Goal: Information Seeking & Learning: Learn about a topic

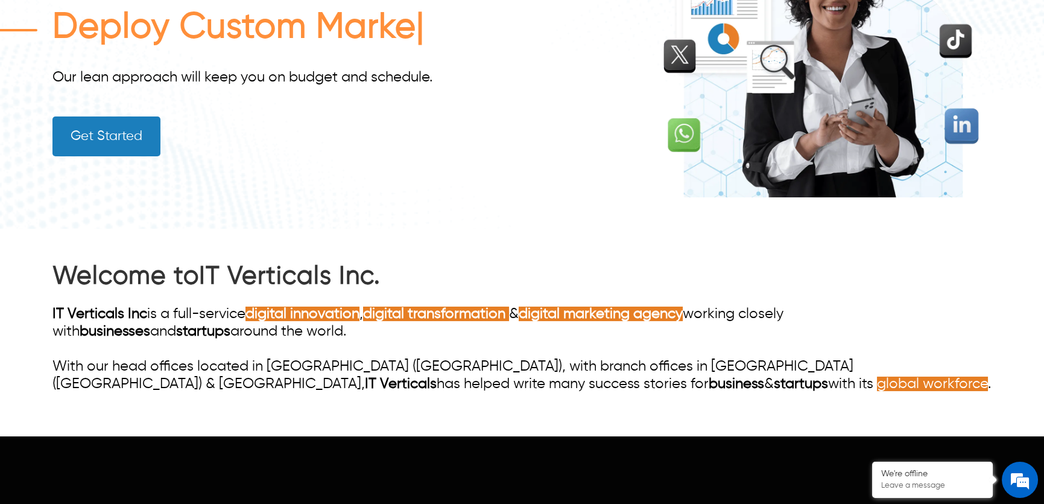
scroll to position [219, 0]
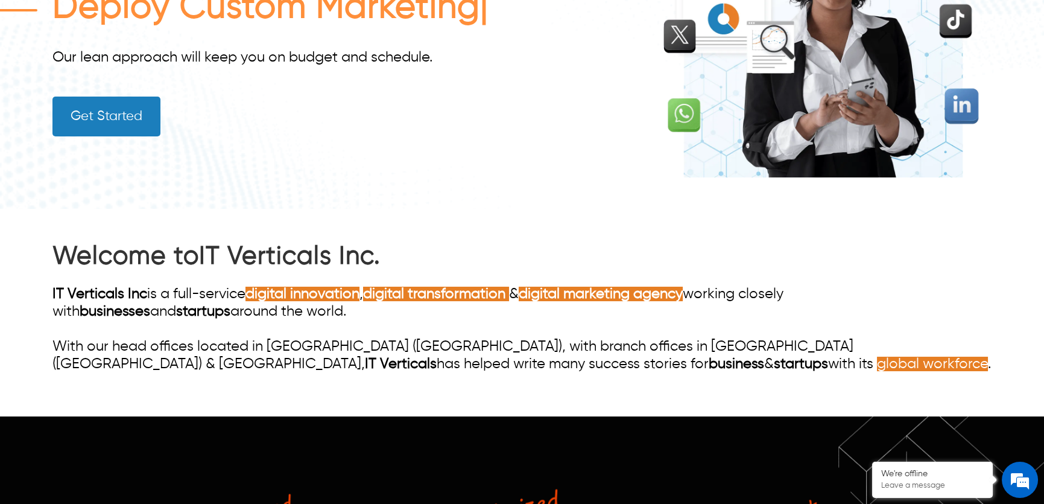
click at [275, 194] on div "Welcome to IT Verticals Inc. IT Verticals Inc is a full-service digital innovat…" at bounding box center [522, 306] width 940 height 133
click at [241, 194] on link "IT Verticals Inc." at bounding box center [290, 256] width 182 height 25
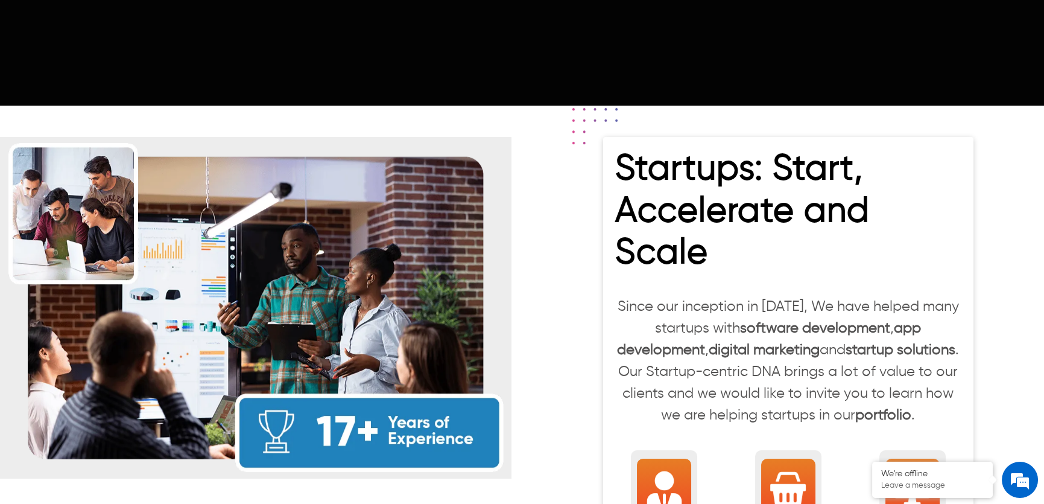
scroll to position [932, 0]
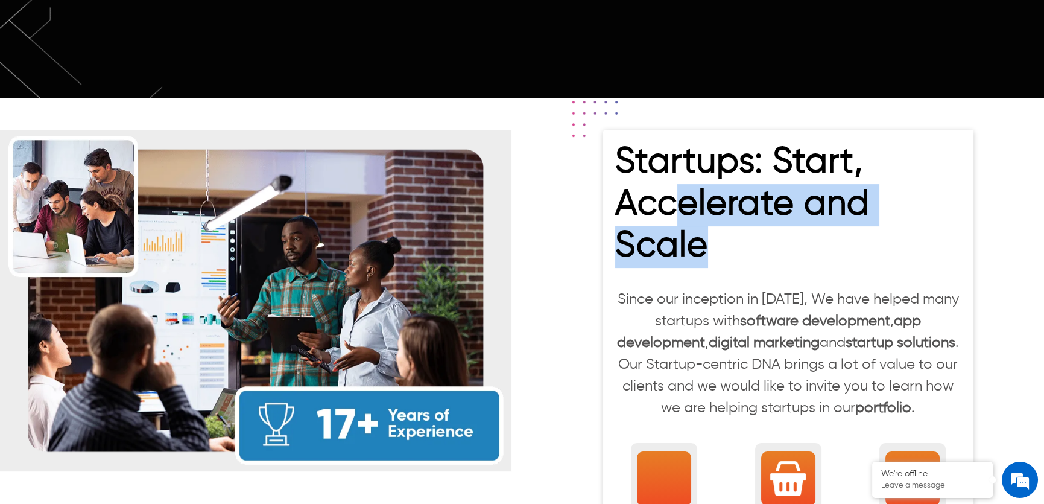
drag, startPoint x: 708, startPoint y: 223, endPoint x: 686, endPoint y: 177, distance: 50.4
click at [681, 187] on h2 "Startups: Start, Accelerate and Scale" at bounding box center [788, 208] width 346 height 132
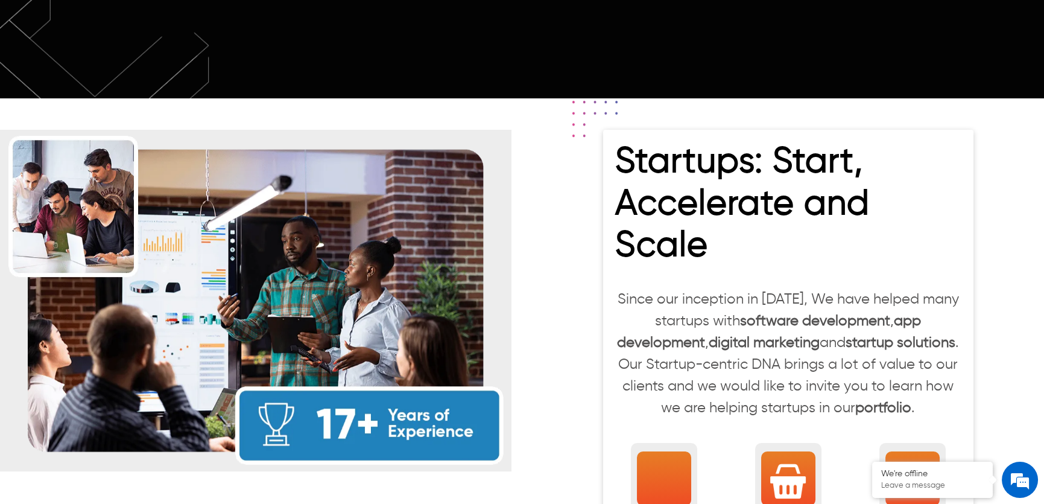
click at [754, 144] on h2 "Startups: Start, Accelerate and Scale" at bounding box center [788, 208] width 346 height 132
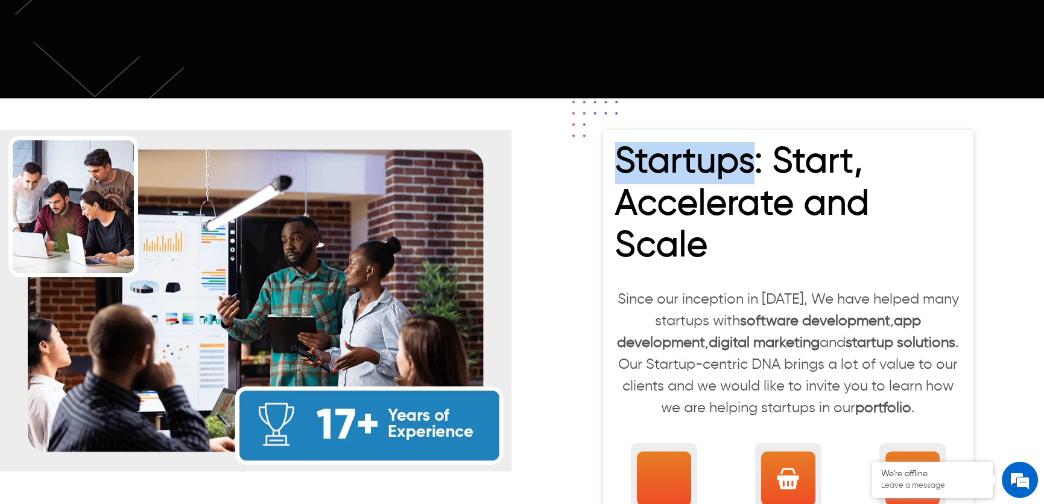
drag, startPoint x: 759, startPoint y: 145, endPoint x: 619, endPoint y: 148, distance: 140.0
click at [619, 148] on h2 "Startups: Start, Accelerate and Scale" at bounding box center [788, 208] width 346 height 132
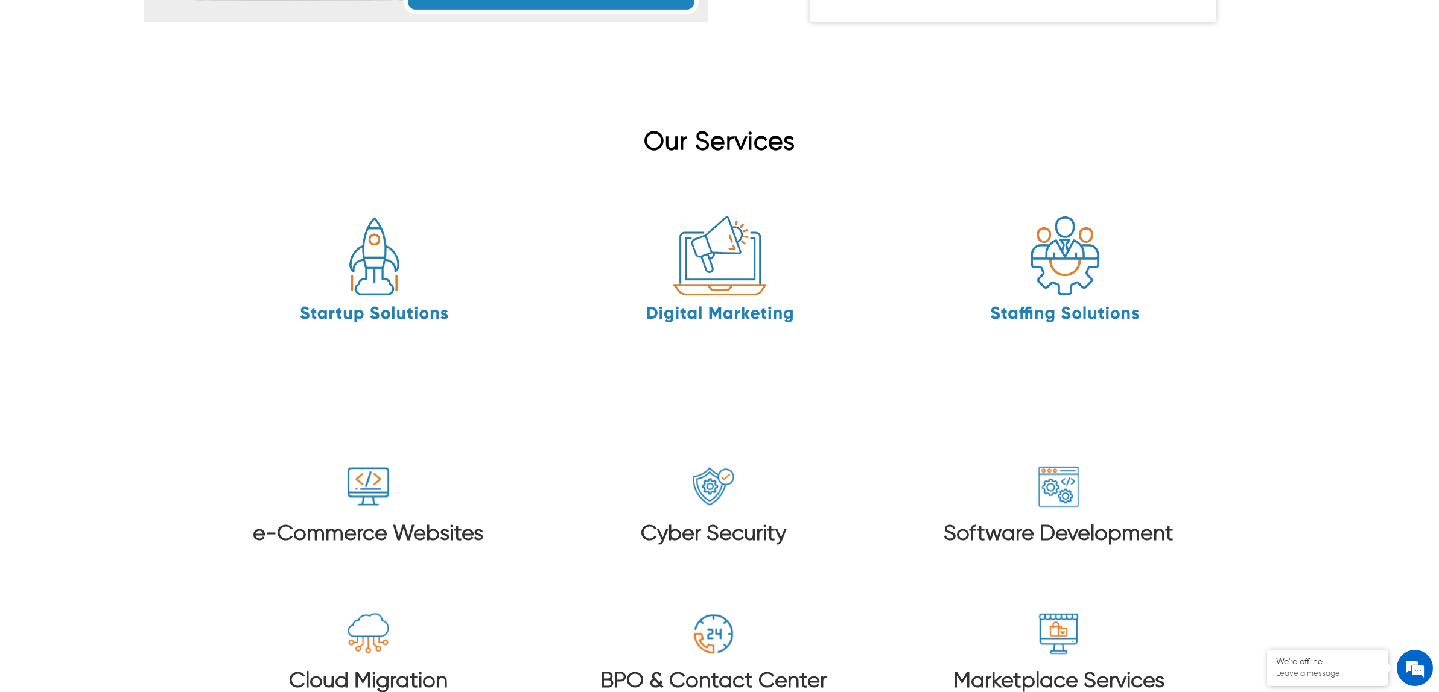
scroll to position [1747, 0]
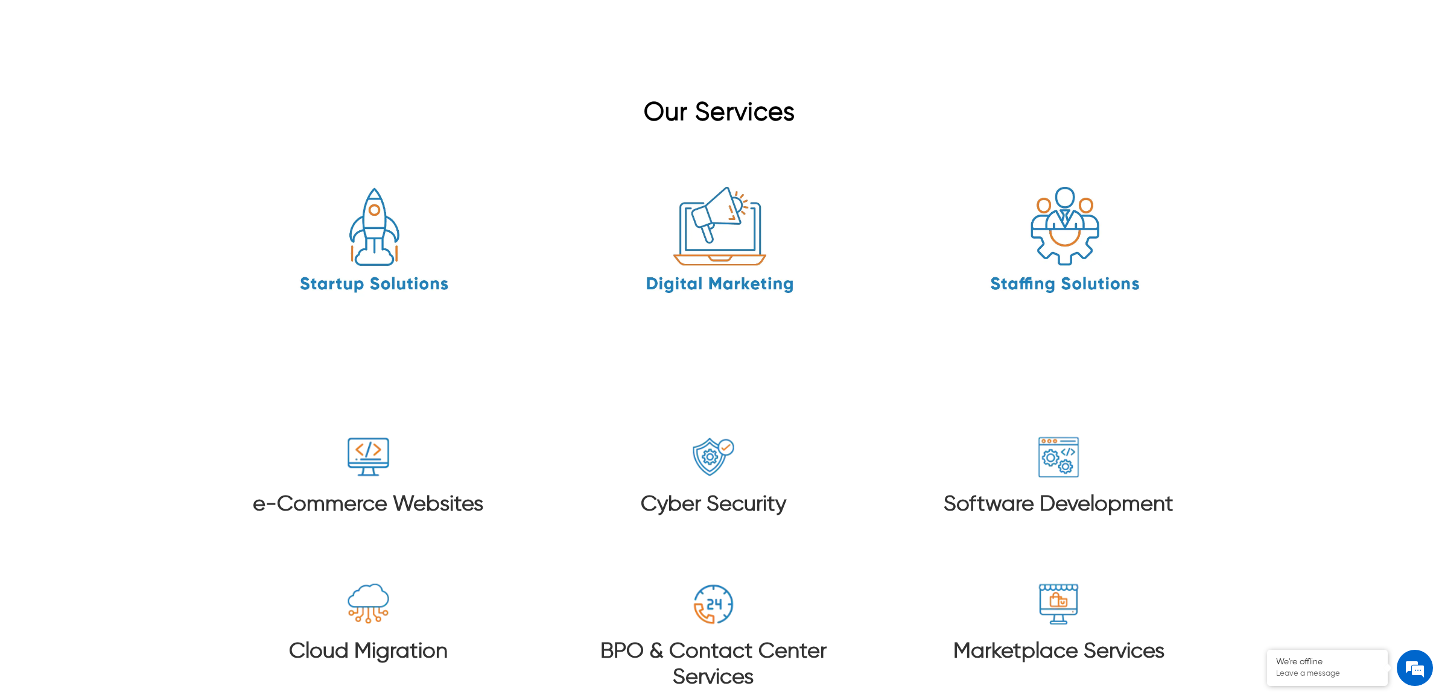
click at [671, 460] on div "Cyber Security" at bounding box center [713, 491] width 311 height 113
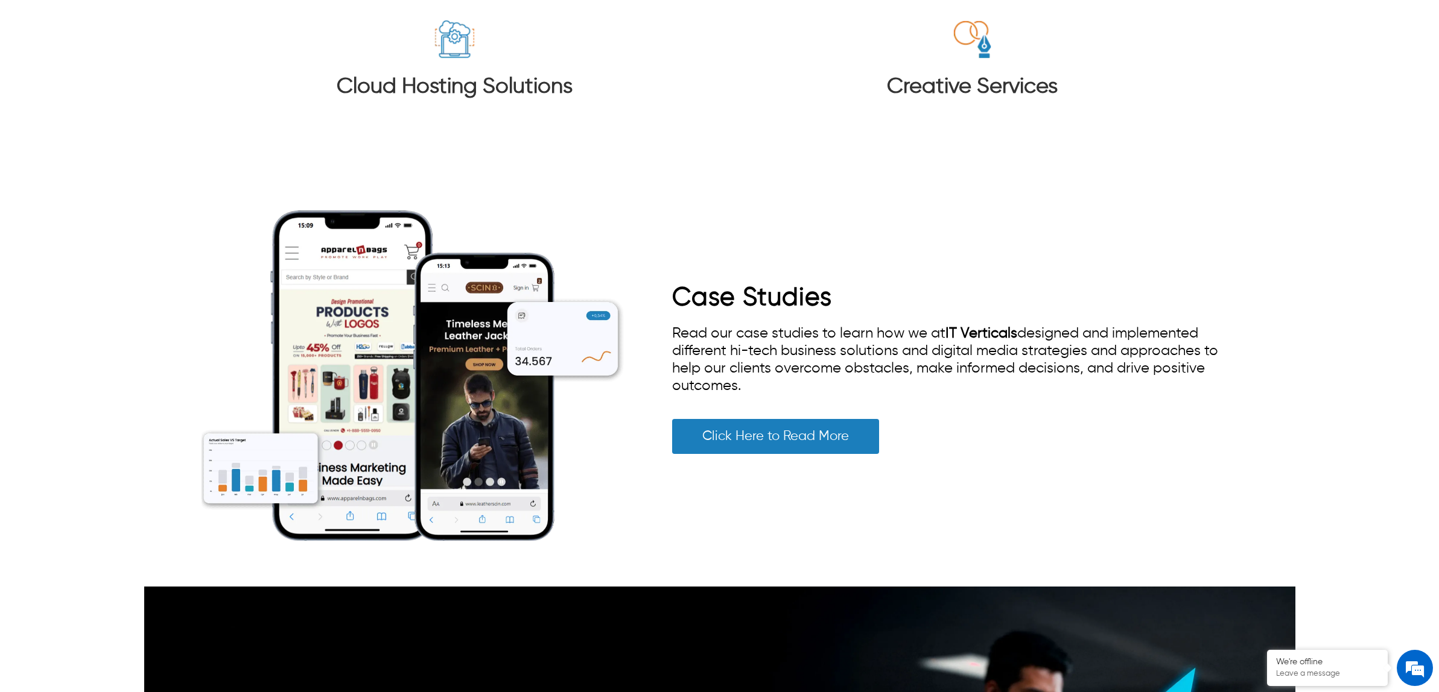
scroll to position [2487, 0]
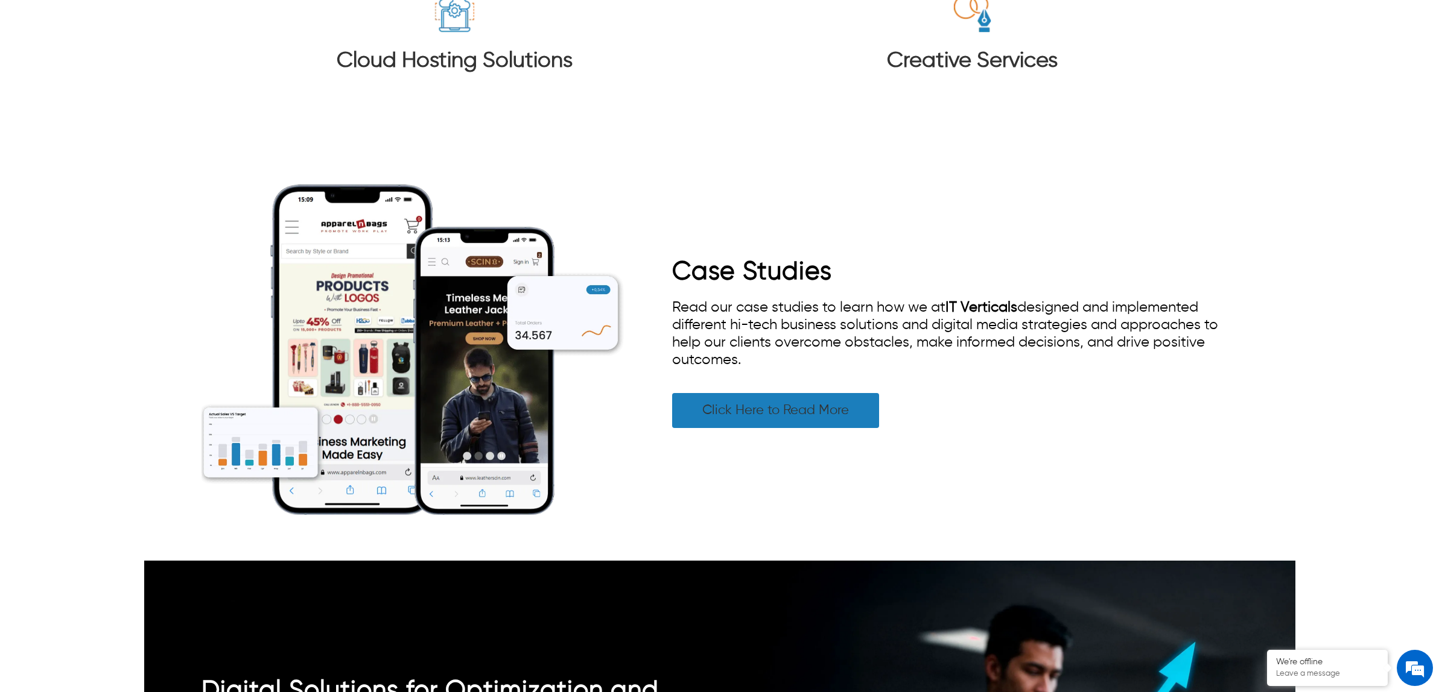
click at [867, 401] on link "Click Here to Read More" at bounding box center [775, 410] width 207 height 35
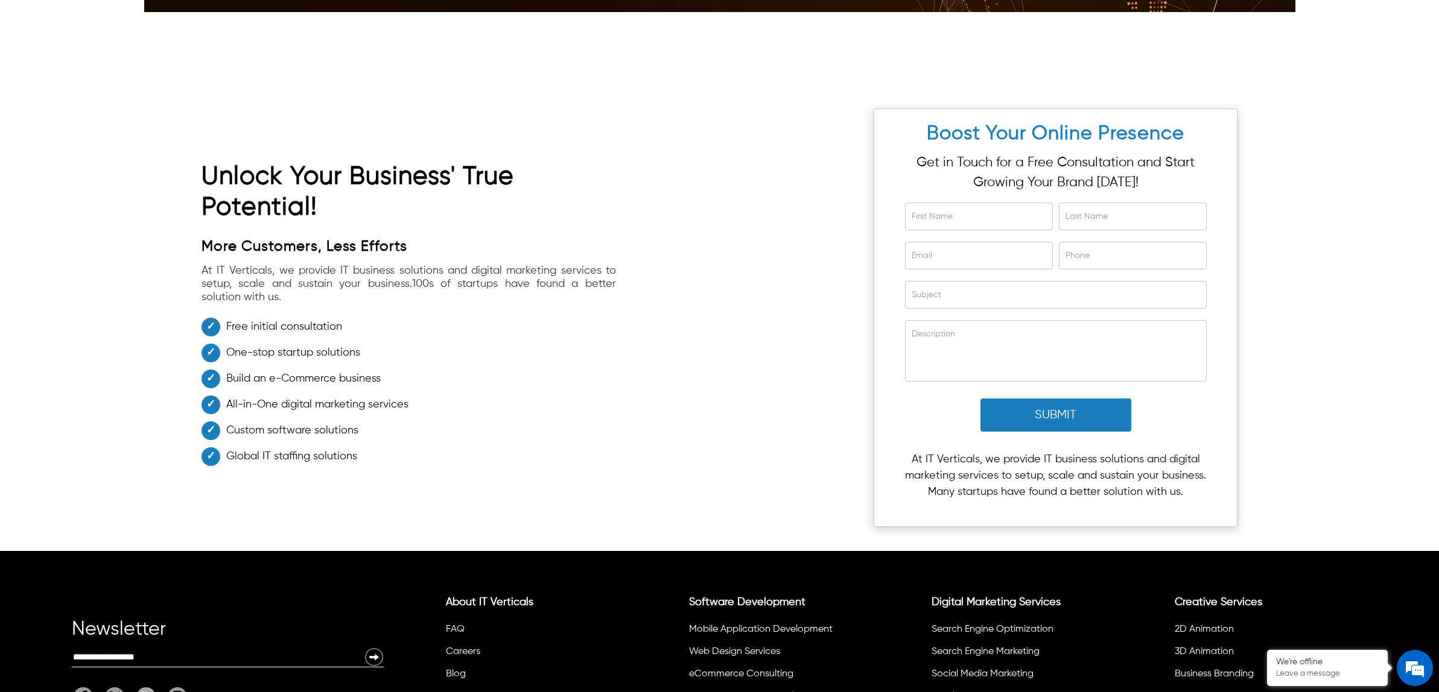
scroll to position [2537, 0]
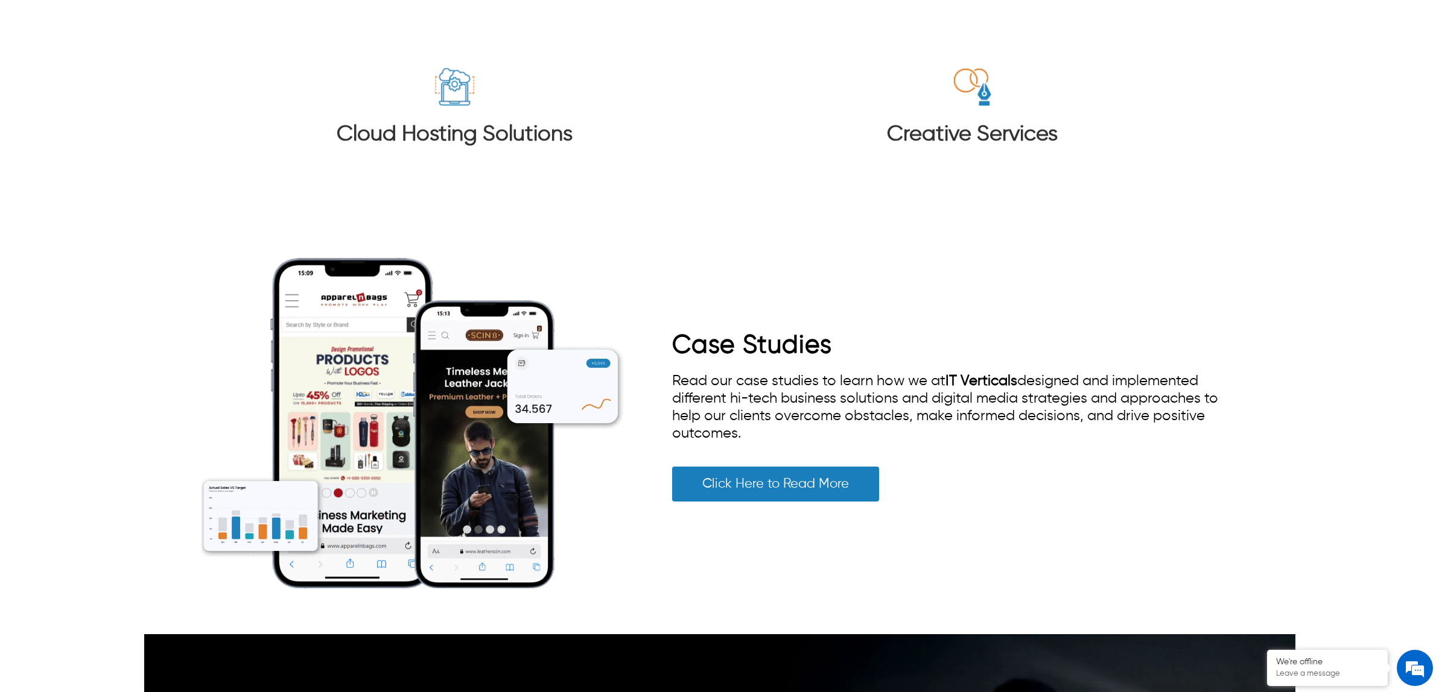
scroll to position [2488, 0]
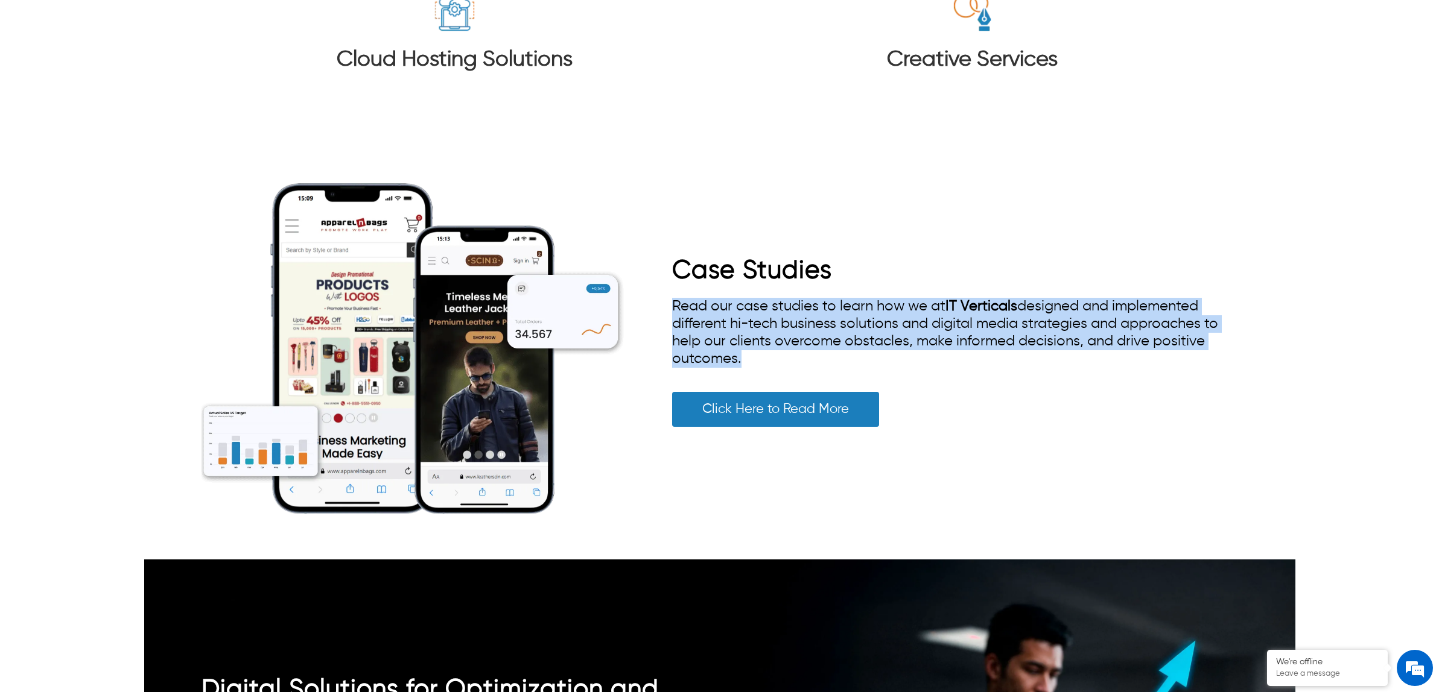
drag, startPoint x: 739, startPoint y: 331, endPoint x: 673, endPoint y: 271, distance: 88.9
click at [673, 271] on div "Case Studies Read our case studies to learn how we at IT Verticals designed and…" at bounding box center [954, 349] width 565 height 186
click at [707, 299] on span "Read our case studies to learn how we at IT Verticals designed and implemented …" at bounding box center [945, 332] width 546 height 67
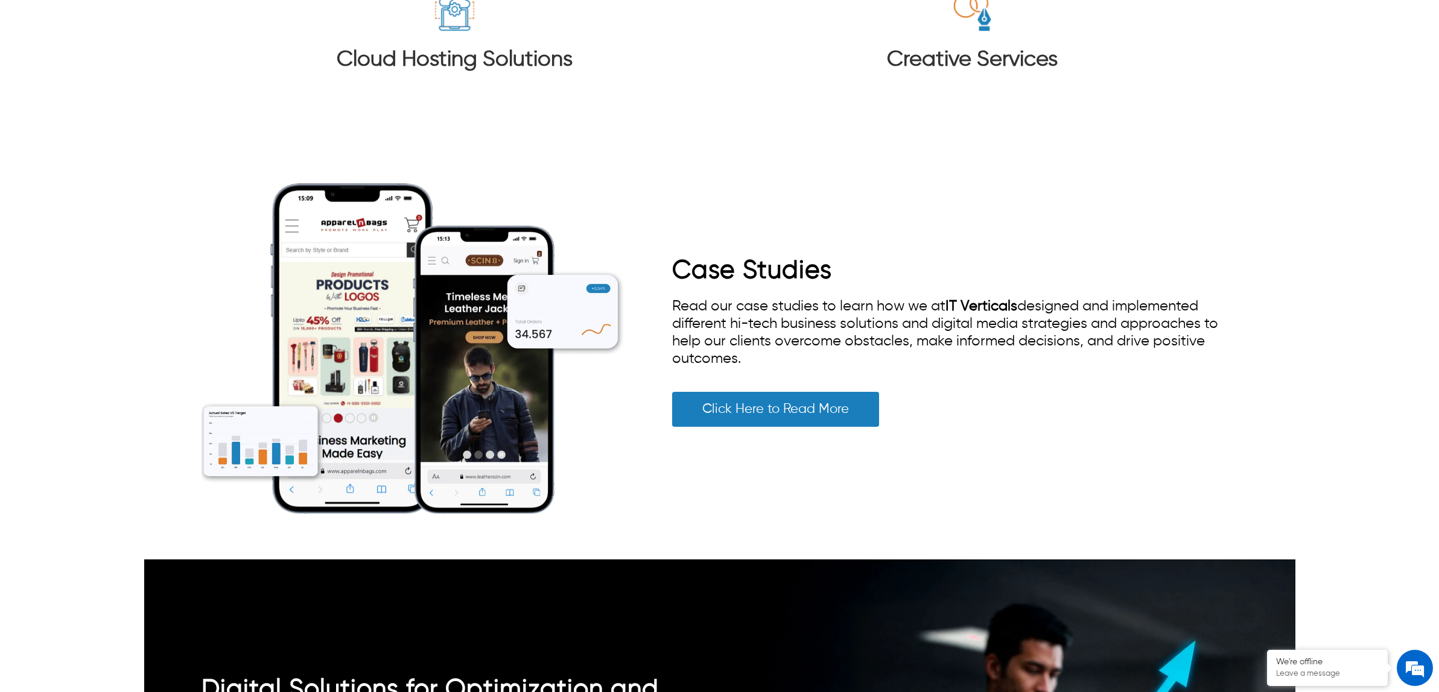
drag, startPoint x: 745, startPoint y: 336, endPoint x: 671, endPoint y: 276, distance: 95.7
click at [671, 276] on div "Case Studies Read our case studies to learn how we at IT Verticals designed and…" at bounding box center [719, 349] width 1036 height 422
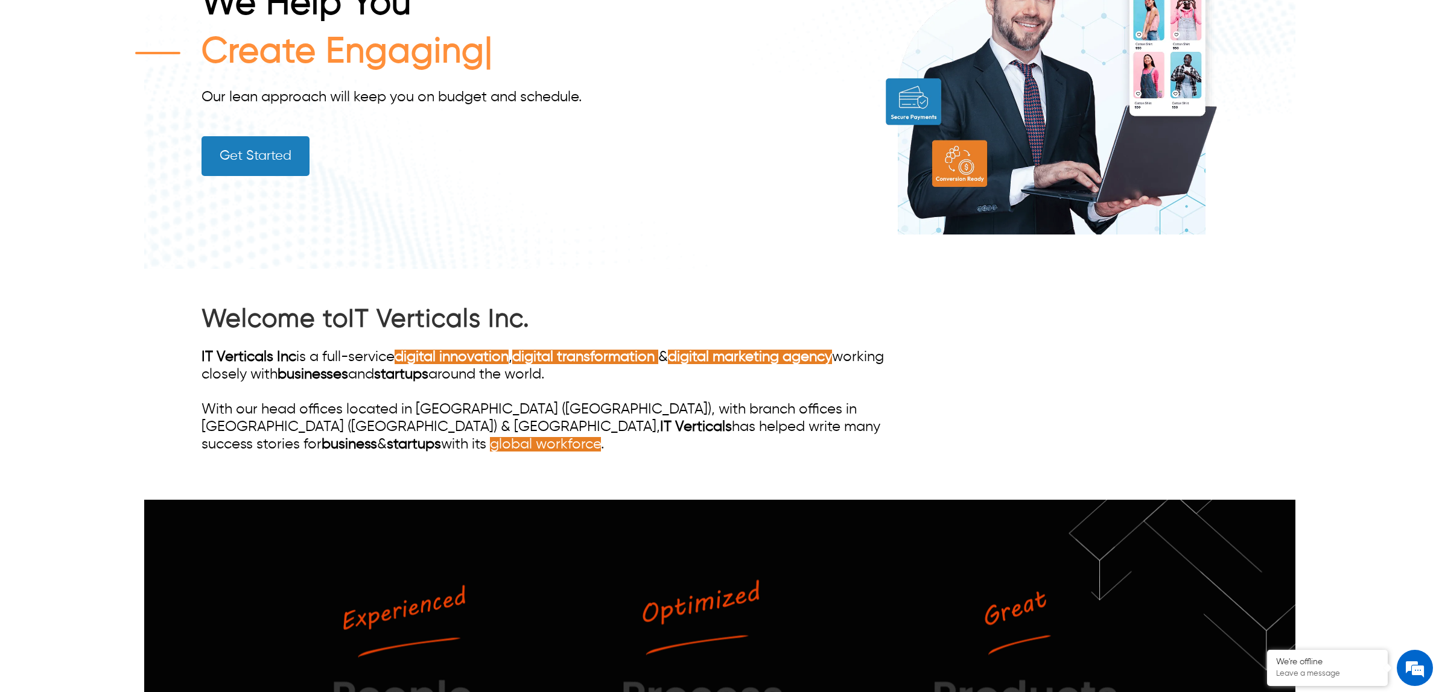
scroll to position [0, 0]
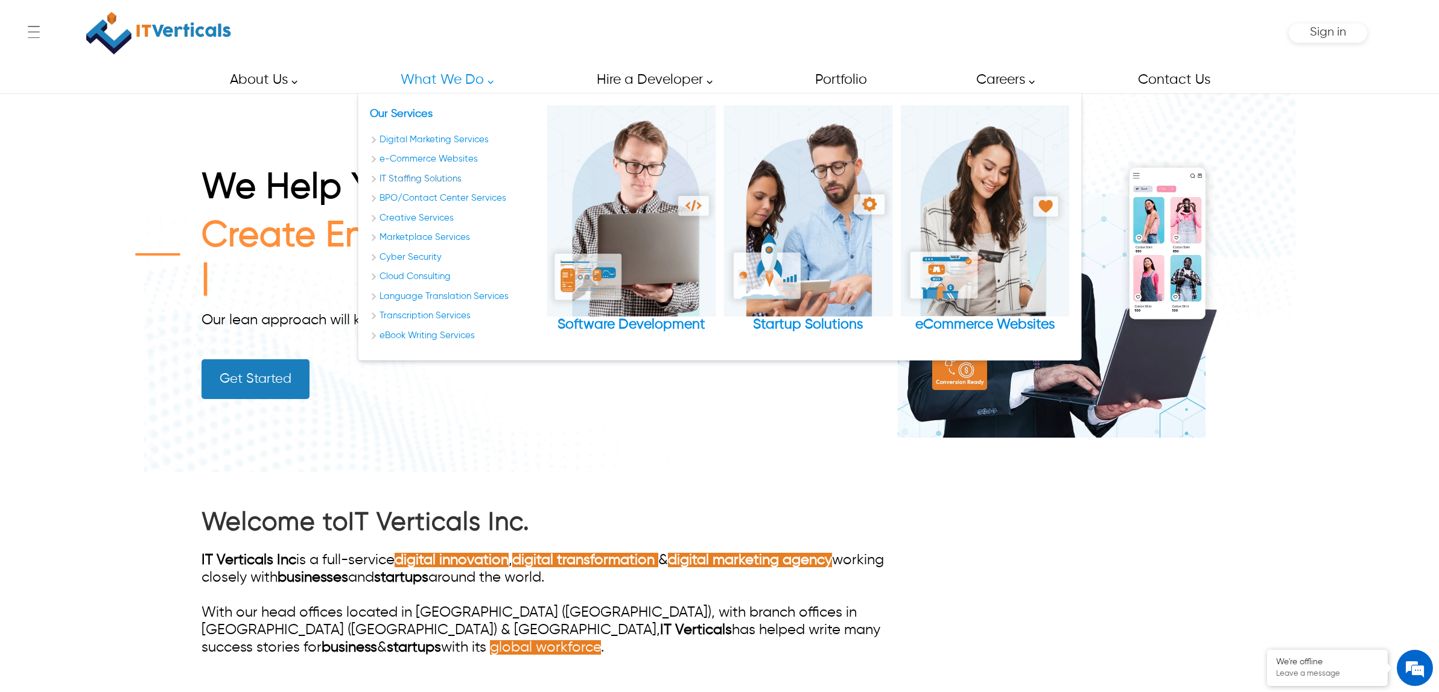
click at [429, 178] on link "IT Staffing Solutions" at bounding box center [454, 179] width 169 height 14
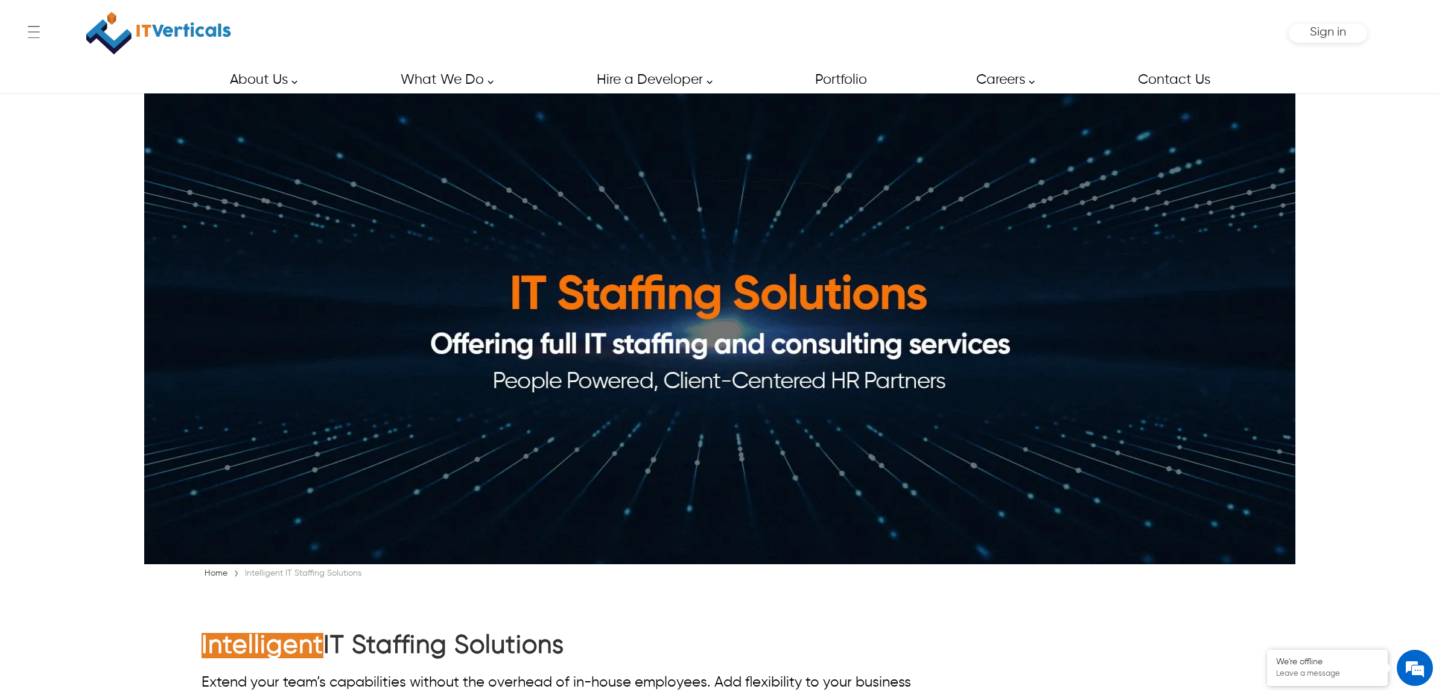
click at [173, 31] on img at bounding box center [158, 33] width 145 height 54
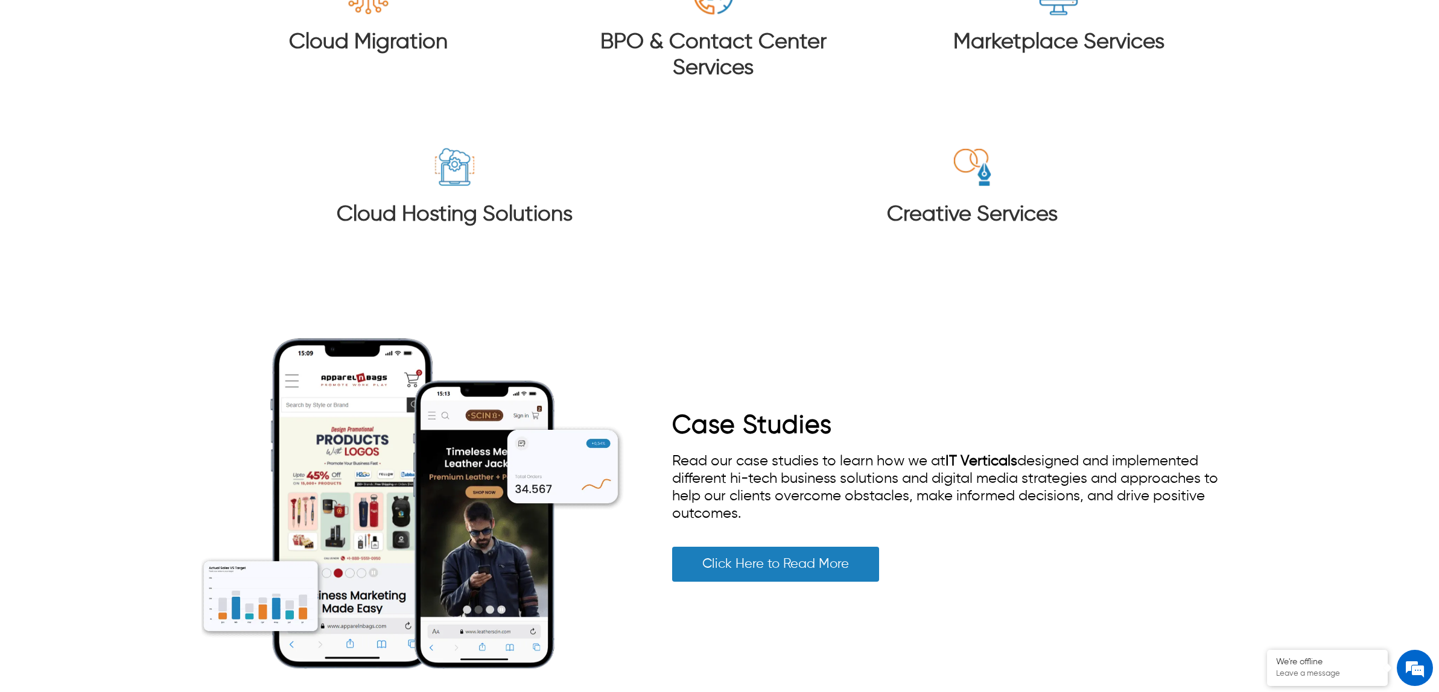
scroll to position [2336, 0]
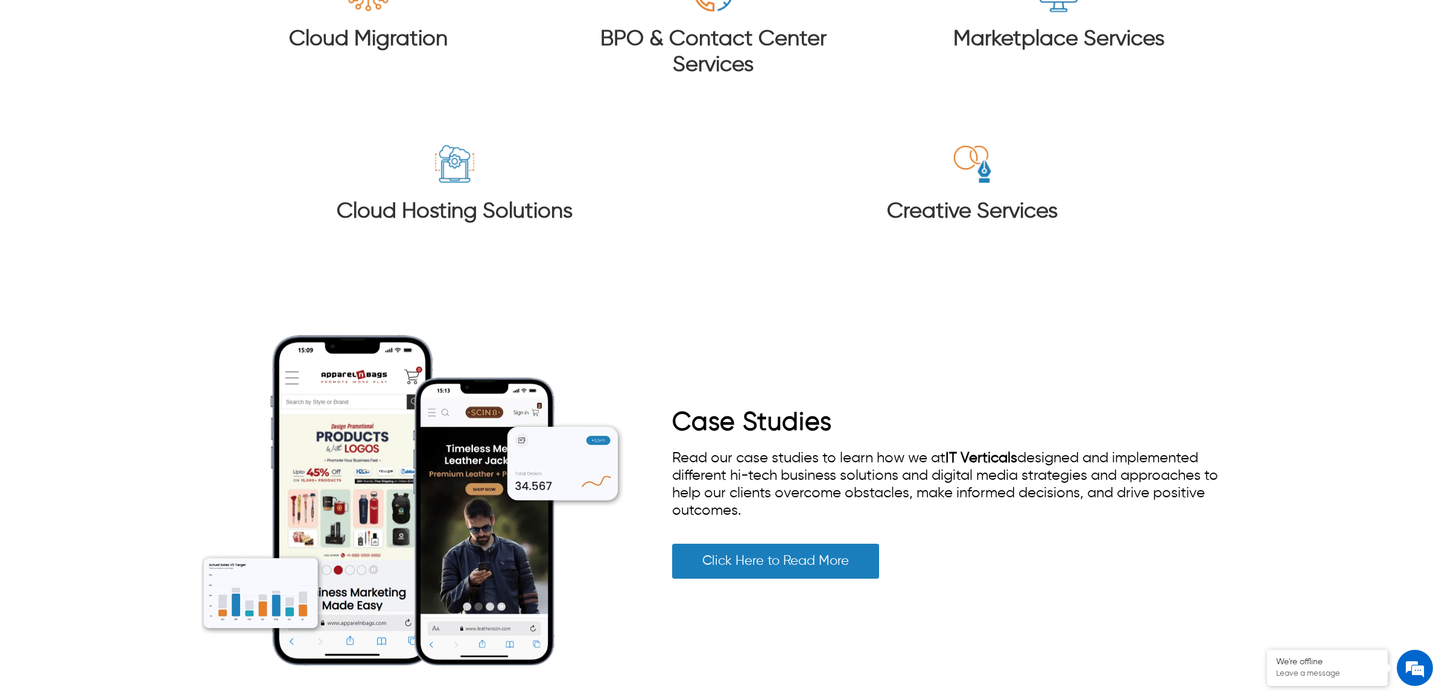
drag, startPoint x: 770, startPoint y: 487, endPoint x: 668, endPoint y: 401, distance: 133.6
click at [668, 401] on div "Case Studies Read our case studies to learn how we at IT Verticals designed and…" at bounding box center [719, 501] width 1036 height 422
click at [824, 471] on span "Read our case studies to learn how we at IT Verticals designed and implemented …" at bounding box center [945, 484] width 546 height 67
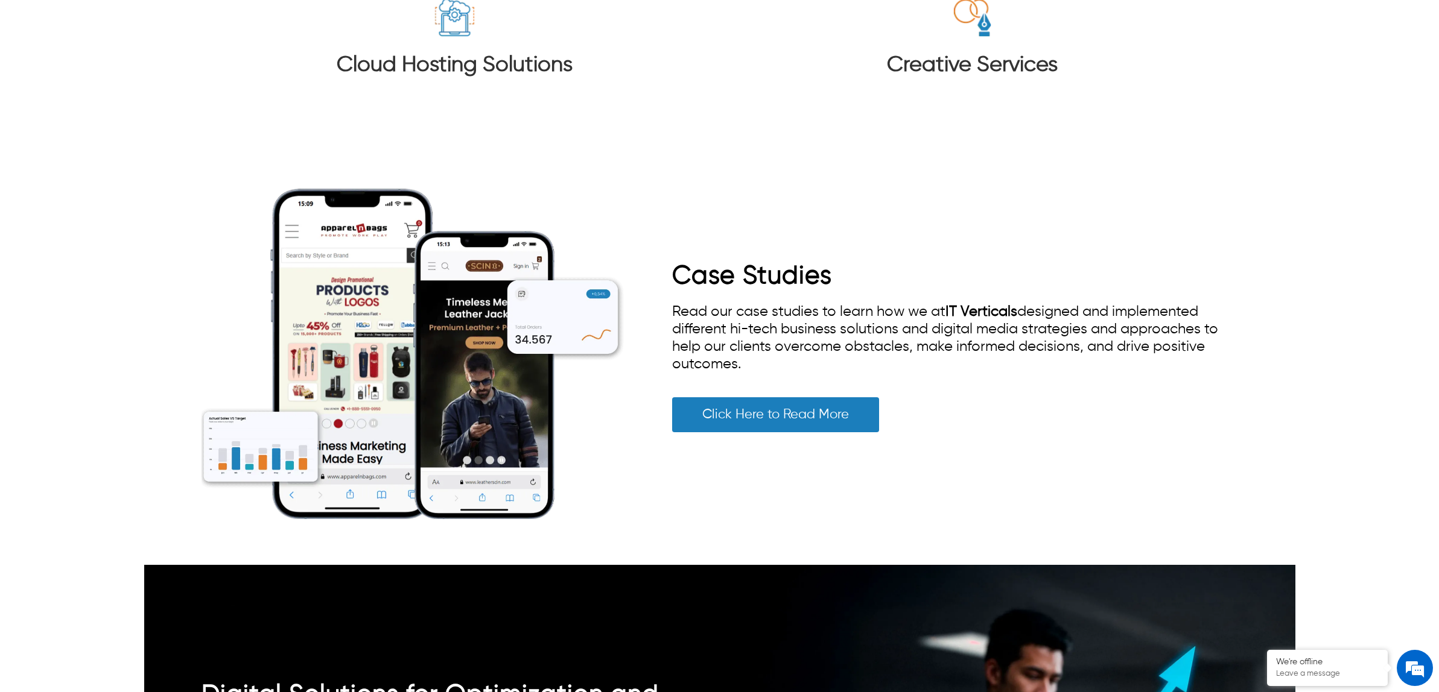
scroll to position [2487, 0]
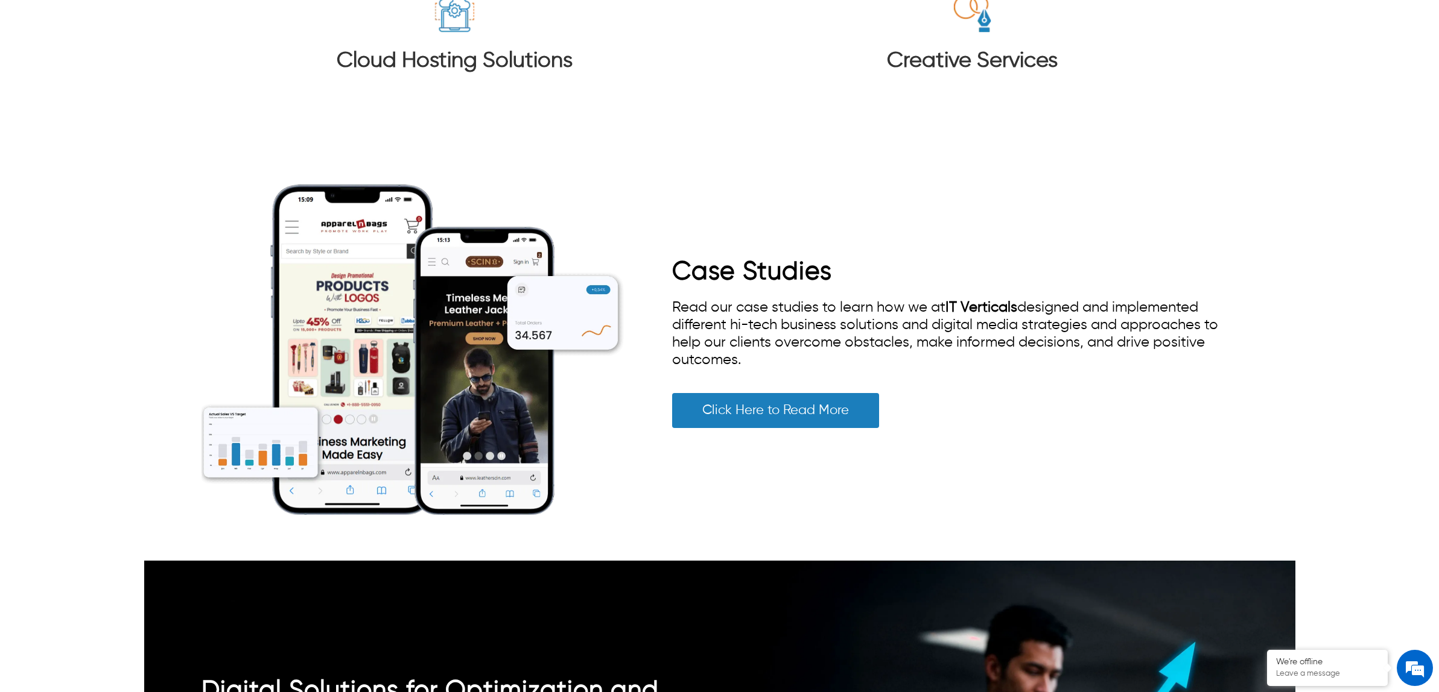
drag, startPoint x: 742, startPoint y: 336, endPoint x: 673, endPoint y: 282, distance: 87.6
click at [673, 299] on div "Read our case studies to learn how we at IT Verticals designed and implemented …" at bounding box center [954, 334] width 565 height 70
click at [686, 300] on span "Read our case studies to learn how we at IT Verticals designed and implemented …" at bounding box center [945, 333] width 546 height 67
drag, startPoint x: 740, startPoint y: 338, endPoint x: 671, endPoint y: 280, distance: 89.9
click at [672, 300] on span "Read our case studies to learn how we at IT Verticals designed and implemented …" at bounding box center [945, 333] width 546 height 67
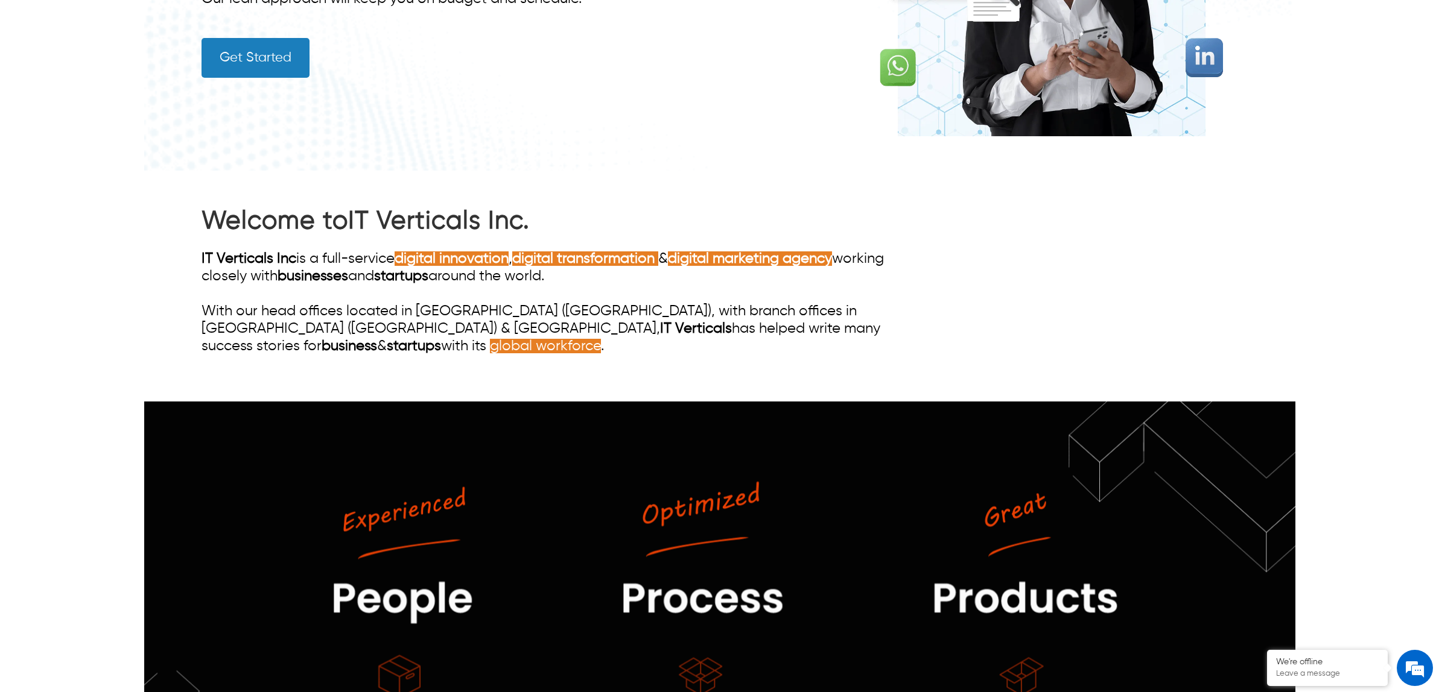
scroll to position [377, 0]
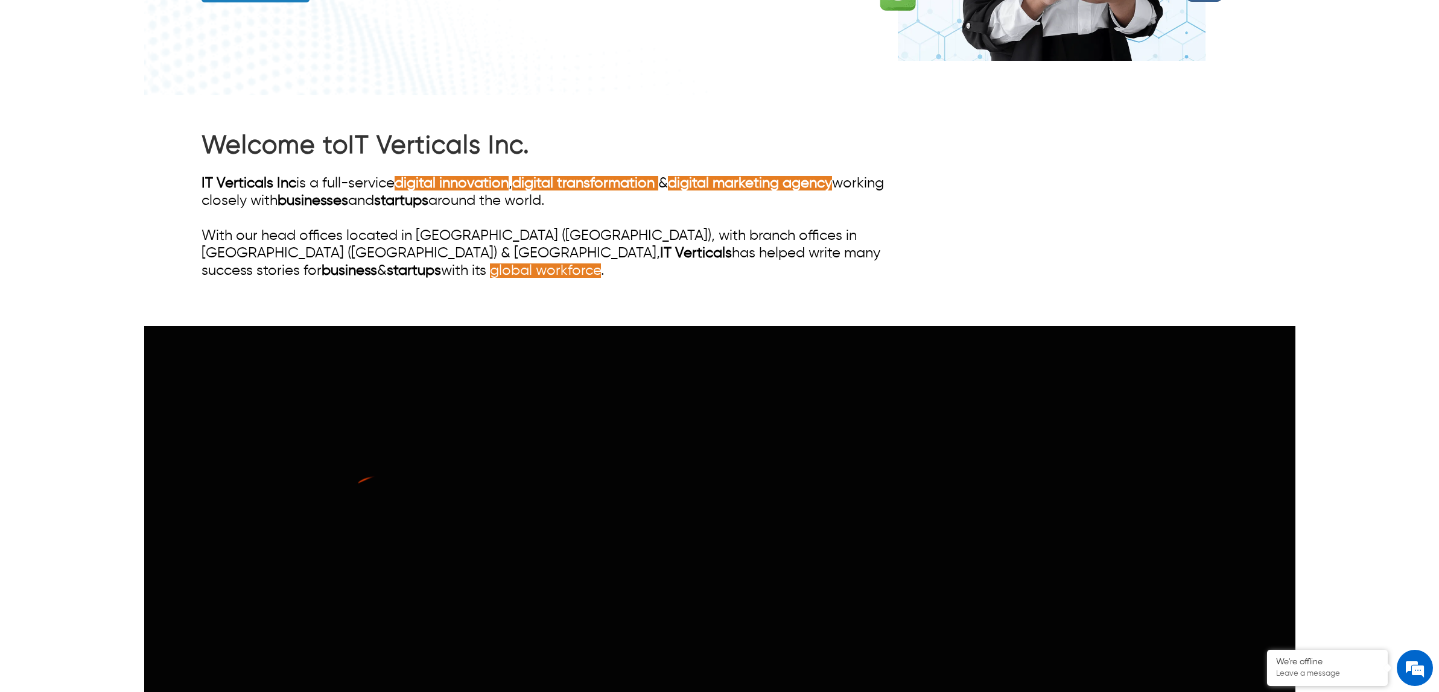
click at [614, 242] on div "IT Verticals Inc is a full-service digital innovation , digital transformation …" at bounding box center [563, 227] width 725 height 105
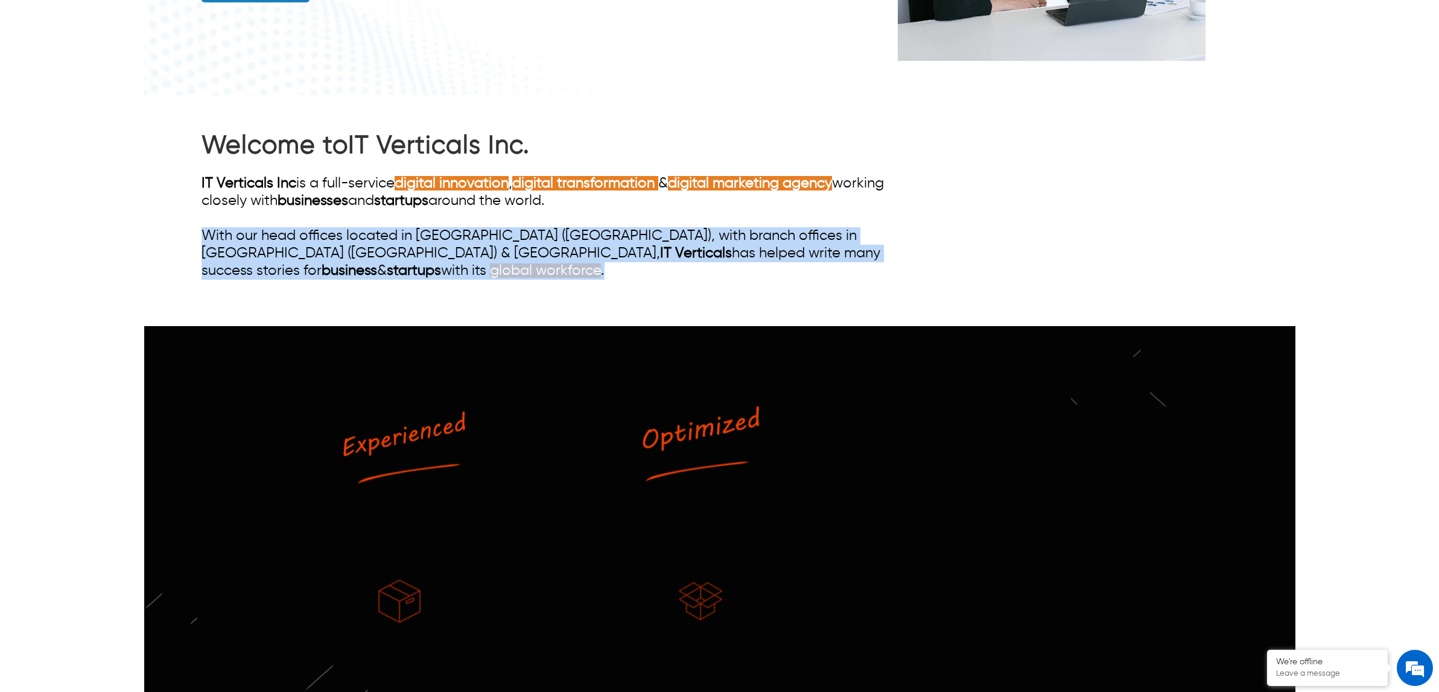
drag, startPoint x: 806, startPoint y: 258, endPoint x: 161, endPoint y: 240, distance: 645.6
click at [161, 240] on div "Welcome to IT Verticals Inc. IT Verticals Inc is a full-service digital innovat…" at bounding box center [719, 210] width 1151 height 231
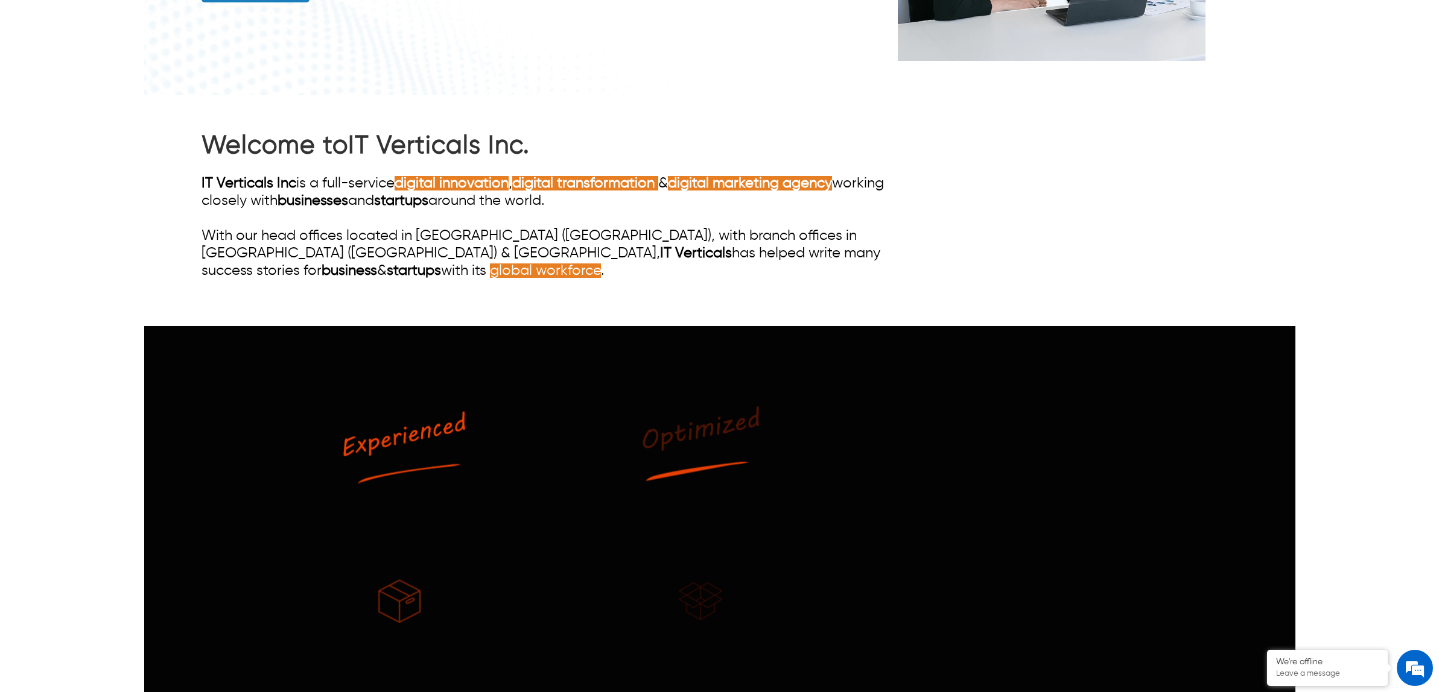
drag, startPoint x: 637, startPoint y: 206, endPoint x: 598, endPoint y: 203, distance: 38.7
click at [605, 203] on div "IT Verticals Inc is a full-service digital innovation , digital transformation …" at bounding box center [563, 227] width 725 height 105
drag, startPoint x: 589, startPoint y: 203, endPoint x: 112, endPoint y: 179, distance: 477.1
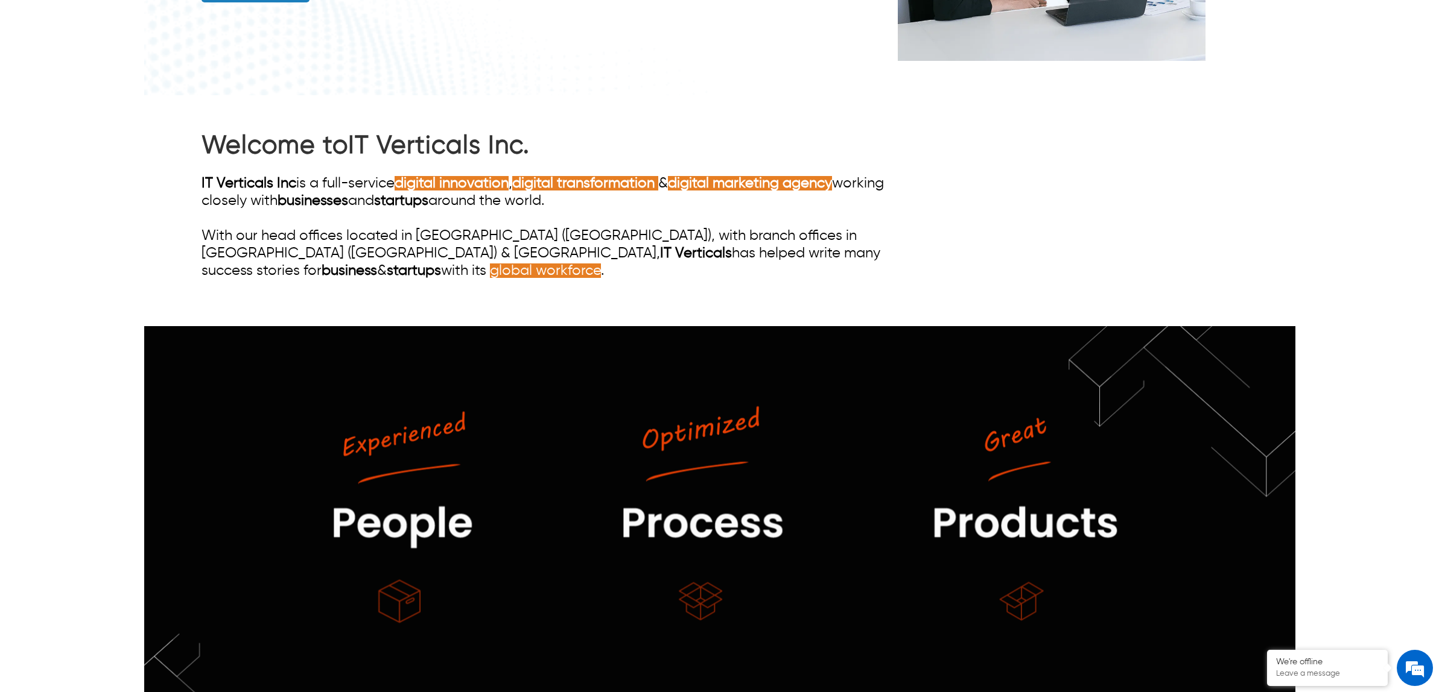
click at [603, 239] on div "IT Verticals Inc is a full-service digital innovation , digital transformation …" at bounding box center [563, 227] width 725 height 105
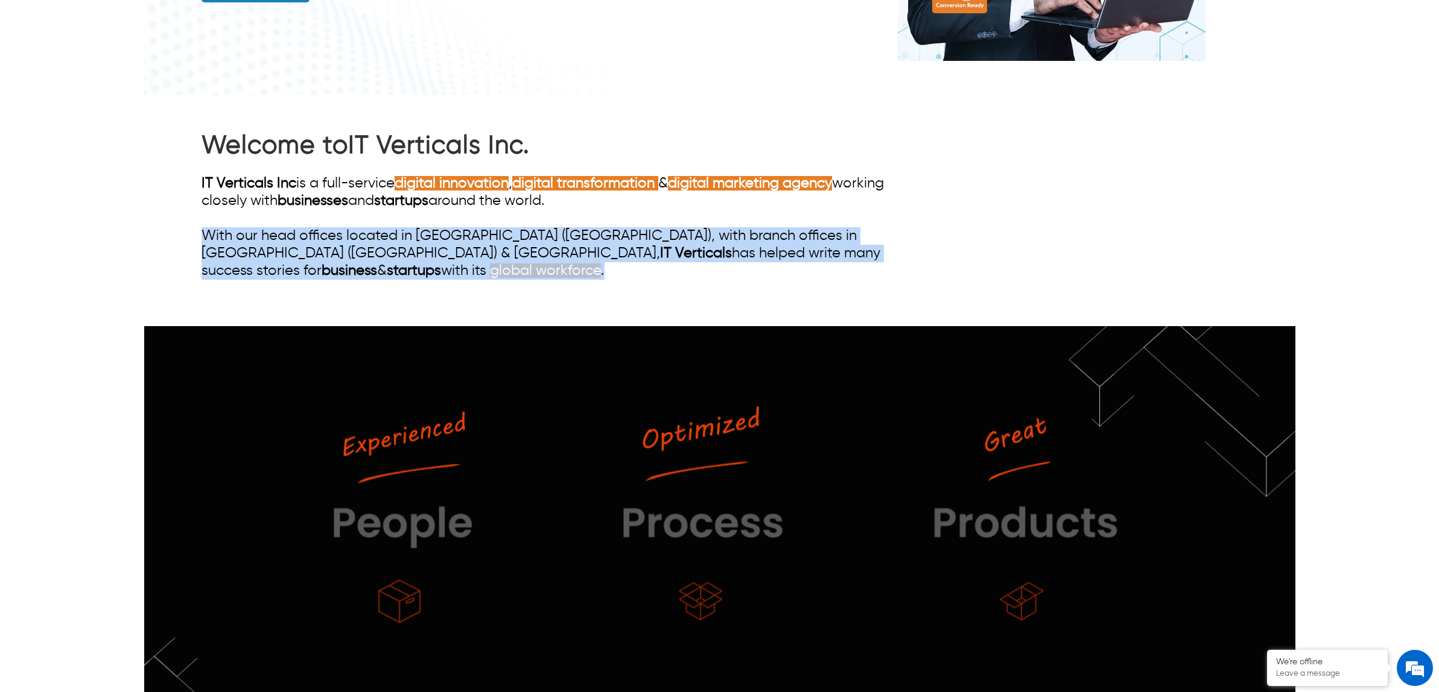
drag, startPoint x: 788, startPoint y: 256, endPoint x: 139, endPoint y: 236, distance: 649.3
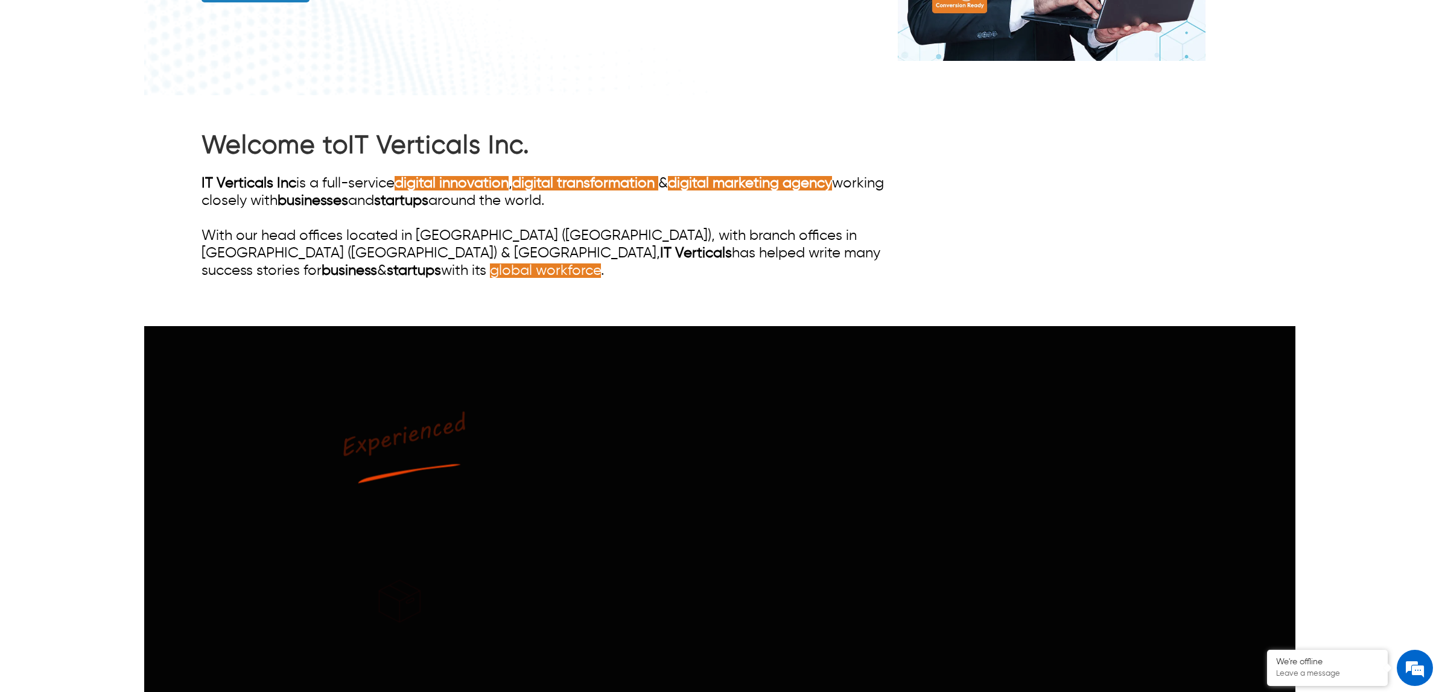
click at [306, 223] on div "IT Verticals Inc is a full-service digital innovation , digital transformation …" at bounding box center [563, 227] width 725 height 105
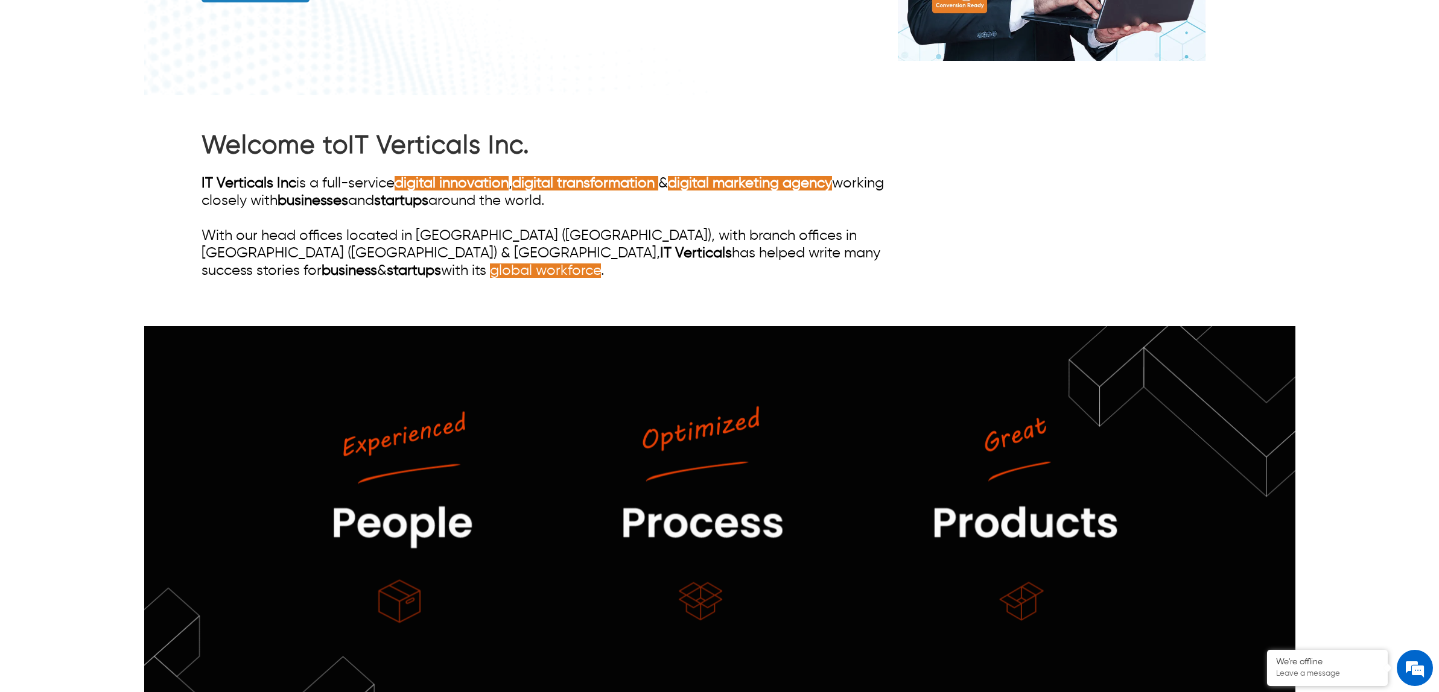
drag, startPoint x: 569, startPoint y: 203, endPoint x: 170, endPoint y: 183, distance: 399.2
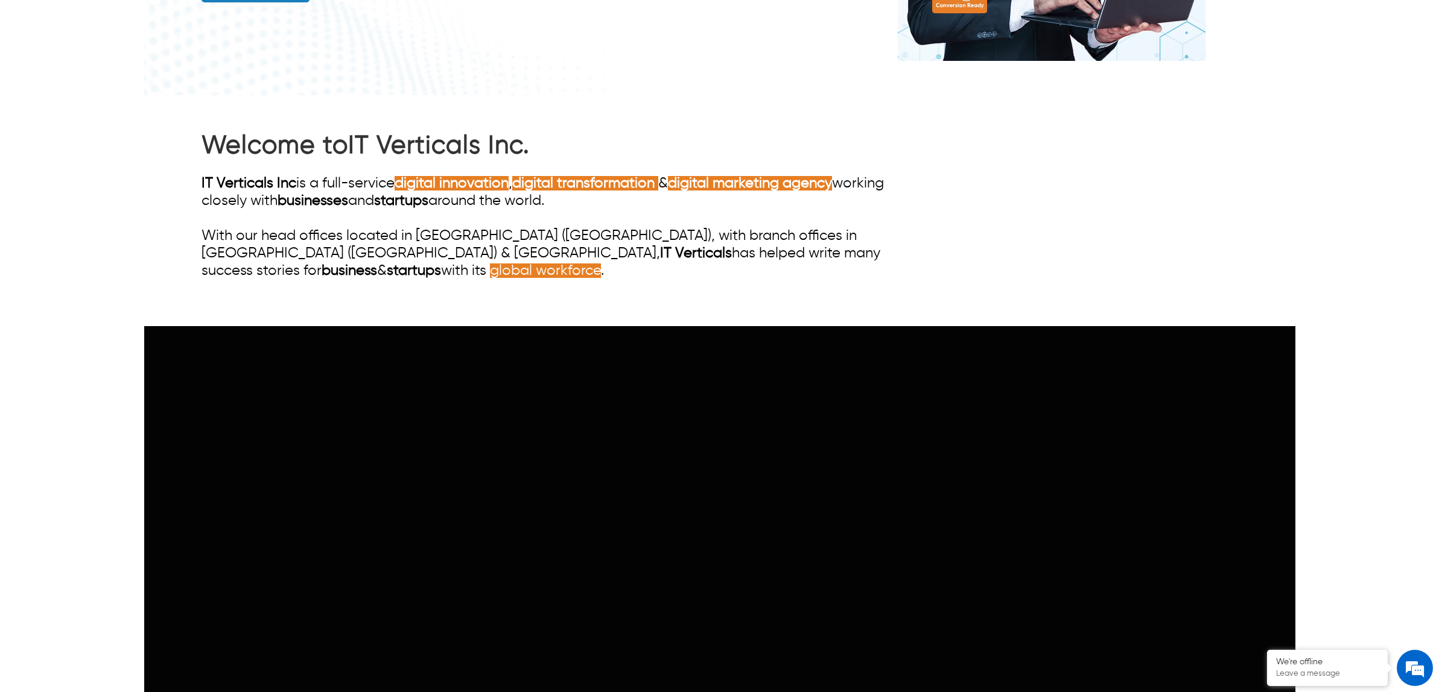
click at [170, 183] on div "Welcome to IT Verticals Inc. IT Verticals Inc is a full-service digital innovat…" at bounding box center [719, 210] width 1151 height 231
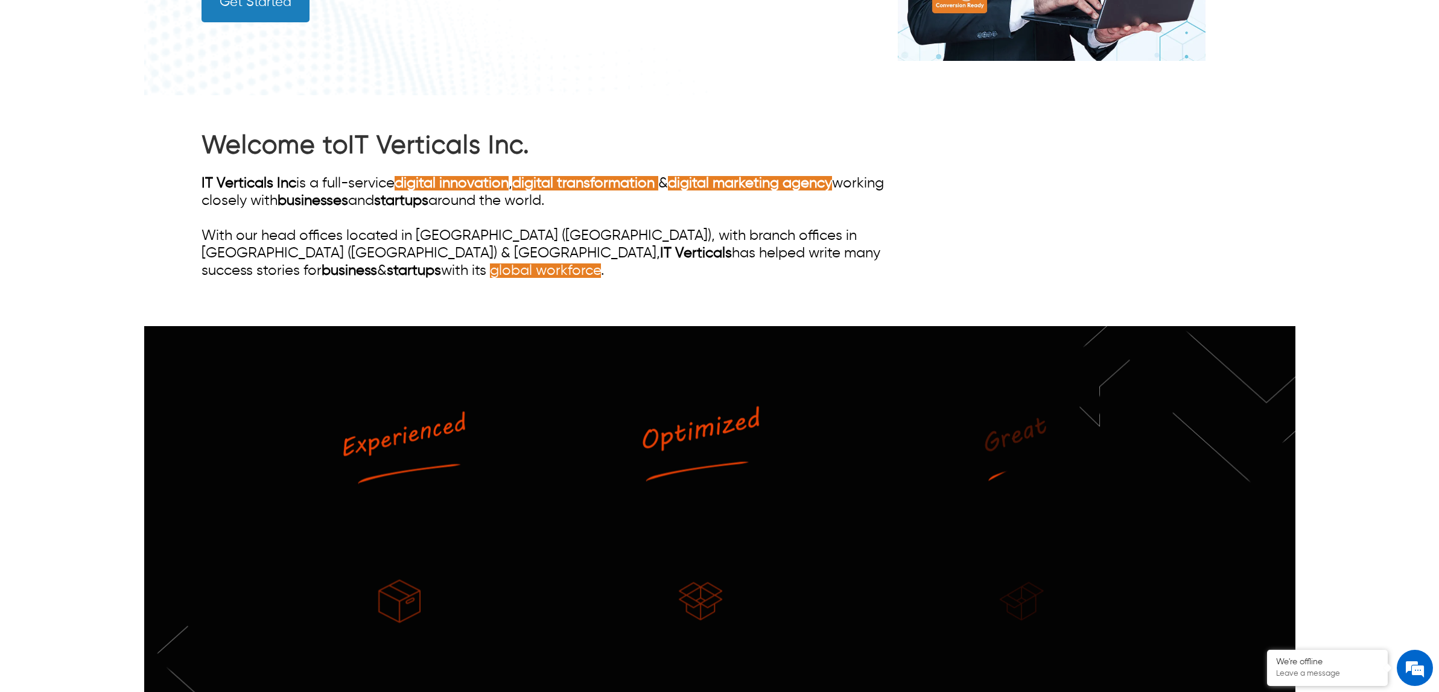
click at [389, 211] on div "IT Verticals Inc is a full-service digital innovation , digital transformation …" at bounding box center [563, 227] width 725 height 105
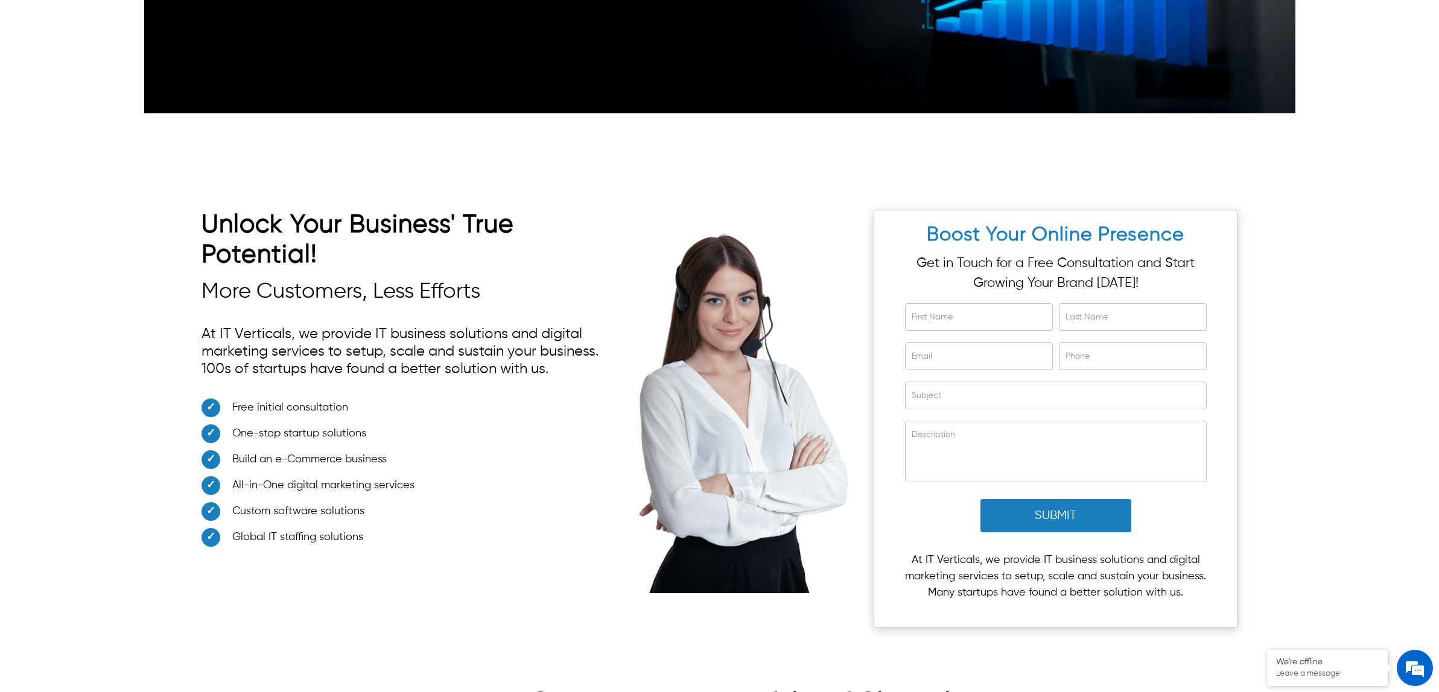
scroll to position [3317, 0]
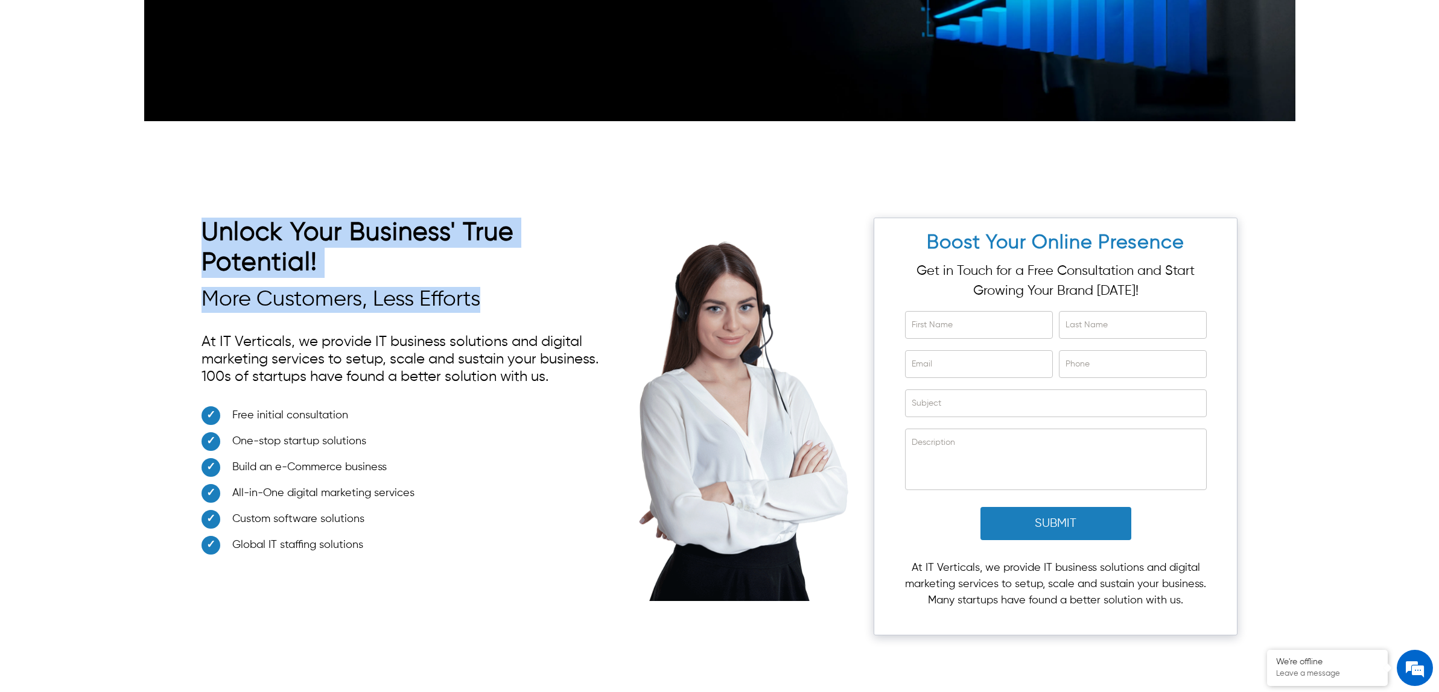
drag, startPoint x: 484, startPoint y: 286, endPoint x: 160, endPoint y: 212, distance: 331.8
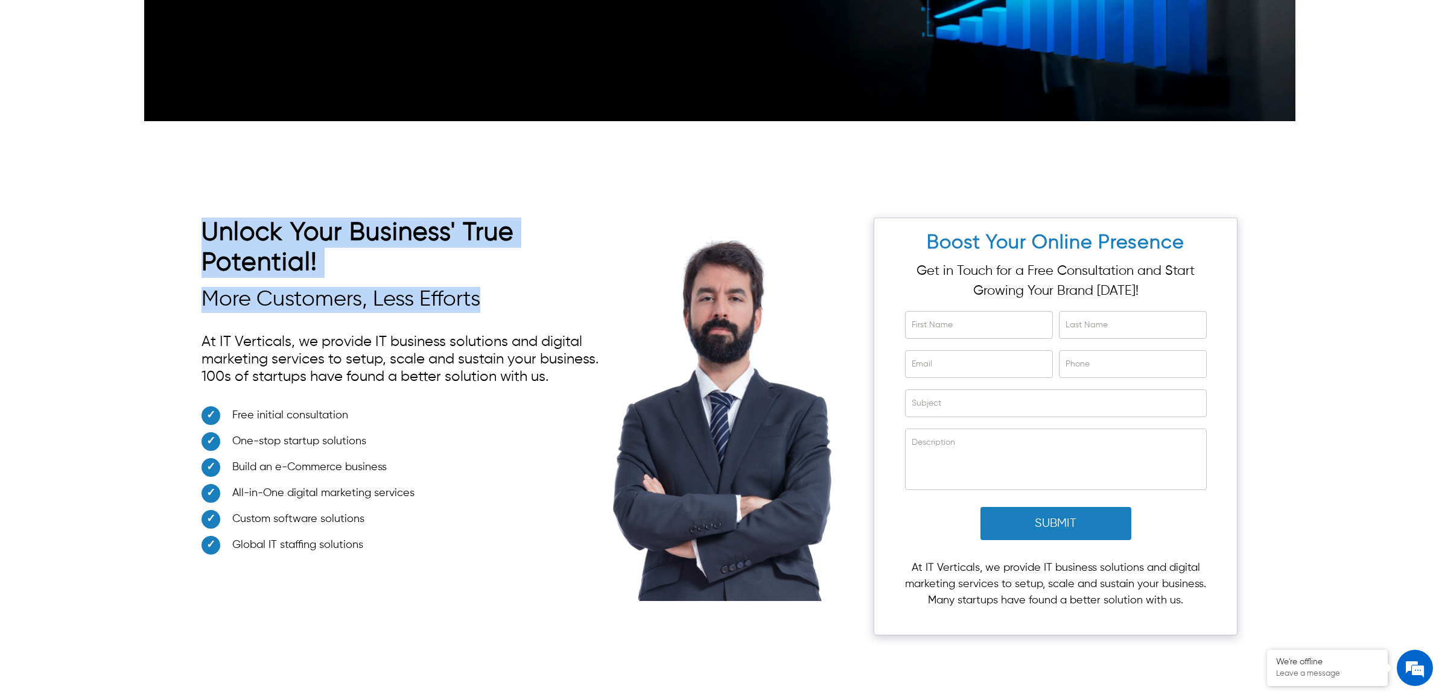
click at [160, 212] on div "Unlock Your Business' True Potential! More Customers, Less Efforts At IT Vertic…" at bounding box center [719, 421] width 1151 height 478
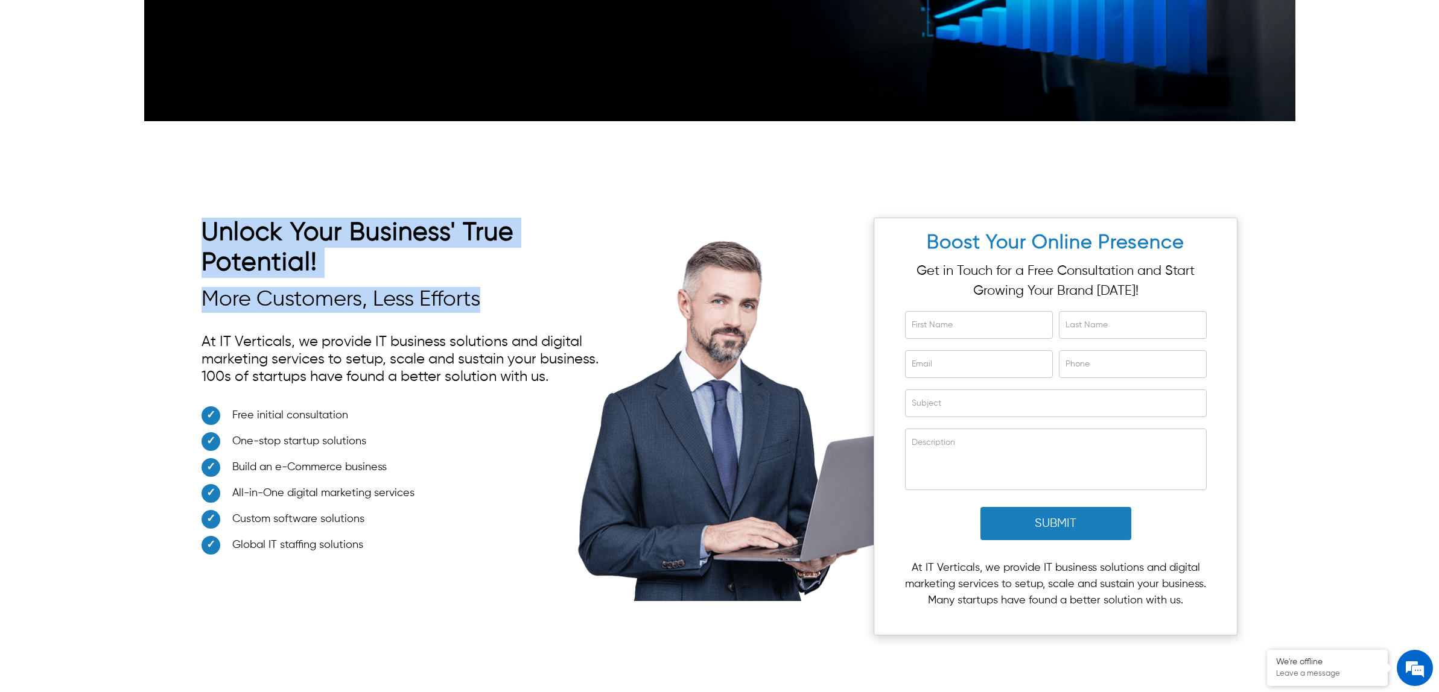
click at [260, 218] on h2 "Unlock Your Business' True Potential!" at bounding box center [408, 251] width 414 height 66
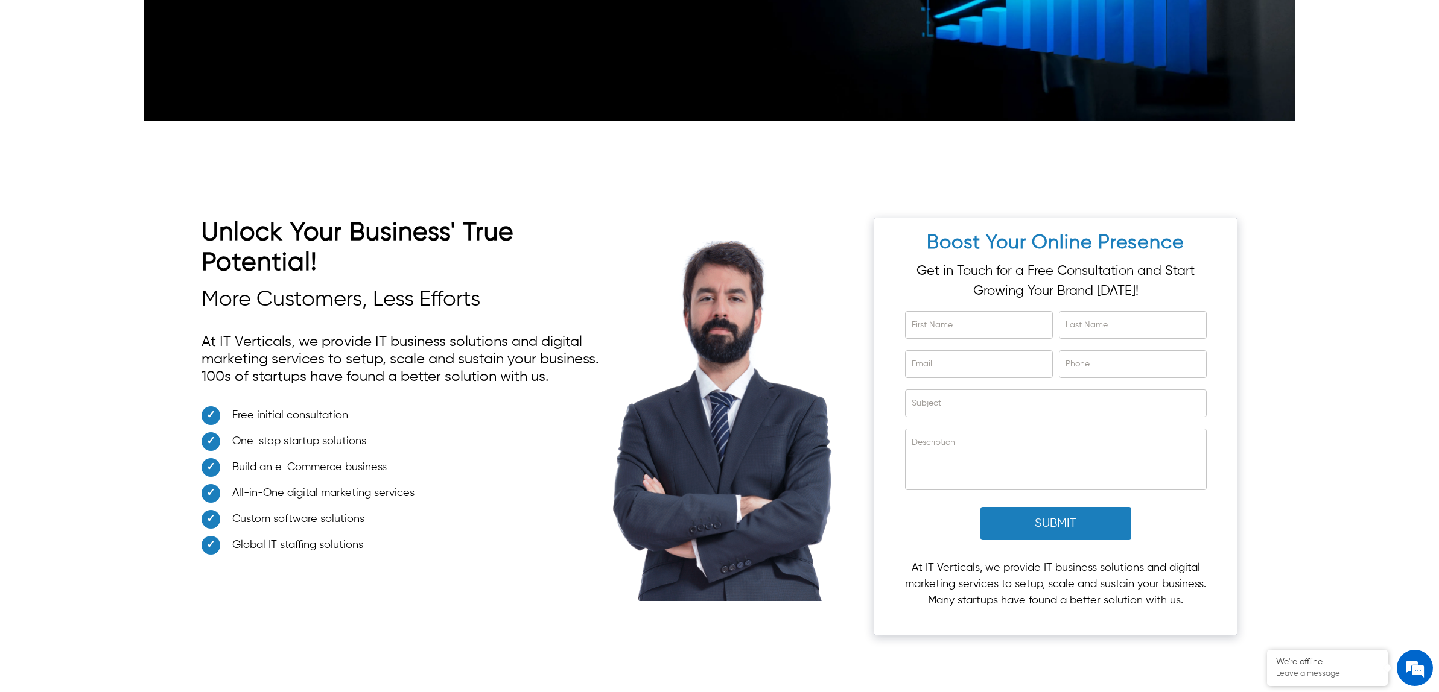
click at [471, 287] on h3 "More Customers, Less Efforts" at bounding box center [408, 300] width 414 height 26
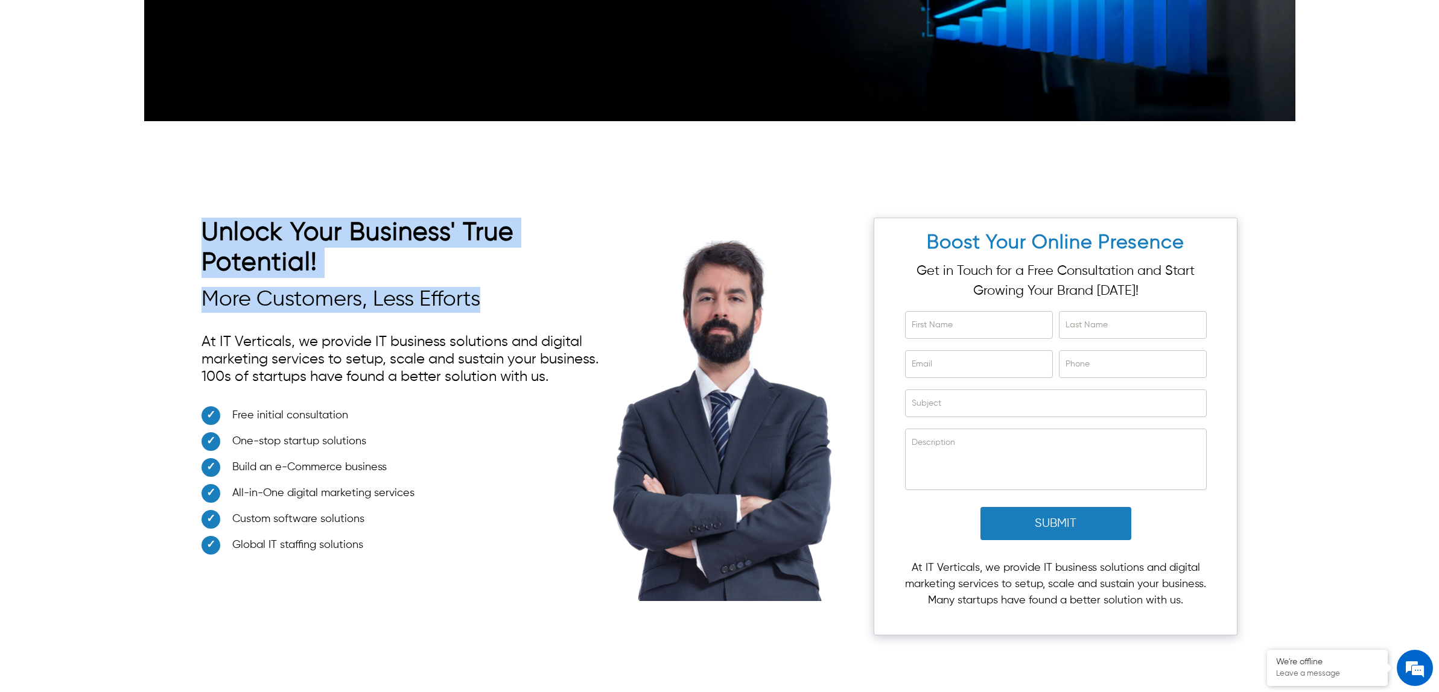
drag, startPoint x: 478, startPoint y: 279, endPoint x: 200, endPoint y: 202, distance: 287.8
click at [200, 202] on div "Unlock Your Business' True Potential! More Customers, Less Efforts At IT Vertic…" at bounding box center [719, 421] width 1151 height 478
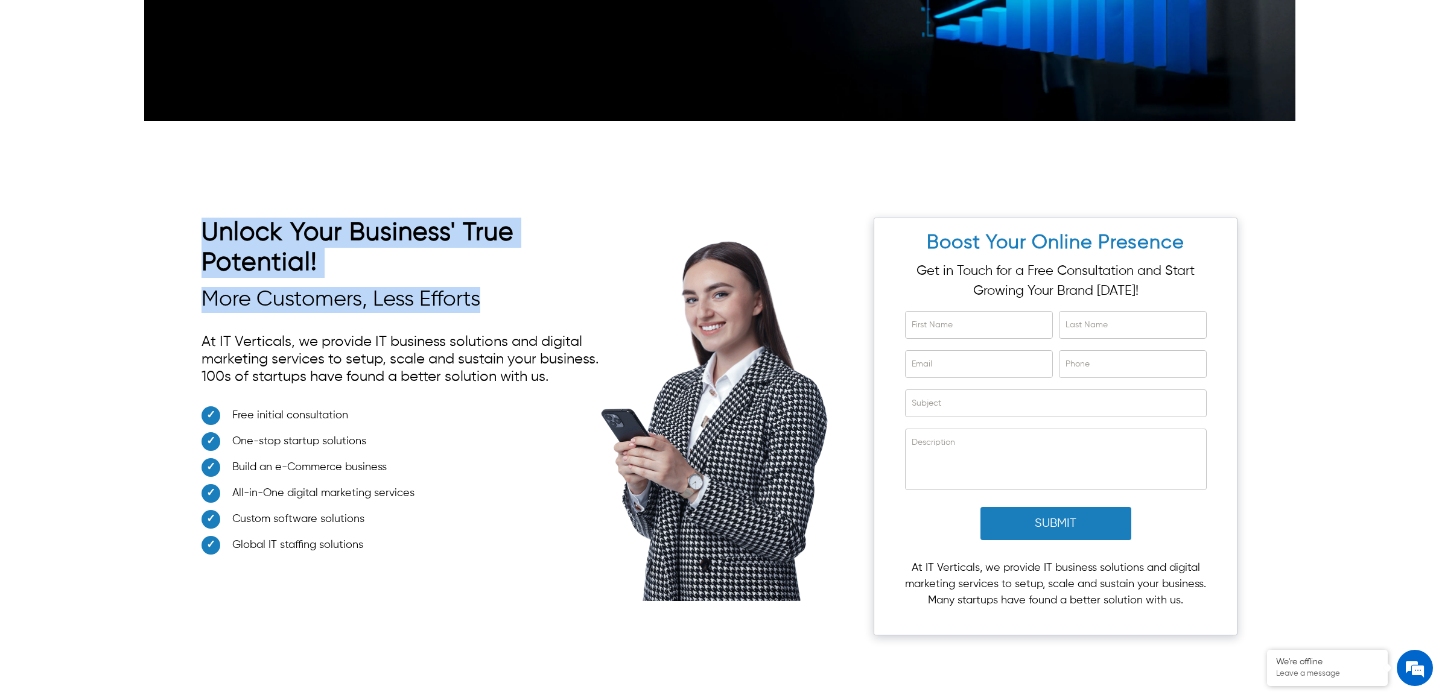
click at [215, 218] on h2 "Unlock Your Business' True Potential!" at bounding box center [408, 251] width 414 height 66
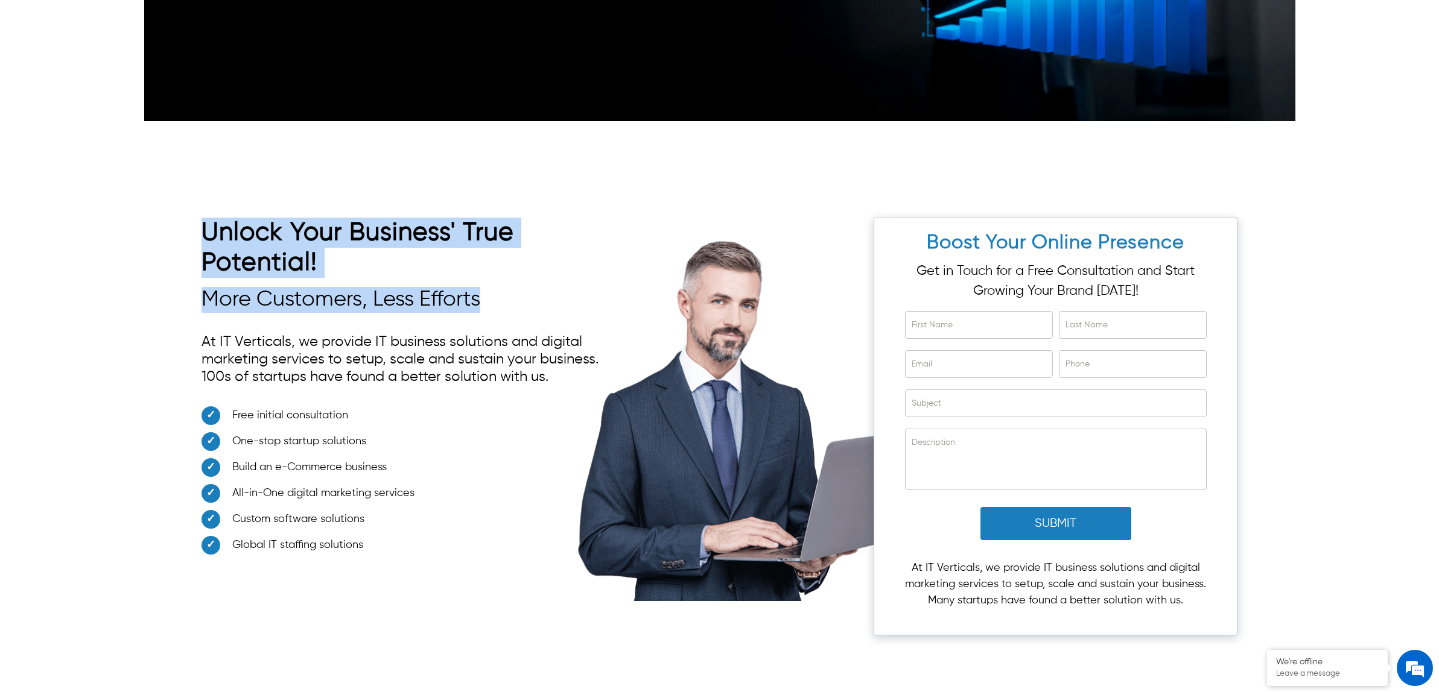
drag, startPoint x: 499, startPoint y: 284, endPoint x: 208, endPoint y: 218, distance: 298.6
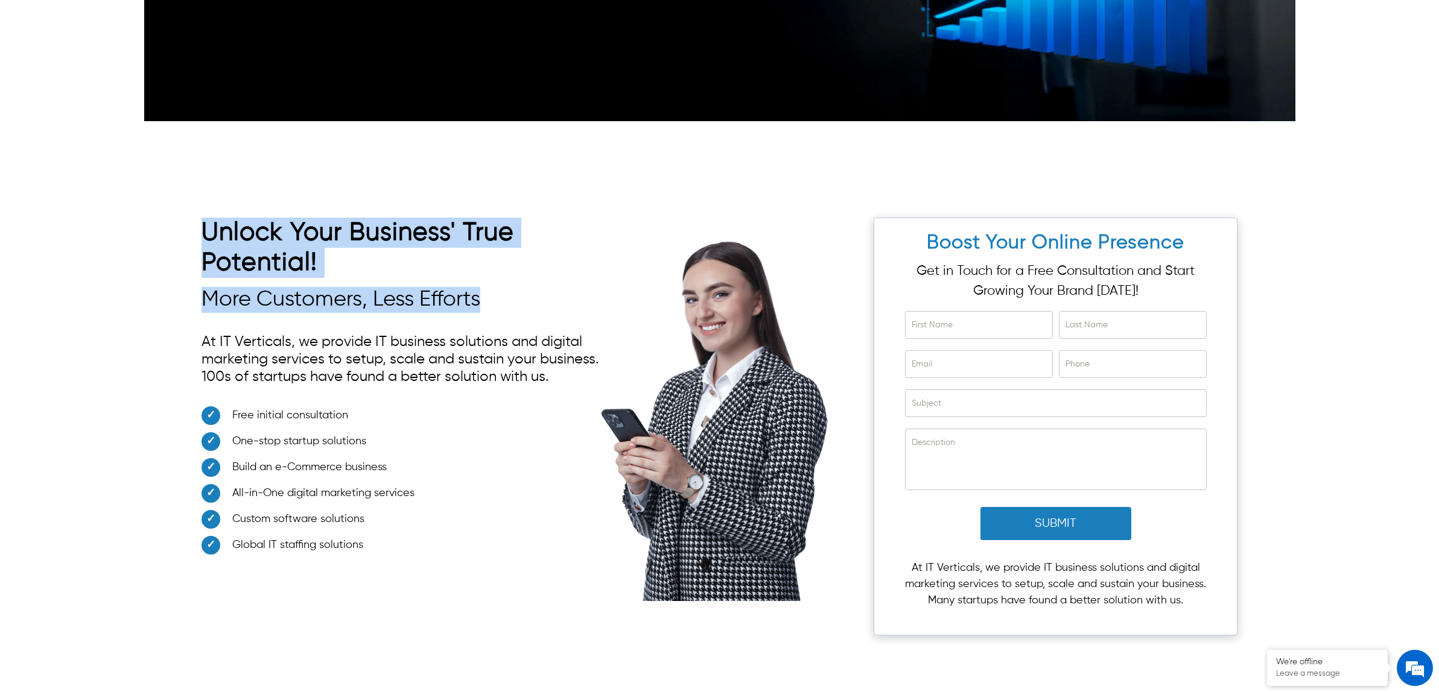
click at [208, 218] on div "Unlock Your Business' True Potential! More Customers, Less Efforts At IT Vertic…" at bounding box center [408, 390] width 414 height 344
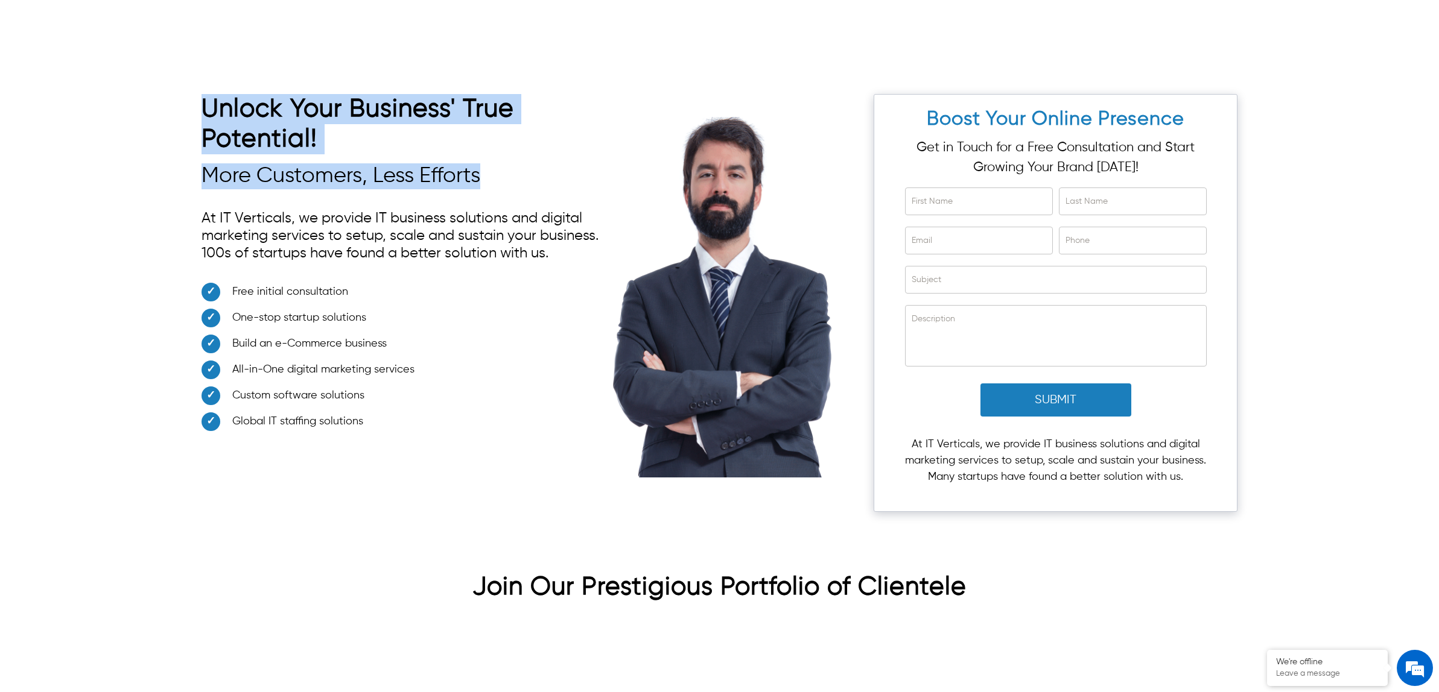
scroll to position [3468, 0]
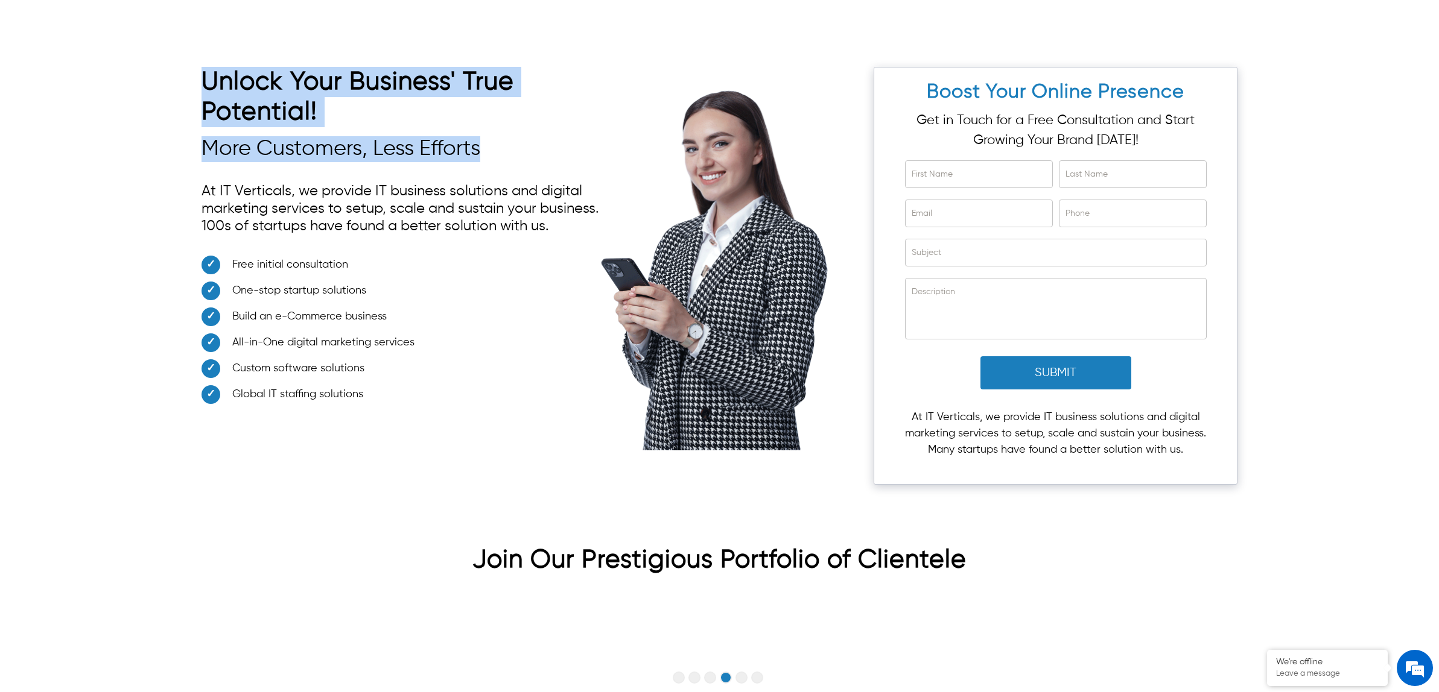
click at [303, 136] on h3 "More Customers, Less Efforts" at bounding box center [408, 149] width 414 height 26
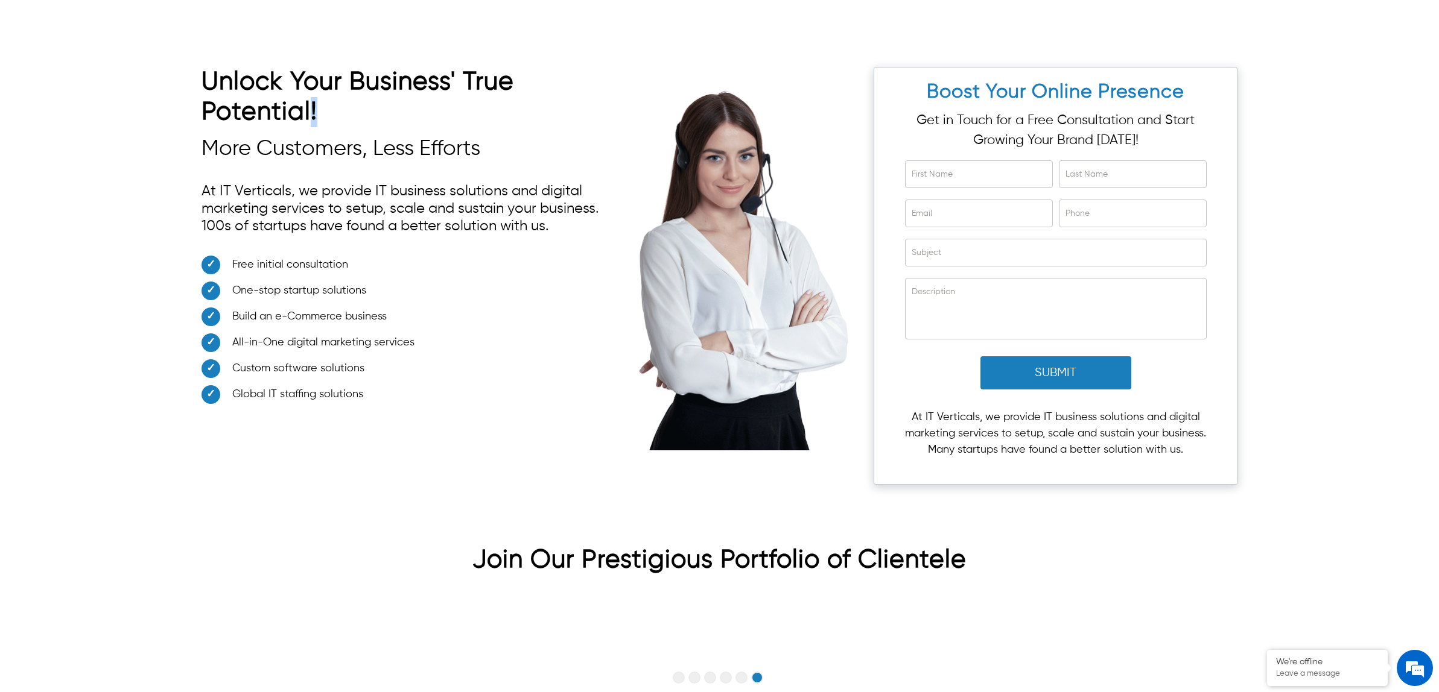
drag, startPoint x: 320, startPoint y: 103, endPoint x: 309, endPoint y: 101, distance: 11.0
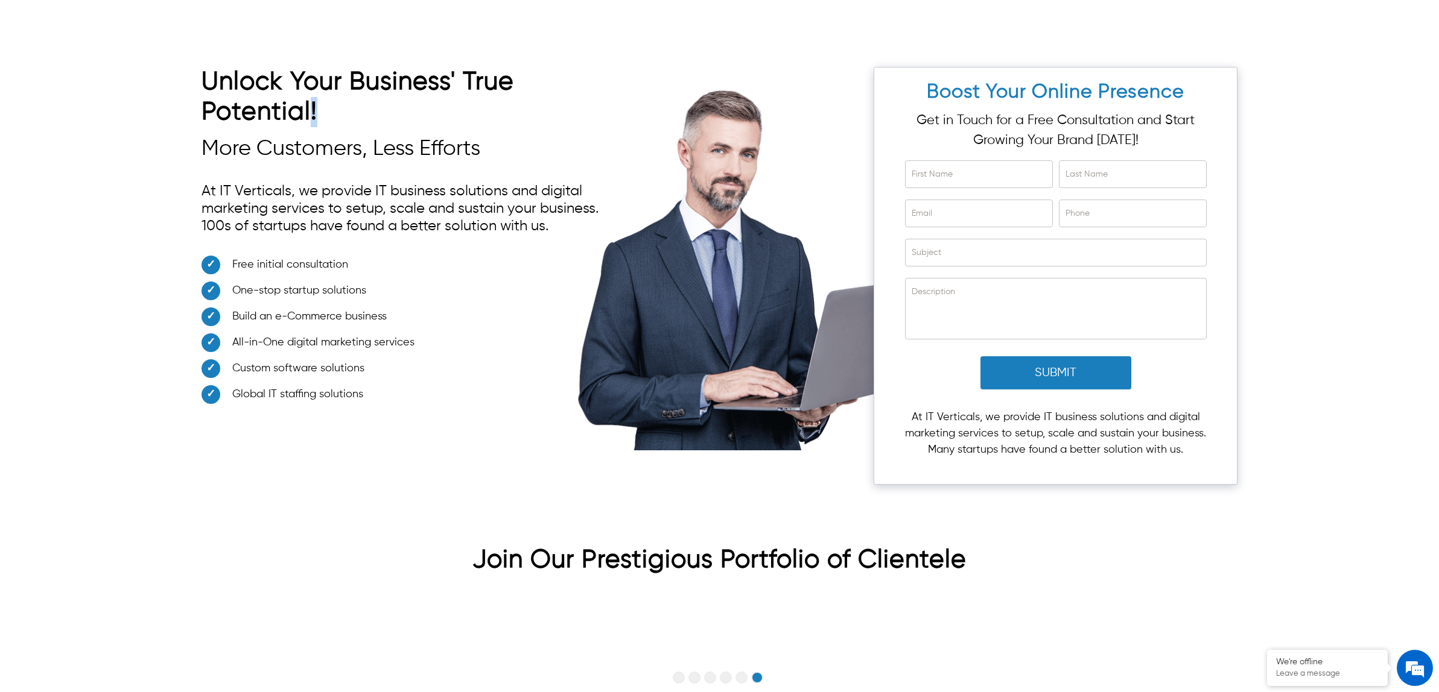
click at [309, 101] on h2 "Unlock Your Business' True Potential!" at bounding box center [408, 100] width 414 height 66
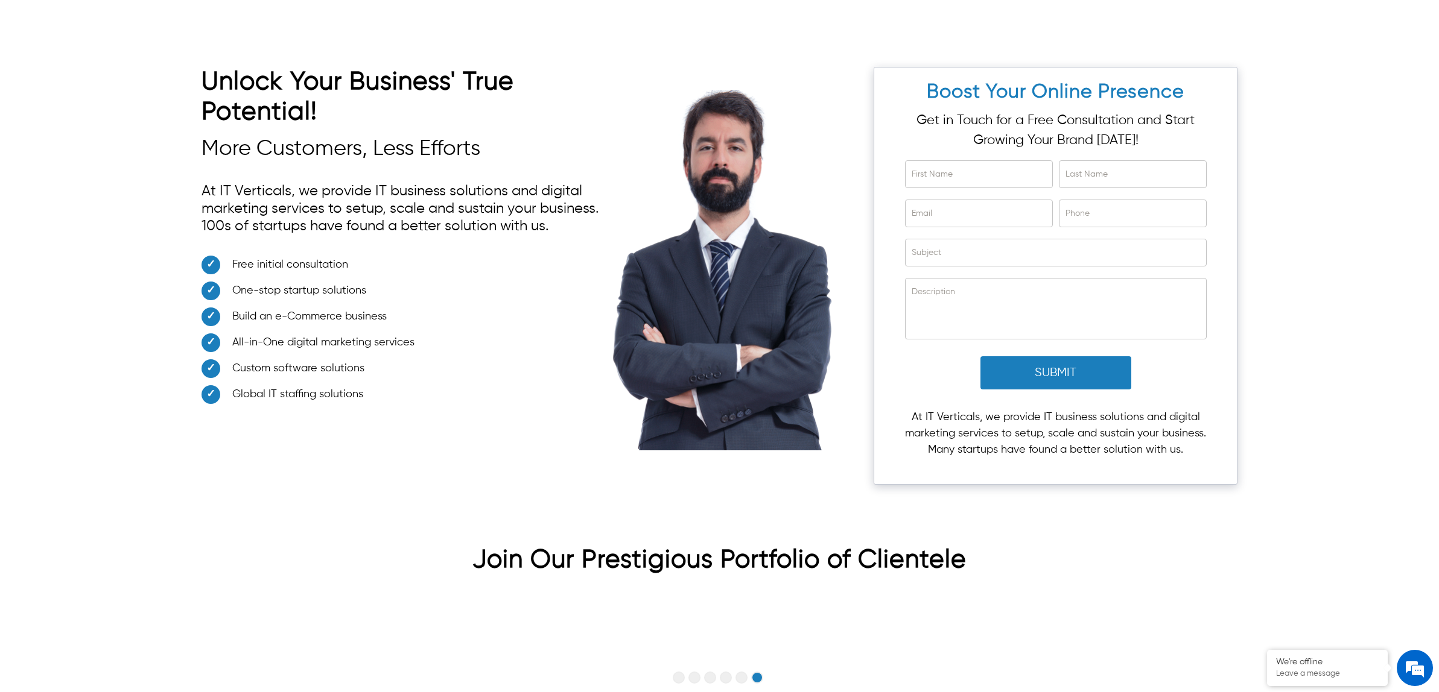
drag, startPoint x: 381, startPoint y: 119, endPoint x: 444, endPoint y: 128, distance: 63.3
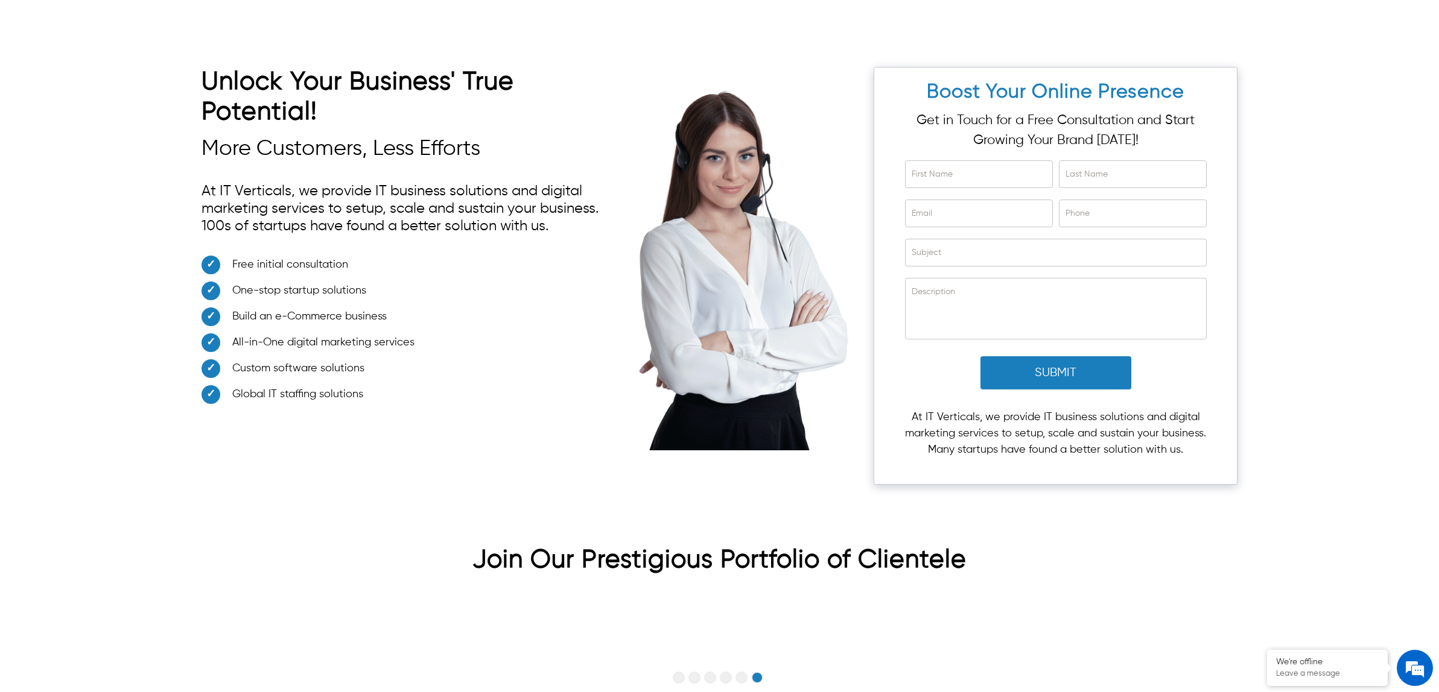
click at [382, 136] on h3 "More Customers, Less Efforts" at bounding box center [408, 149] width 414 height 26
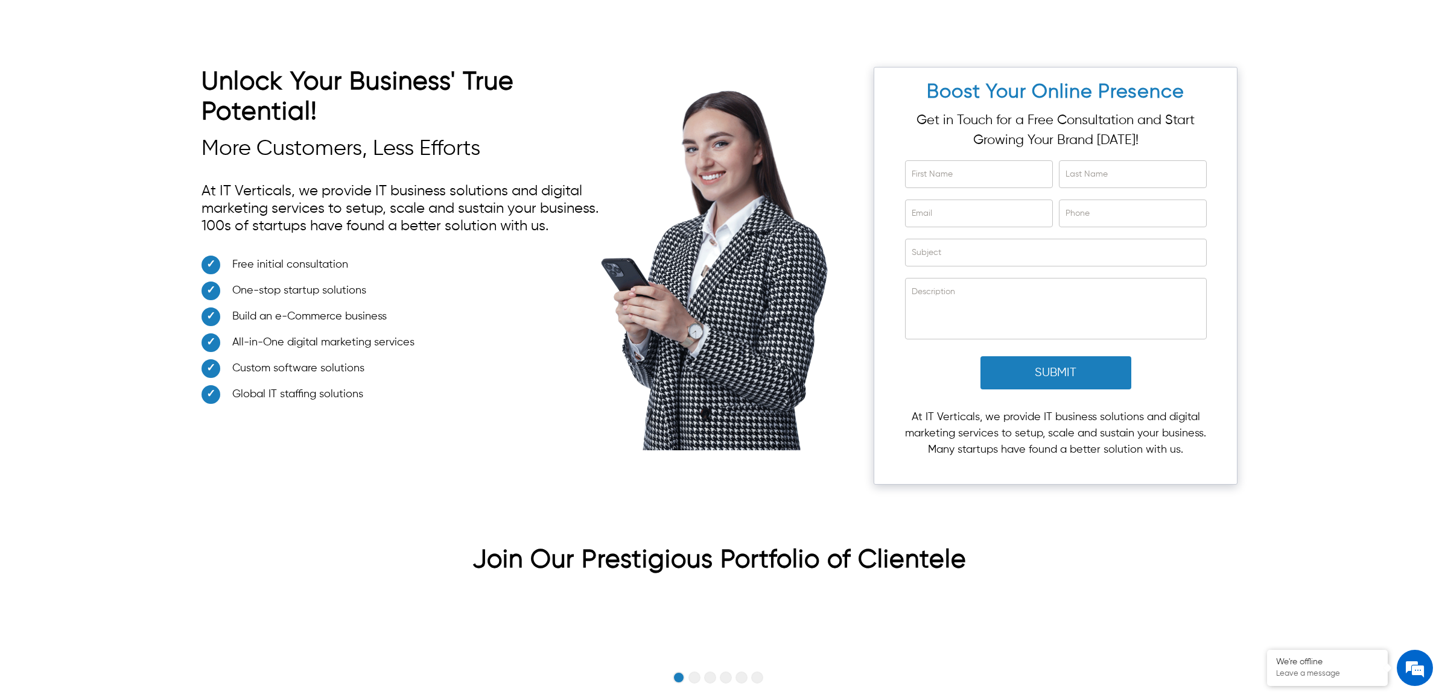
click at [480, 136] on h3 "More Customers, Less Efforts" at bounding box center [408, 149] width 414 height 26
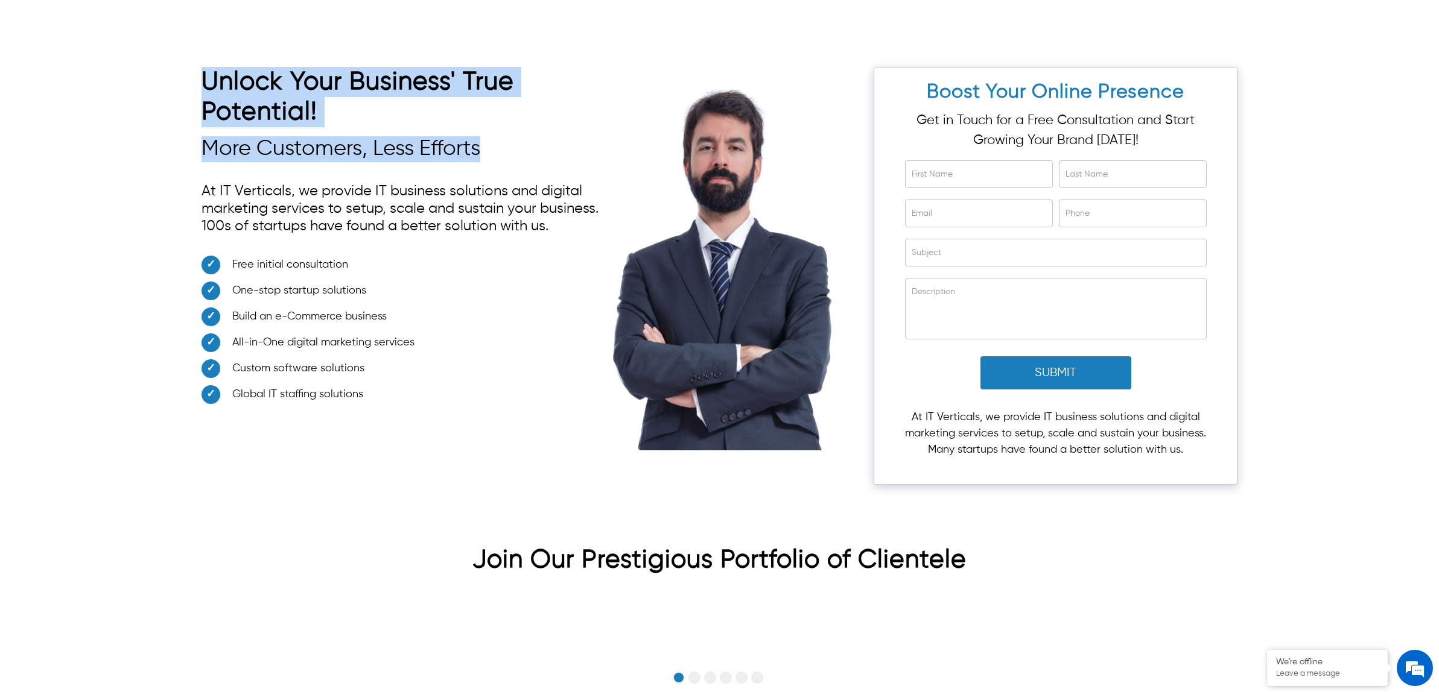
drag, startPoint x: 481, startPoint y: 135, endPoint x: 122, endPoint y: 77, distance: 363.5
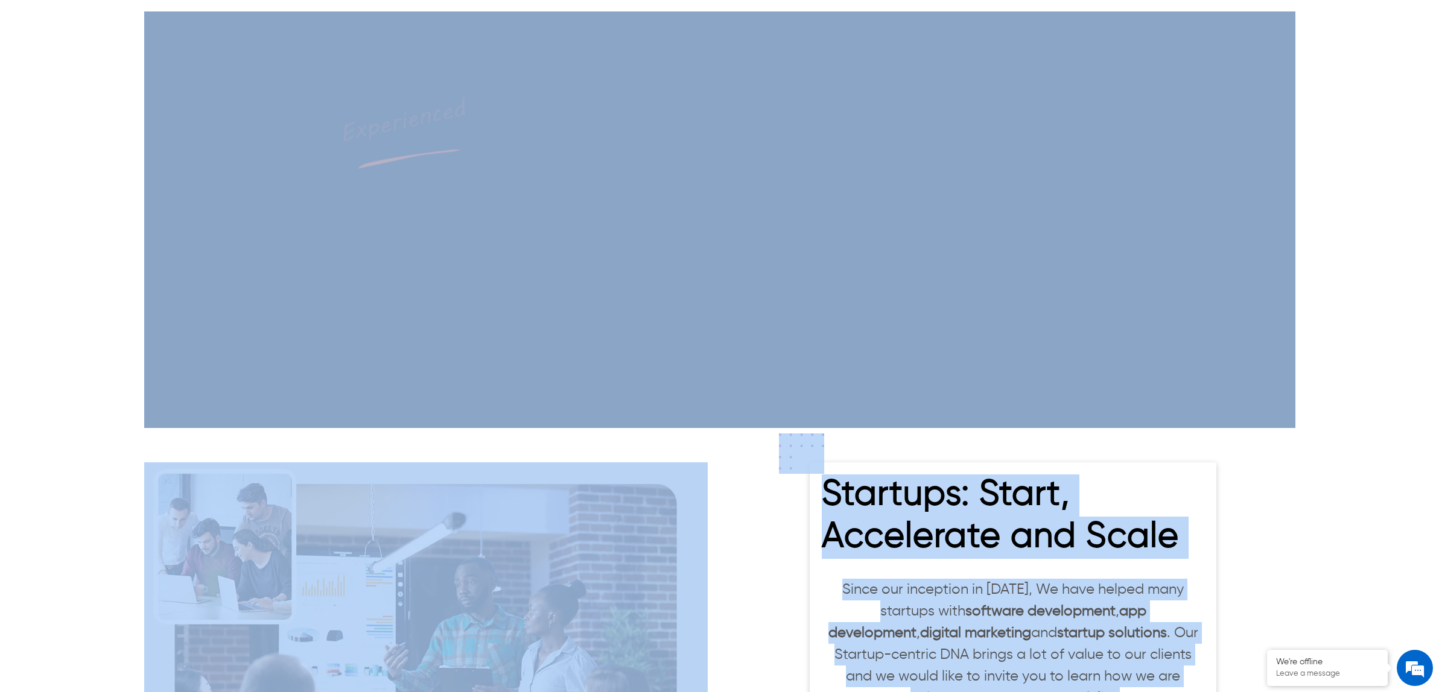
scroll to position [682, 0]
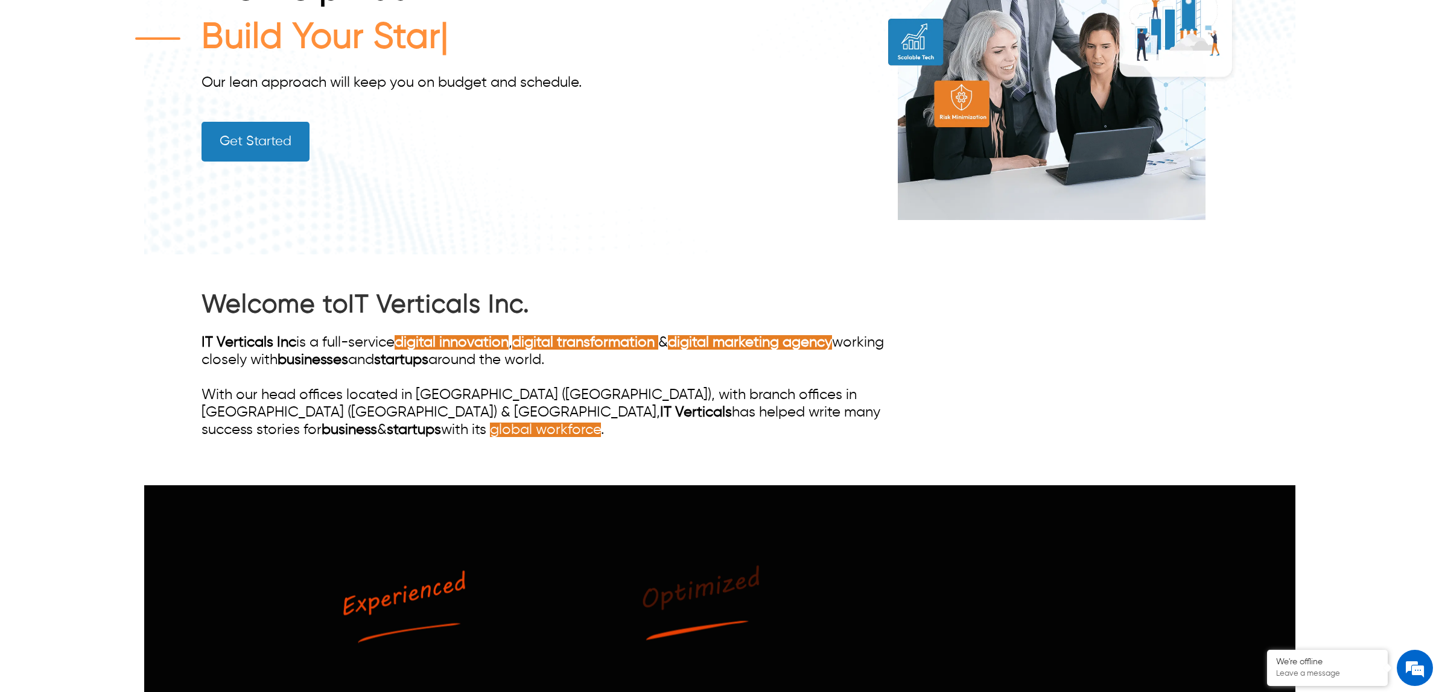
scroll to position [226, 0]
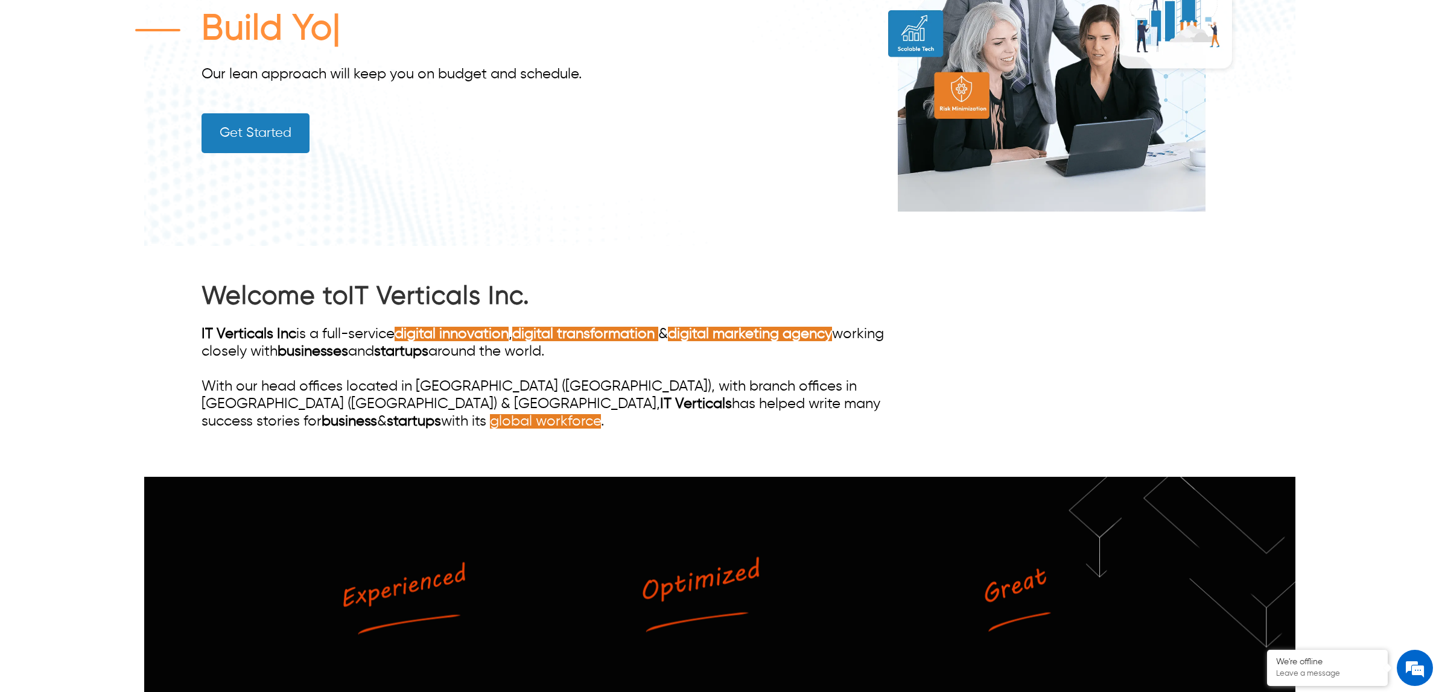
click at [779, 394] on div "IT Verticals Inc is a full-service digital innovation , digital transformation …" at bounding box center [563, 378] width 725 height 105
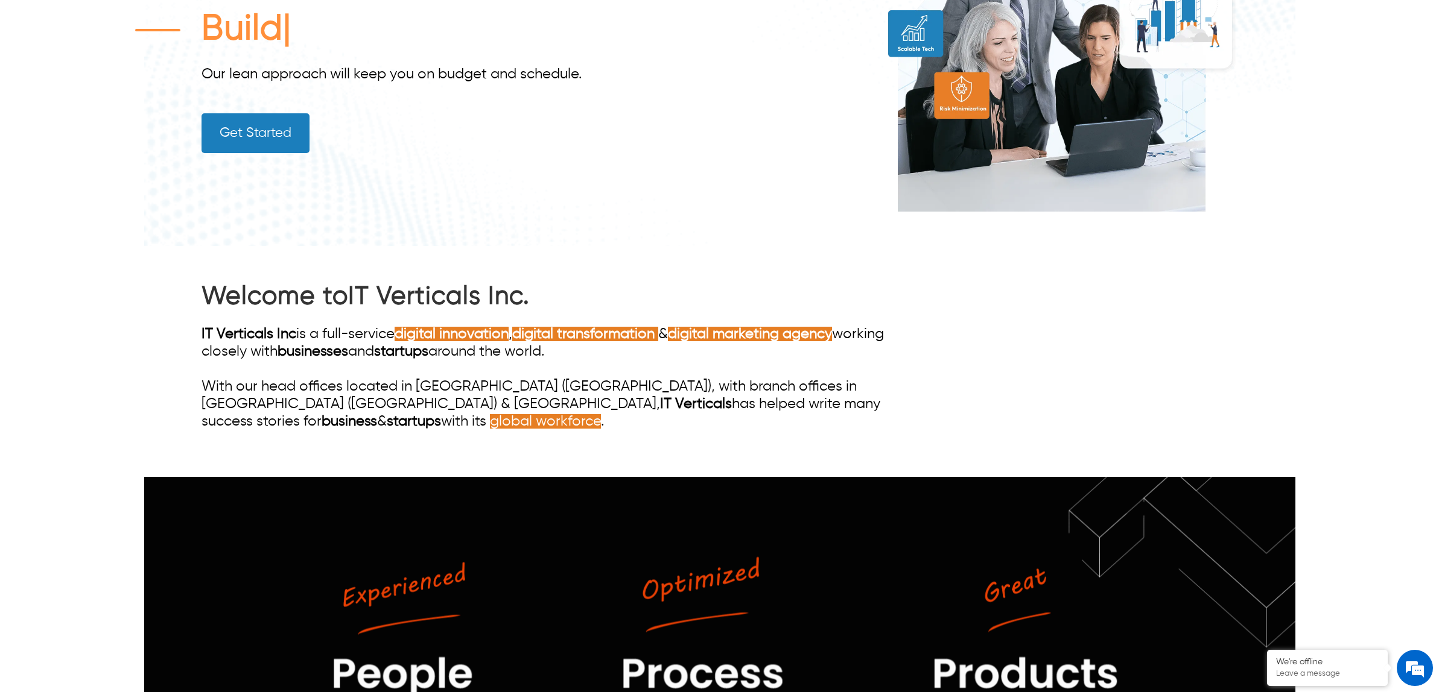
drag, startPoint x: 779, startPoint y: 411, endPoint x: 761, endPoint y: 411, distance: 18.7
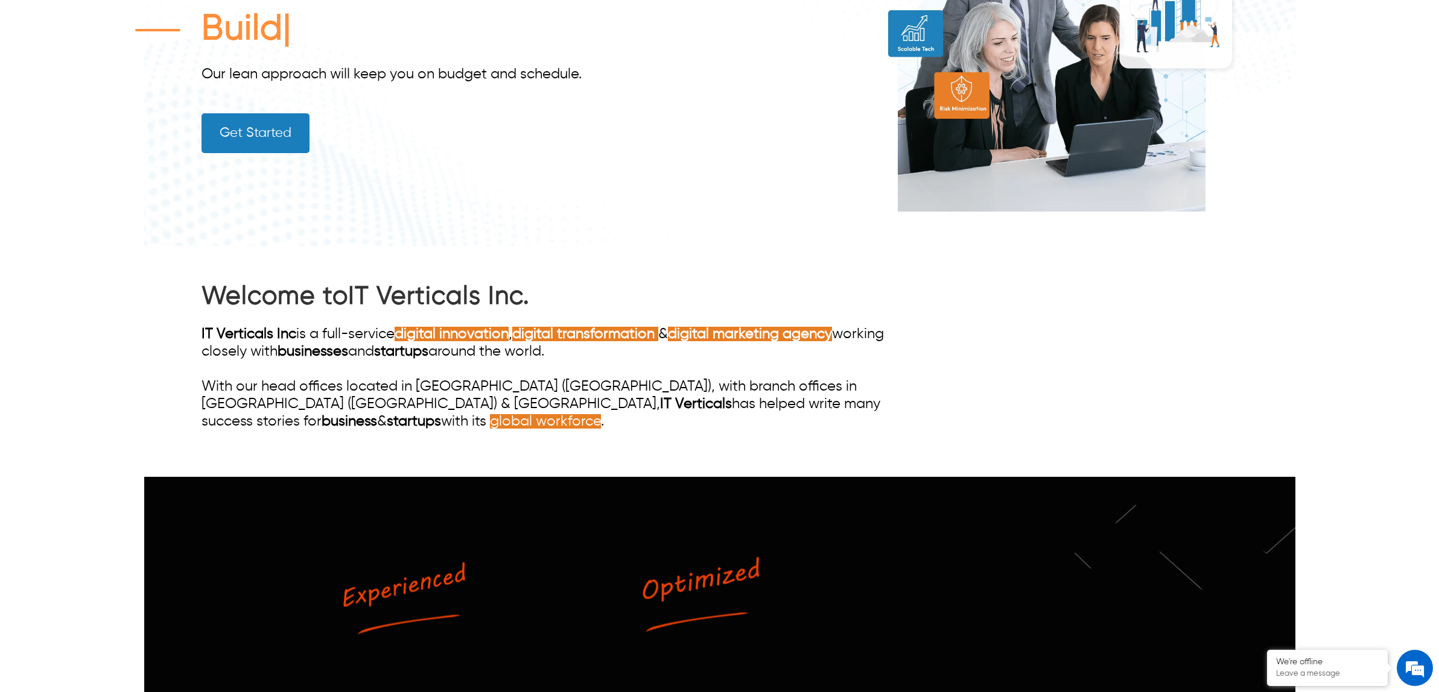
click at [766, 411] on div "IT Verticals Inc is a full-service digital innovation , digital transformation …" at bounding box center [563, 378] width 725 height 105
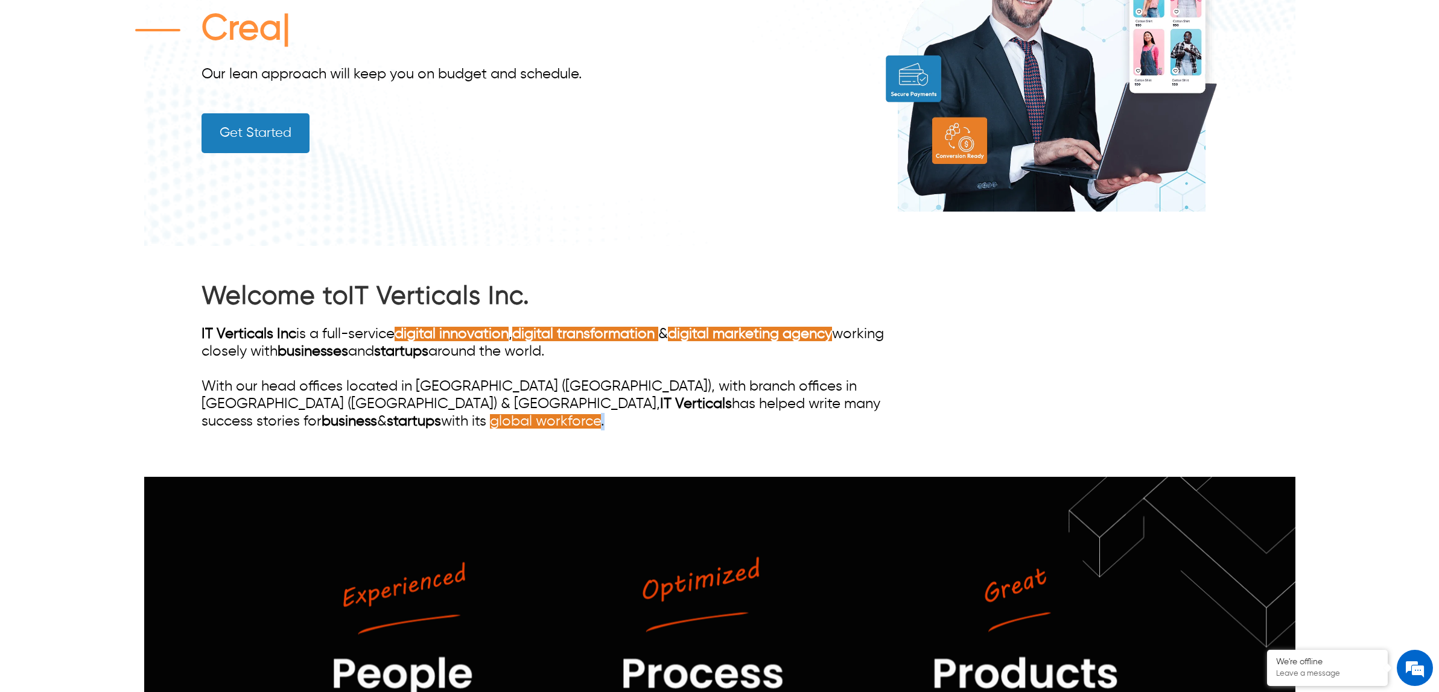
click at [601, 414] on span "global workforce" at bounding box center [545, 421] width 111 height 14
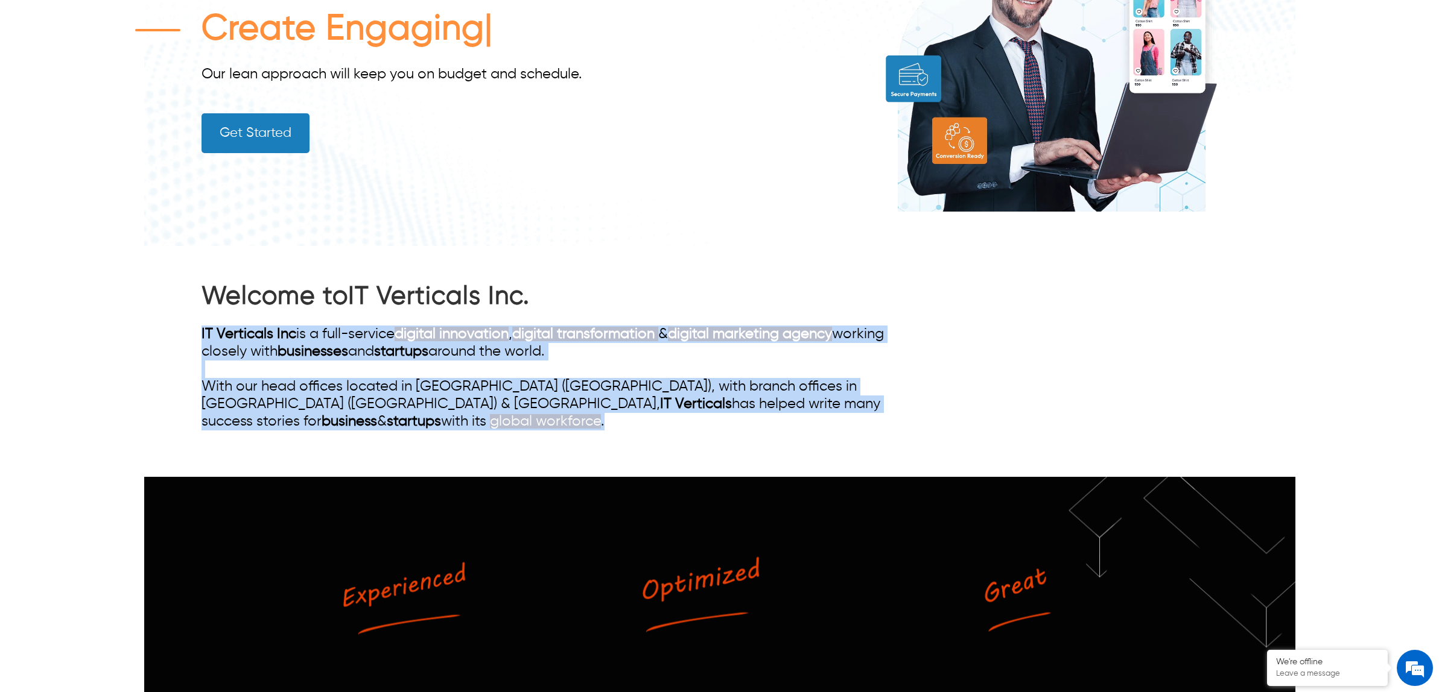
drag, startPoint x: 773, startPoint y: 406, endPoint x: 87, endPoint y: 321, distance: 690.4
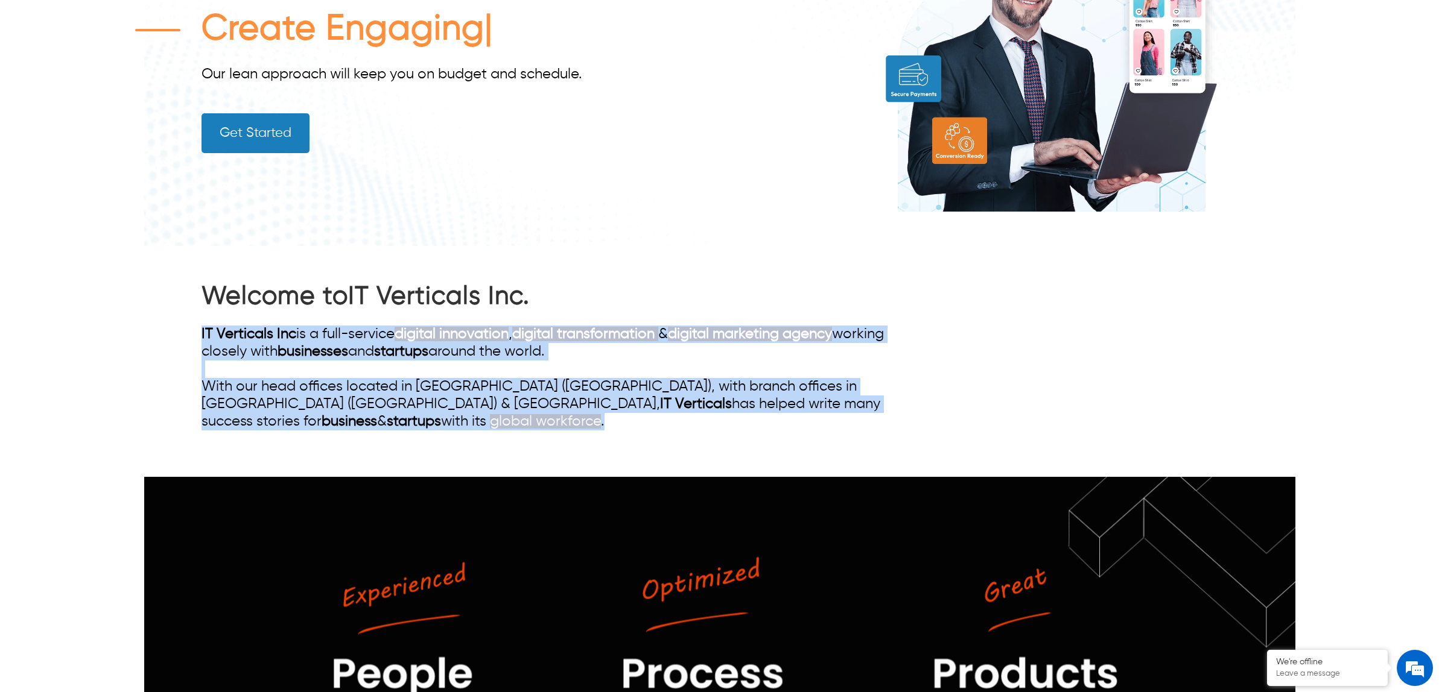
click at [87, 321] on div "← Menu Startup Solutions Software Development Digital Marketing Services IT Sta…" at bounding box center [719, 120] width 1439 height 692
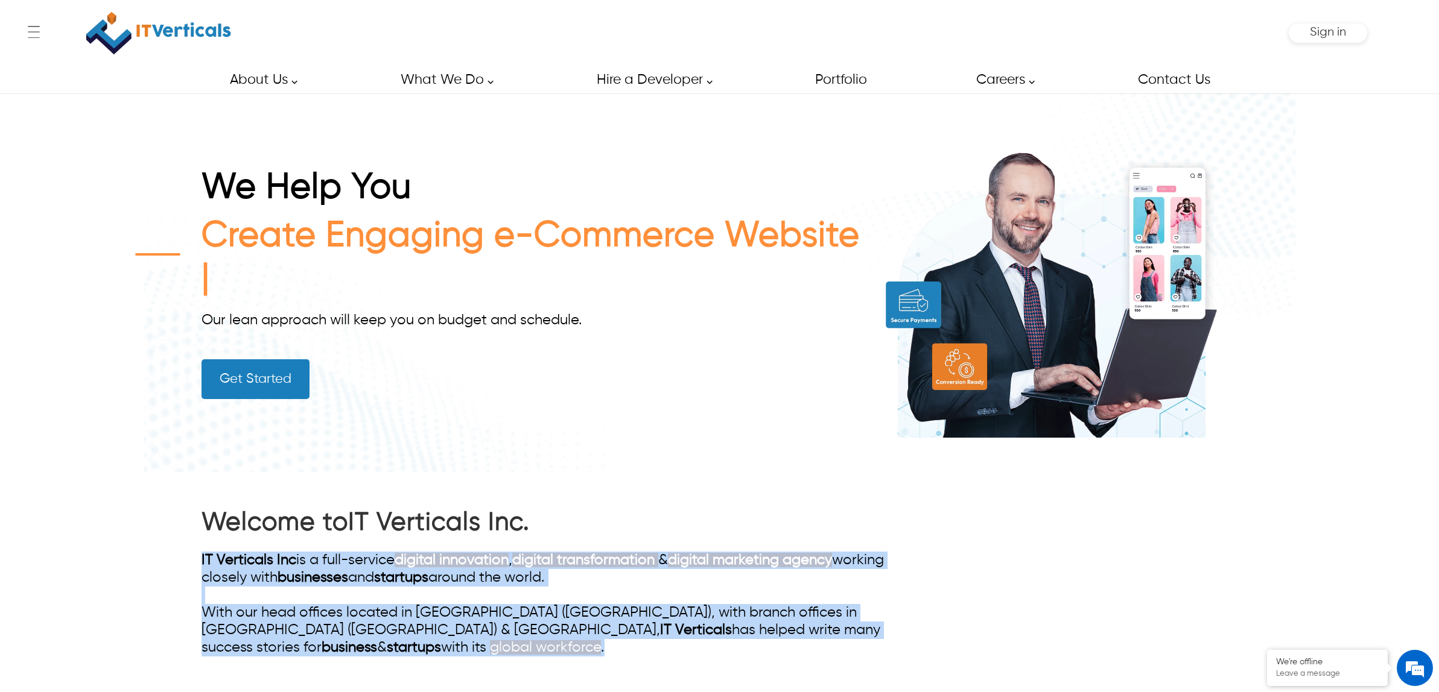
scroll to position [377, 0]
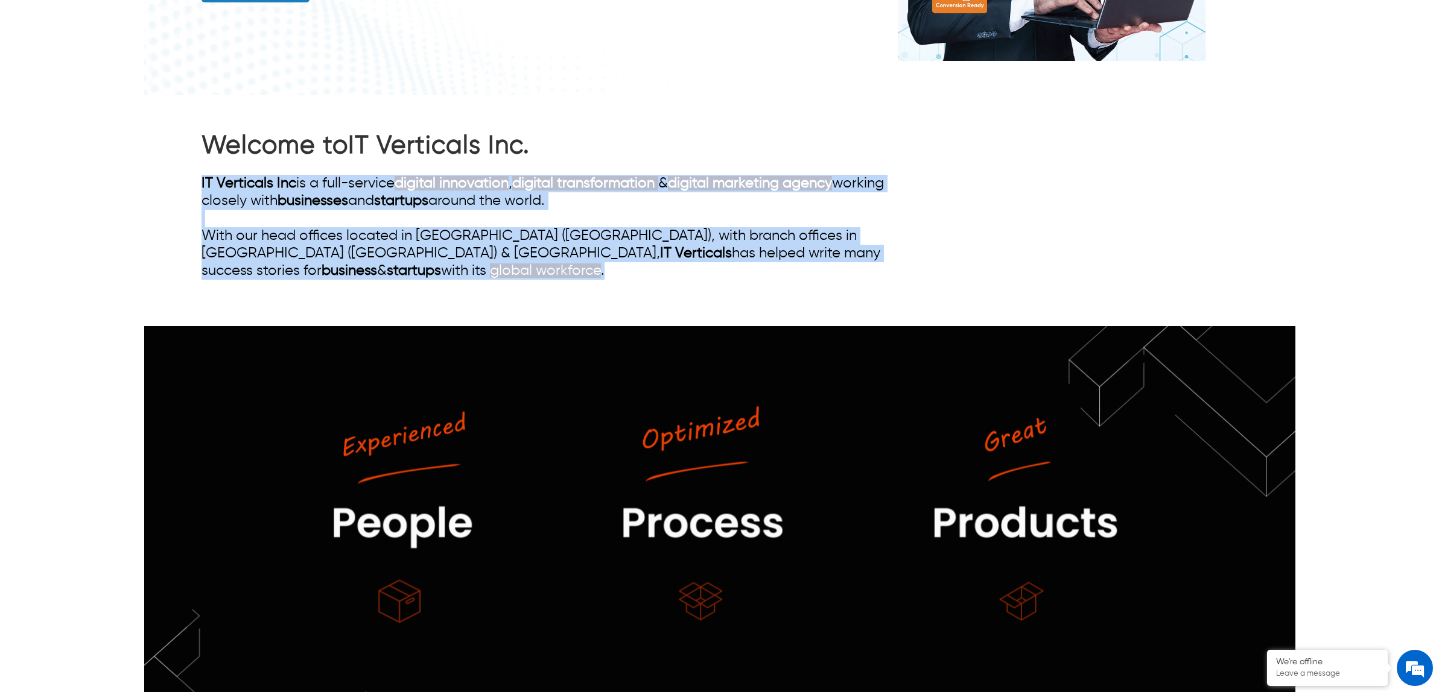
click at [450, 253] on div "IT Verticals Inc is a full-service digital innovation , digital transformation …" at bounding box center [563, 227] width 725 height 105
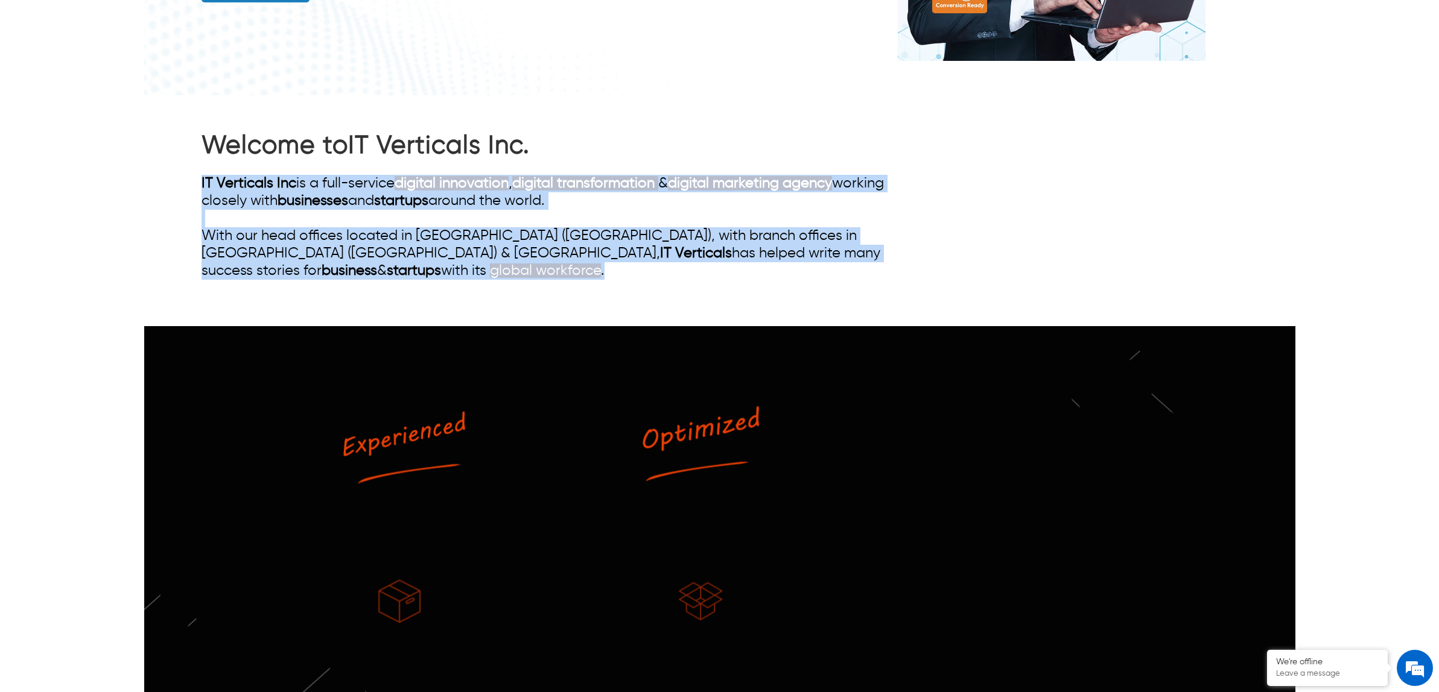
drag, startPoint x: 788, startPoint y: 261, endPoint x: 188, endPoint y: 187, distance: 605.2
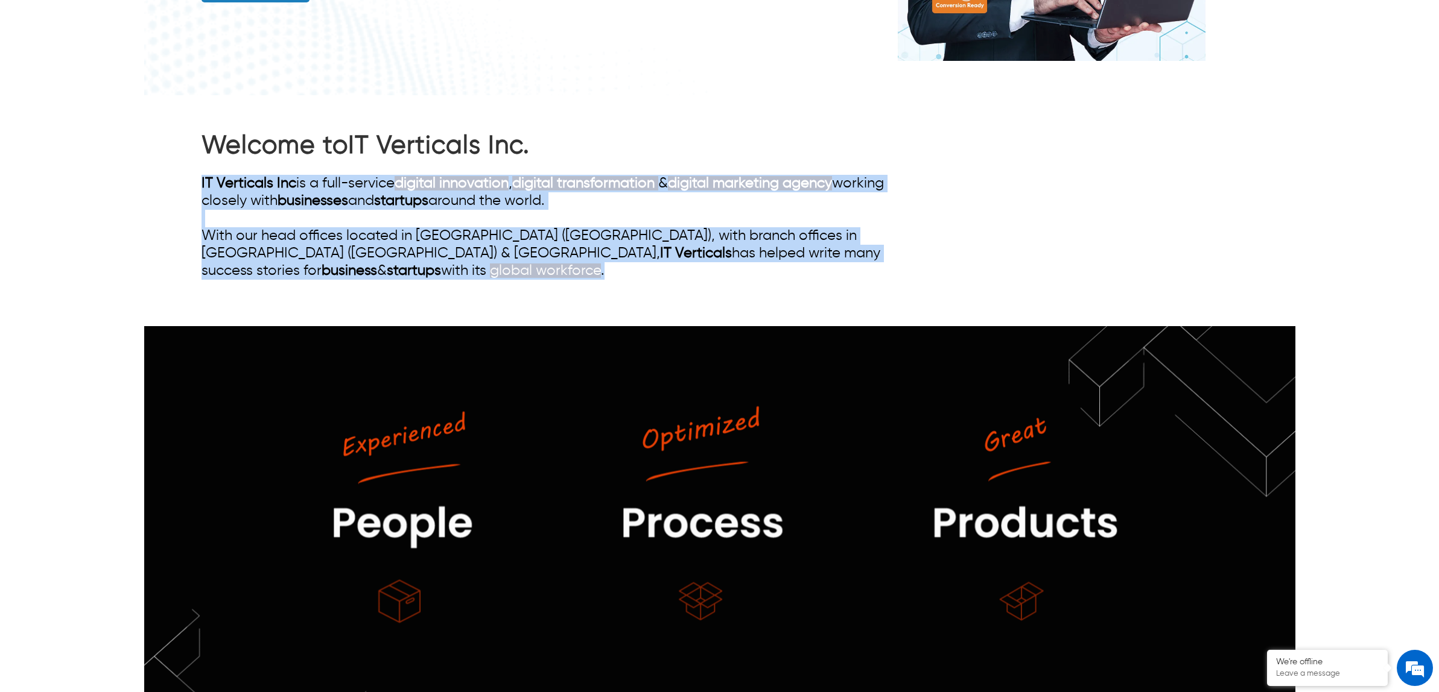
click at [188, 187] on div "Welcome to IT Verticals Inc. IT Verticals Inc is a full-service digital innovat…" at bounding box center [719, 210] width 1151 height 231
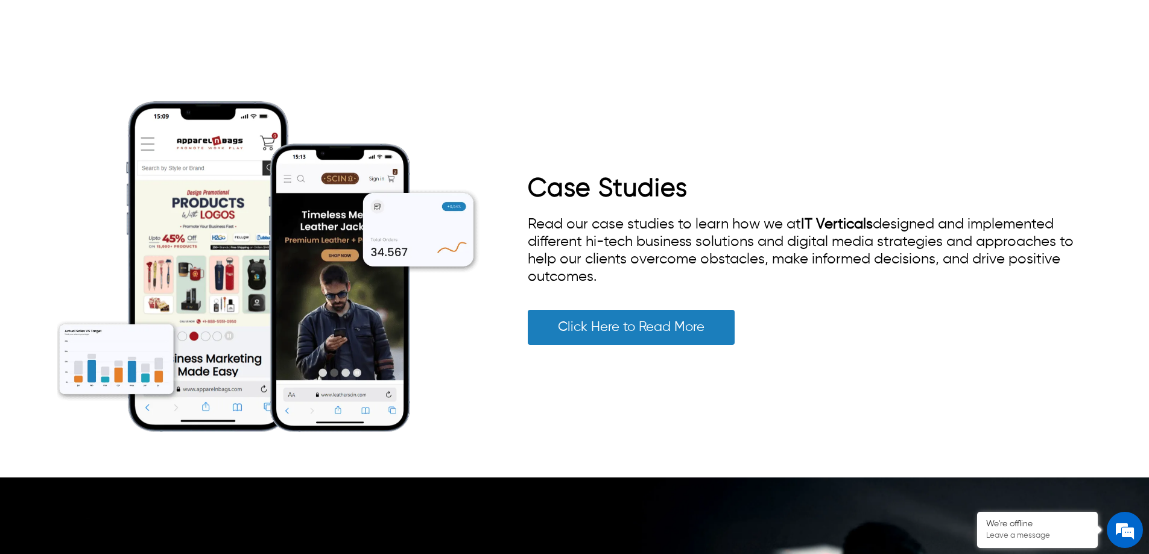
scroll to position [2594, 0]
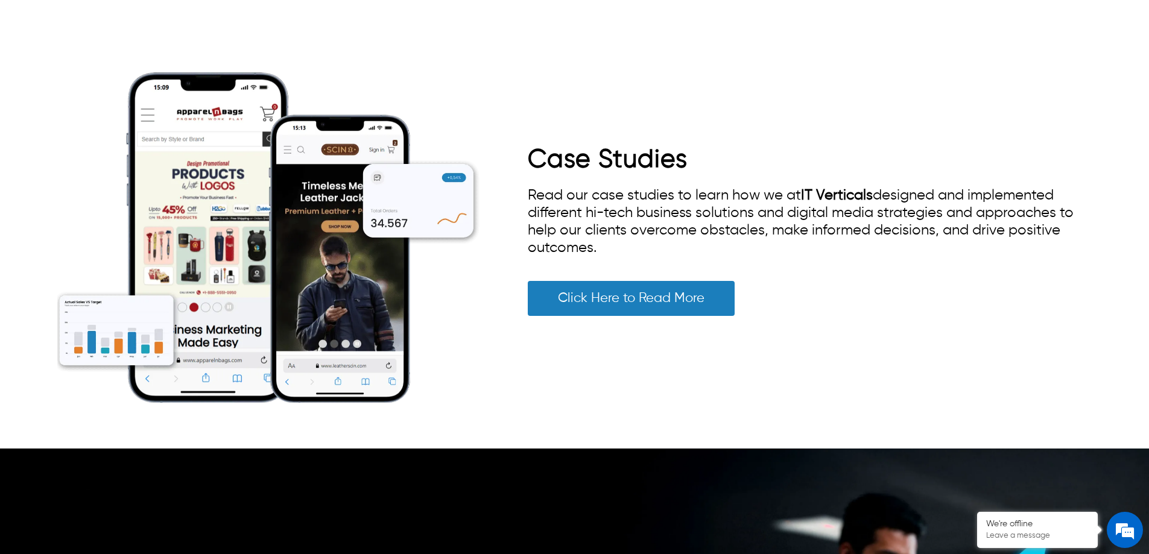
click at [347, 324] on img at bounding box center [268, 238] width 422 height 422
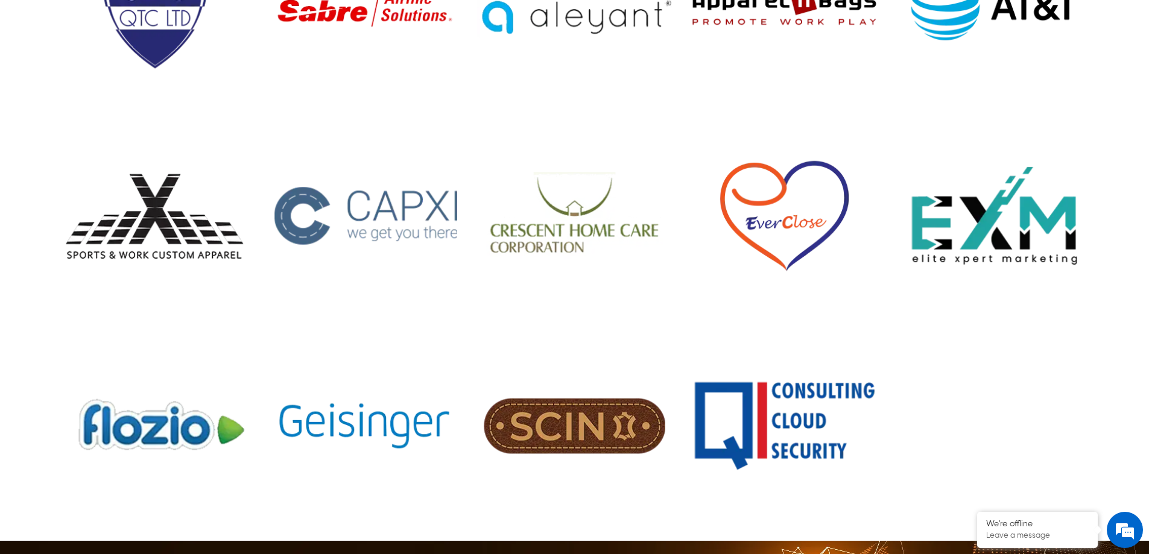
scroll to position [1628, 0]
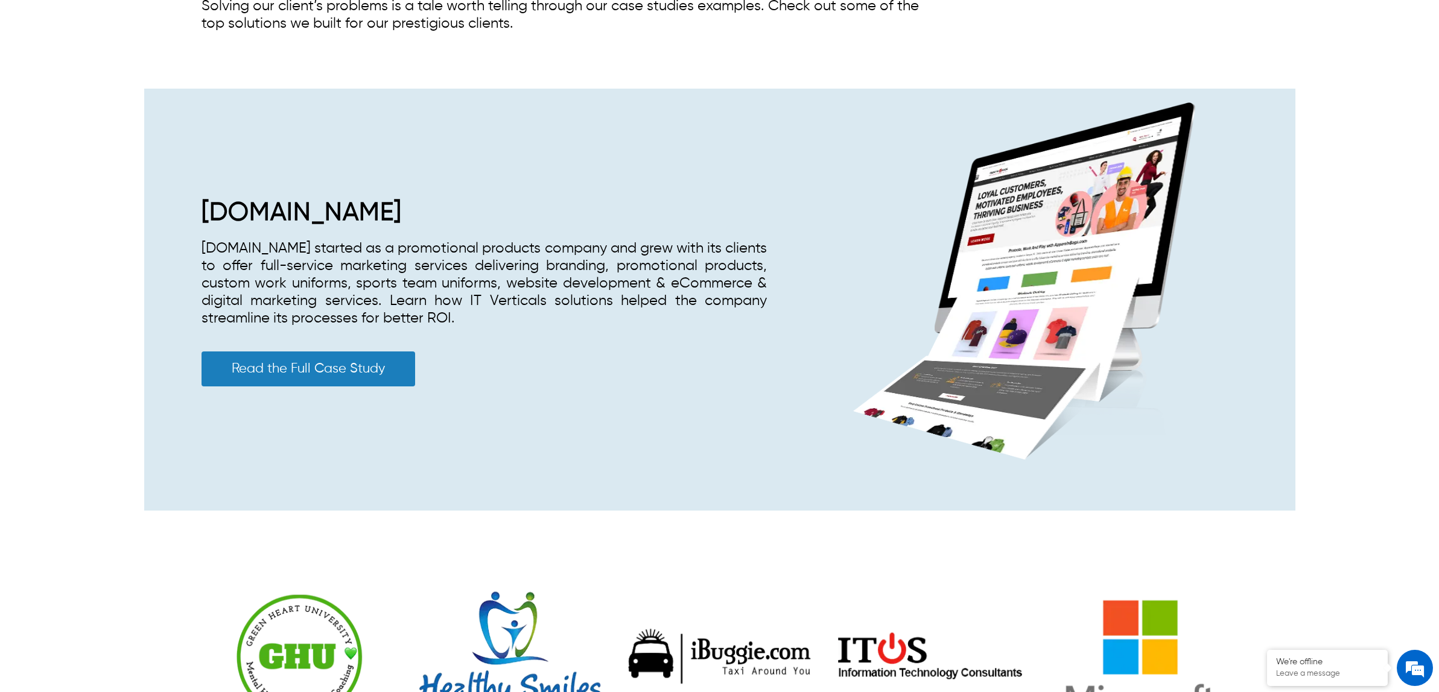
scroll to position [679, 0]
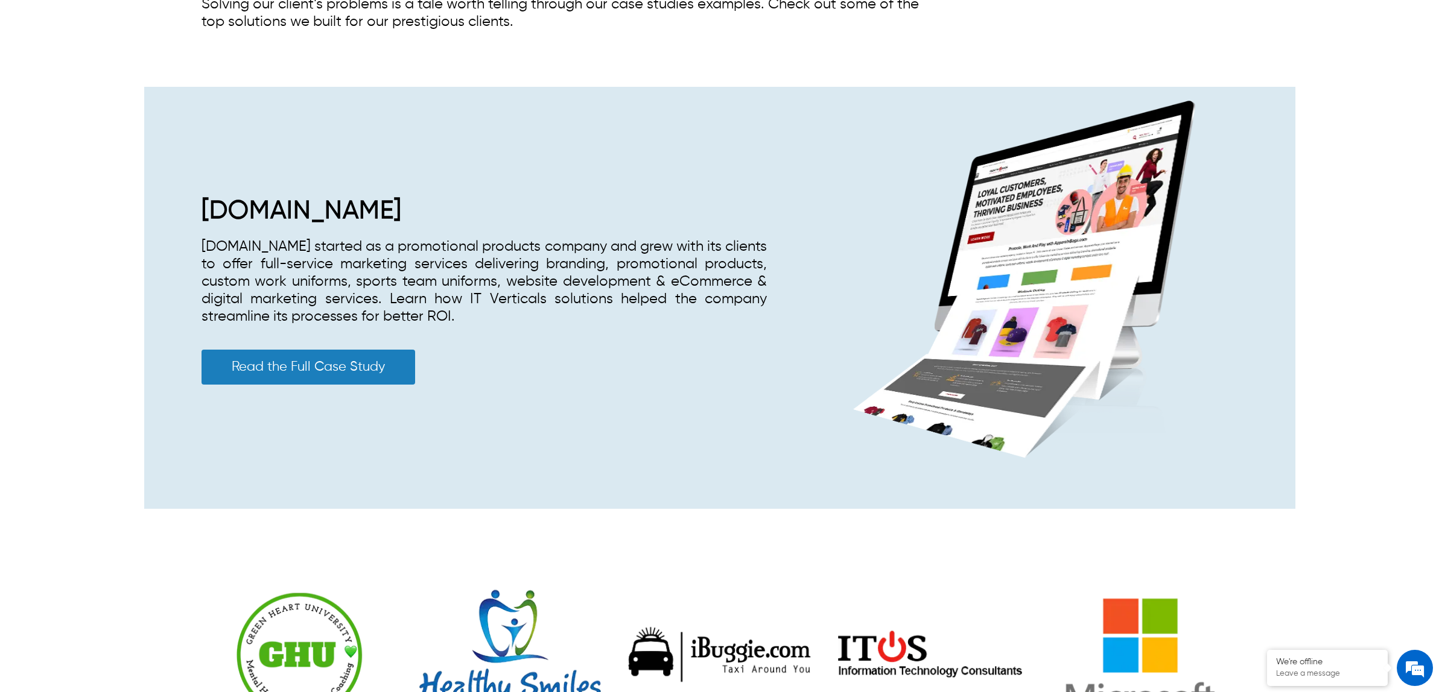
drag, startPoint x: 521, startPoint y: 312, endPoint x: 214, endPoint y: 240, distance: 314.7
click at [196, 241] on div "[DOMAIN_NAME] [DOMAIN_NAME] started as a promotional products company and grew …" at bounding box center [719, 298] width 1151 height 422
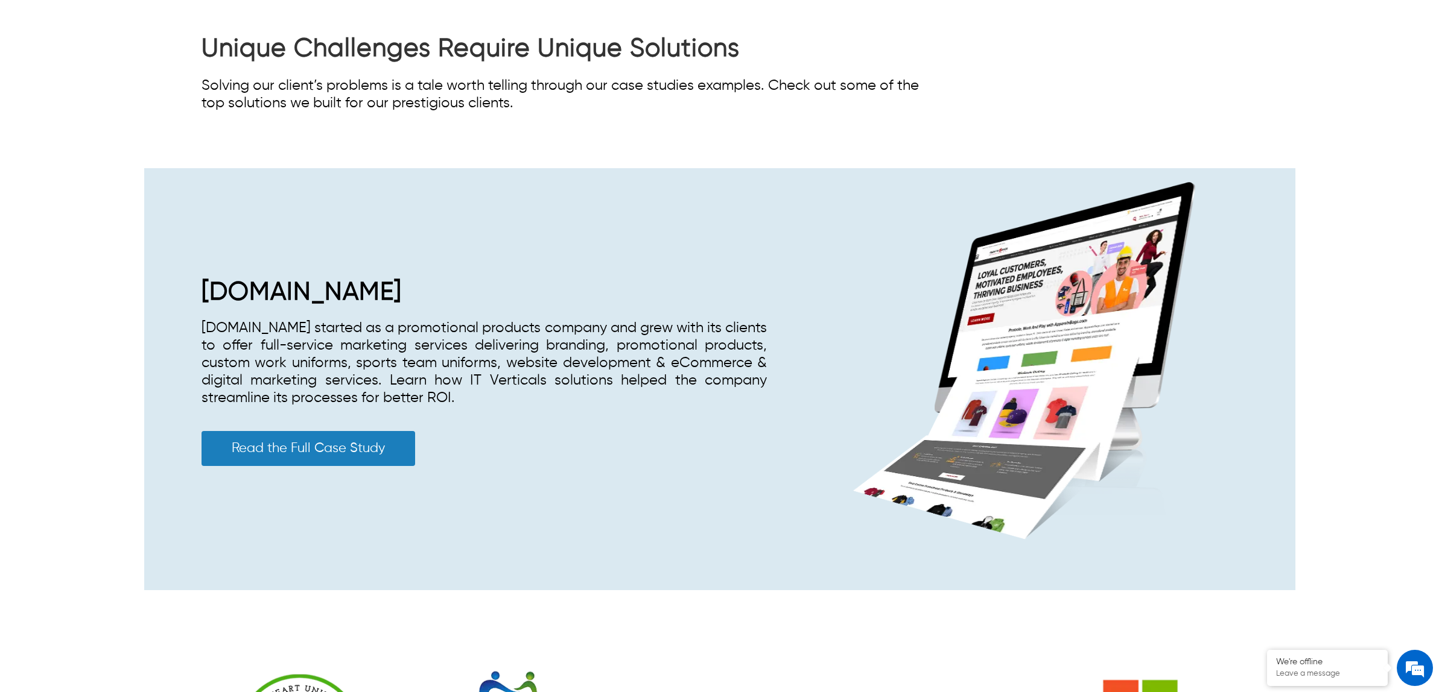
scroll to position [603, 0]
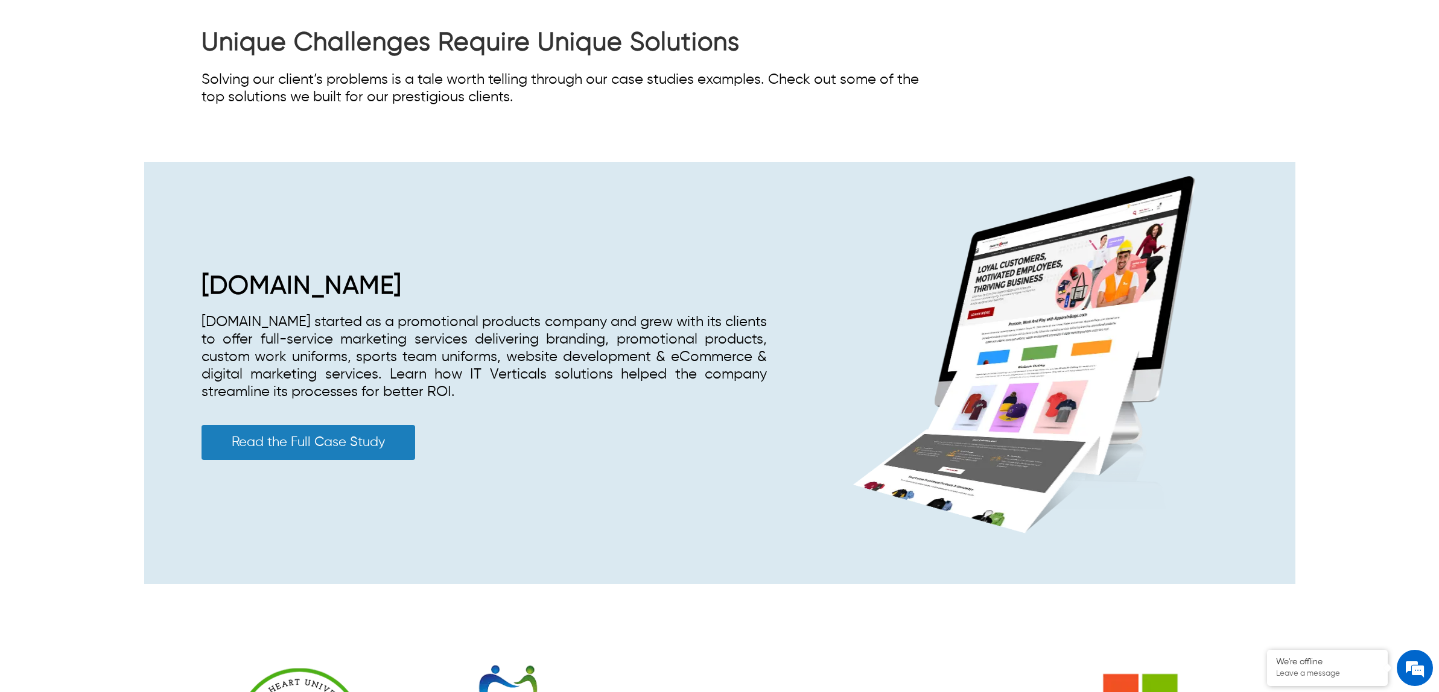
click at [457, 297] on div "[DOMAIN_NAME] [DOMAIN_NAME] started as a promotional products company and grew …" at bounding box center [483, 372] width 565 height 203
drag, startPoint x: 426, startPoint y: 288, endPoint x: 178, endPoint y: 283, distance: 248.5
click at [178, 283] on div "[DOMAIN_NAME] [DOMAIN_NAME] started as a promotional products company and grew …" at bounding box center [719, 373] width 1151 height 422
click at [367, 283] on span "[DOMAIN_NAME]" at bounding box center [301, 286] width 200 height 25
click at [365, 454] on link "Read the Full Case Study" at bounding box center [308, 442] width 214 height 35
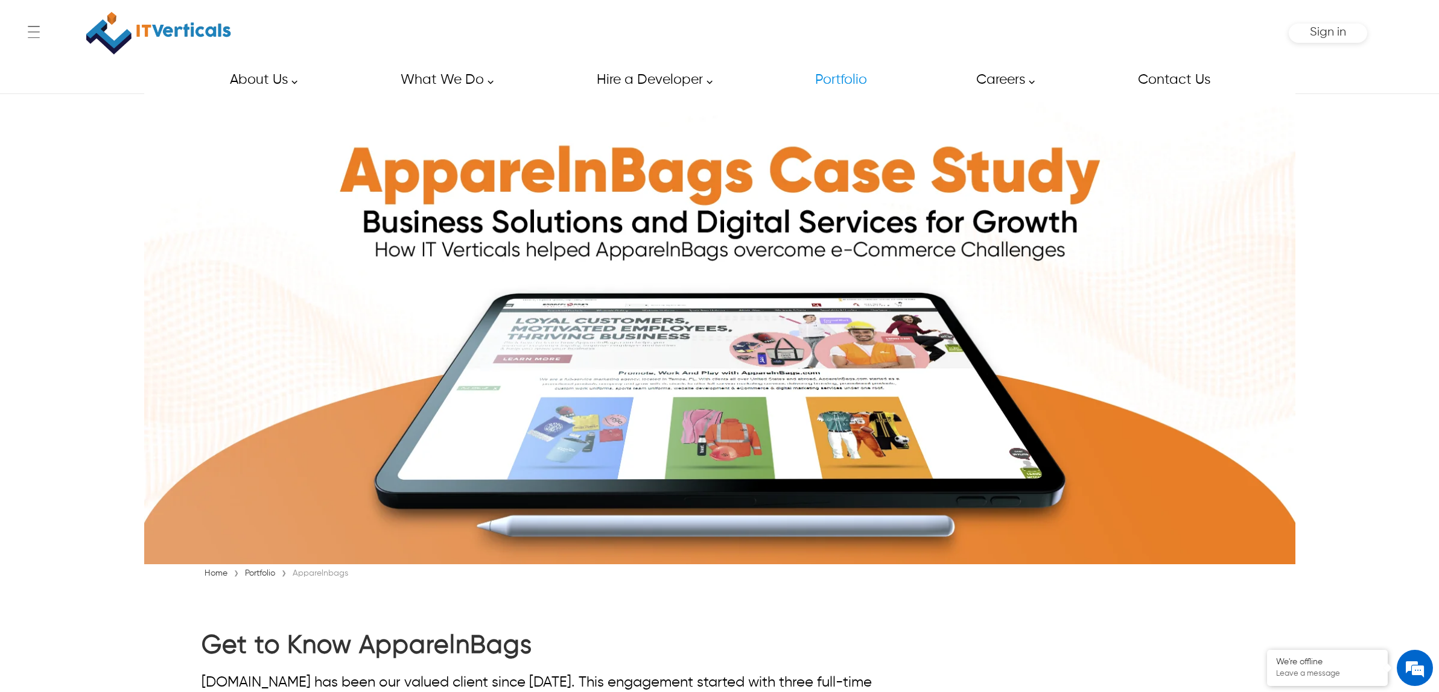
click at [839, 73] on link "Portfolio" at bounding box center [840, 79] width 78 height 27
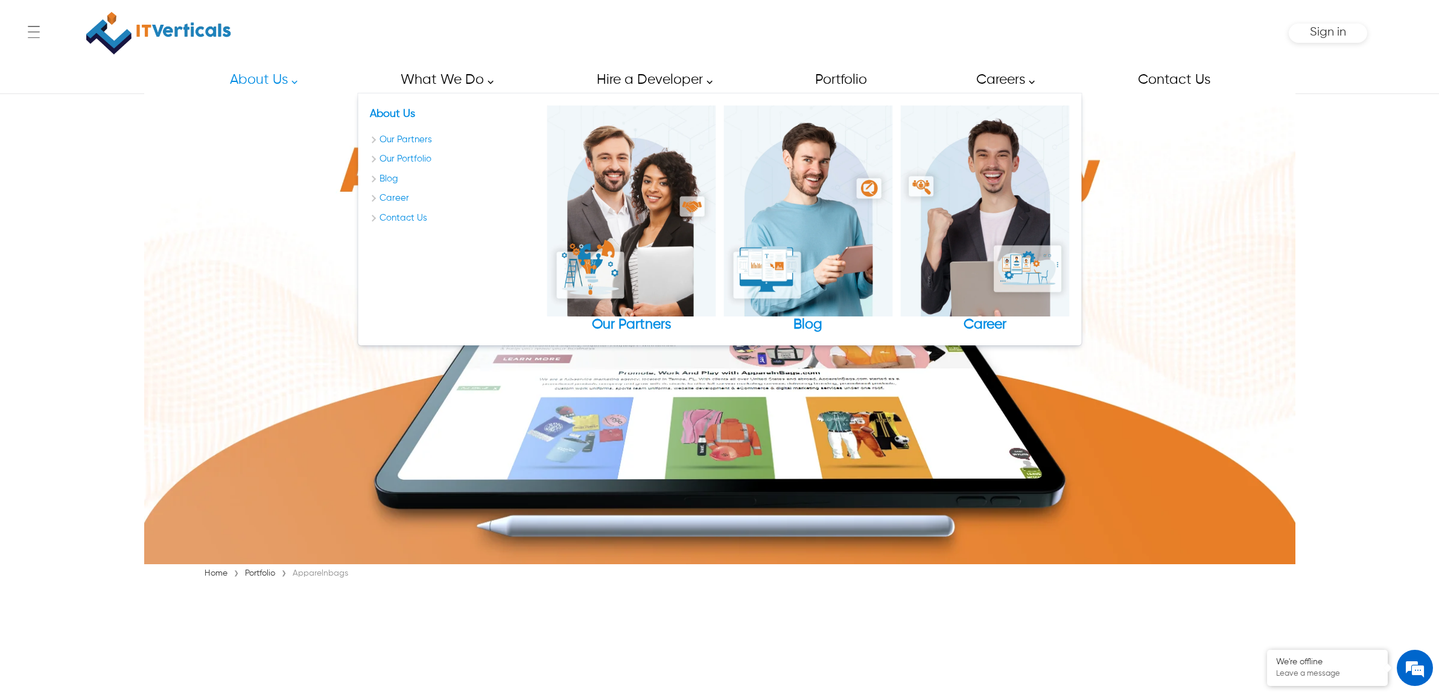
click at [213, 22] on img at bounding box center [158, 33] width 145 height 54
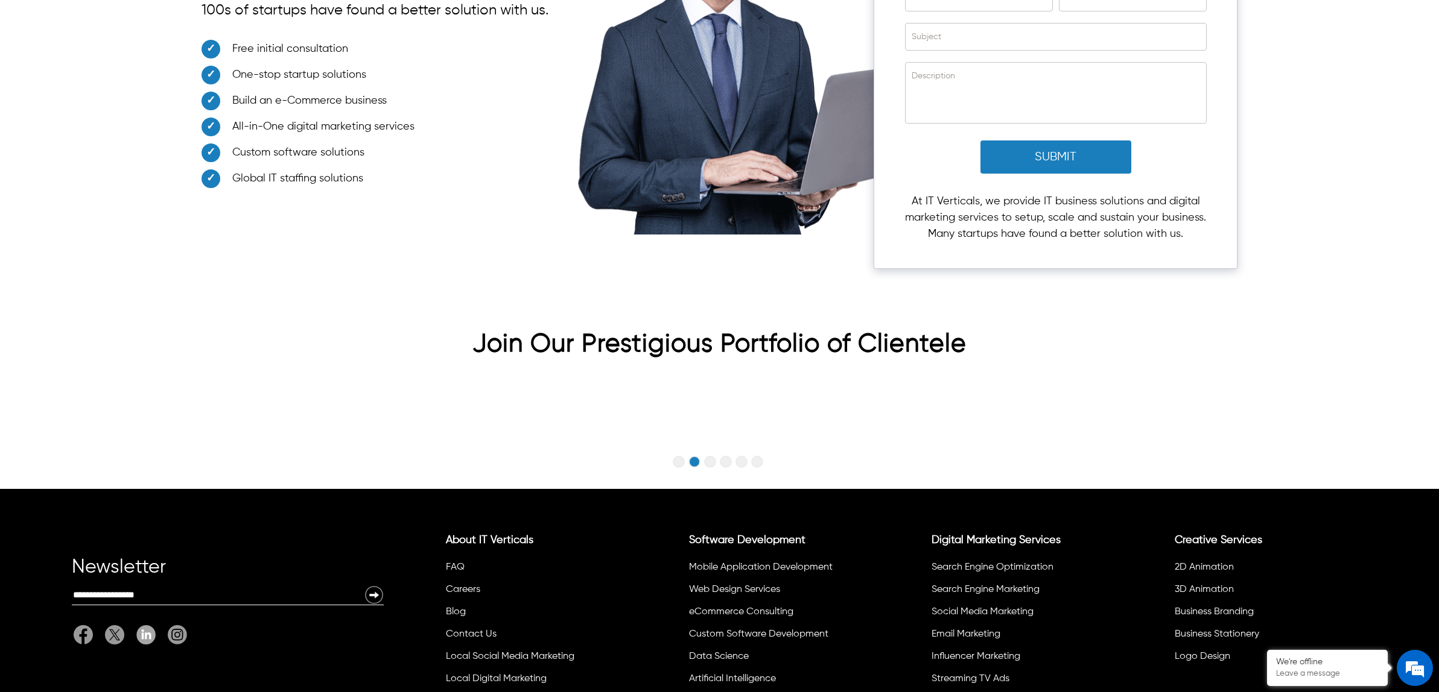
scroll to position [3694, 0]
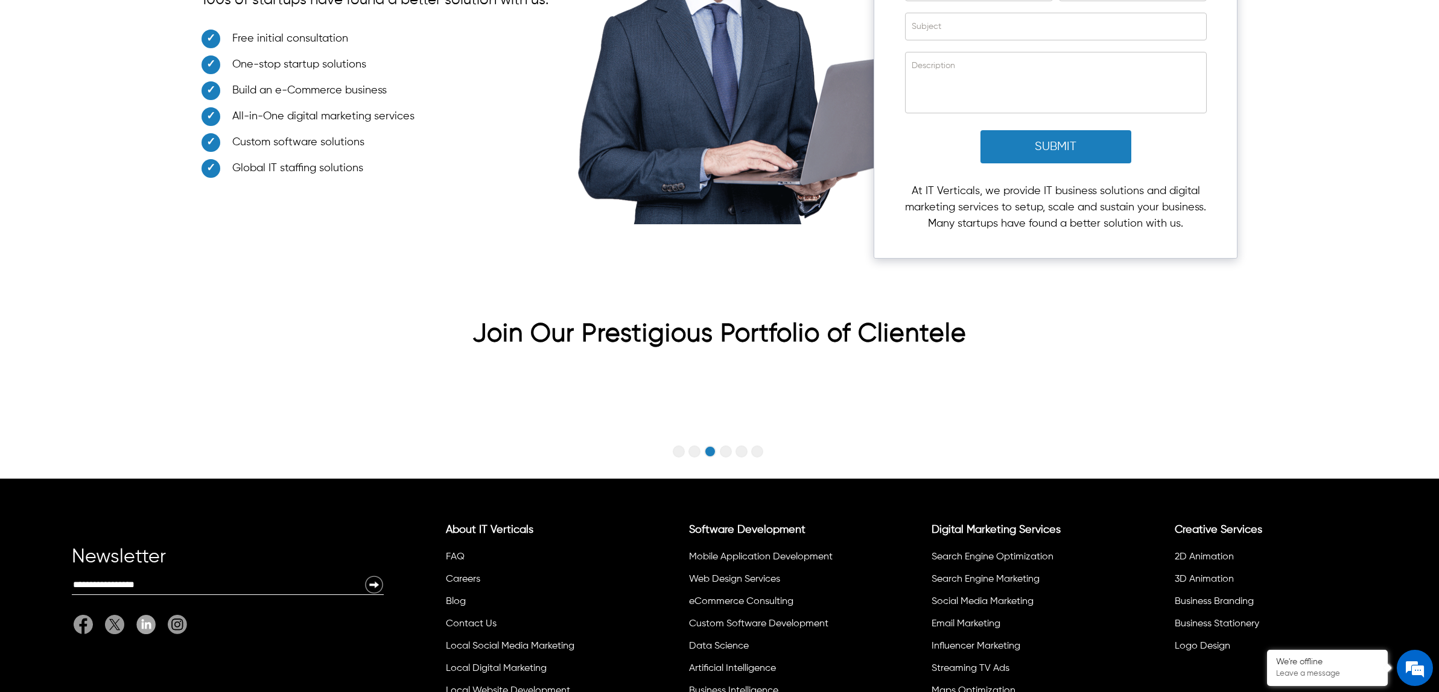
click at [715, 446] on button "Go to slide 3" at bounding box center [710, 452] width 12 height 12
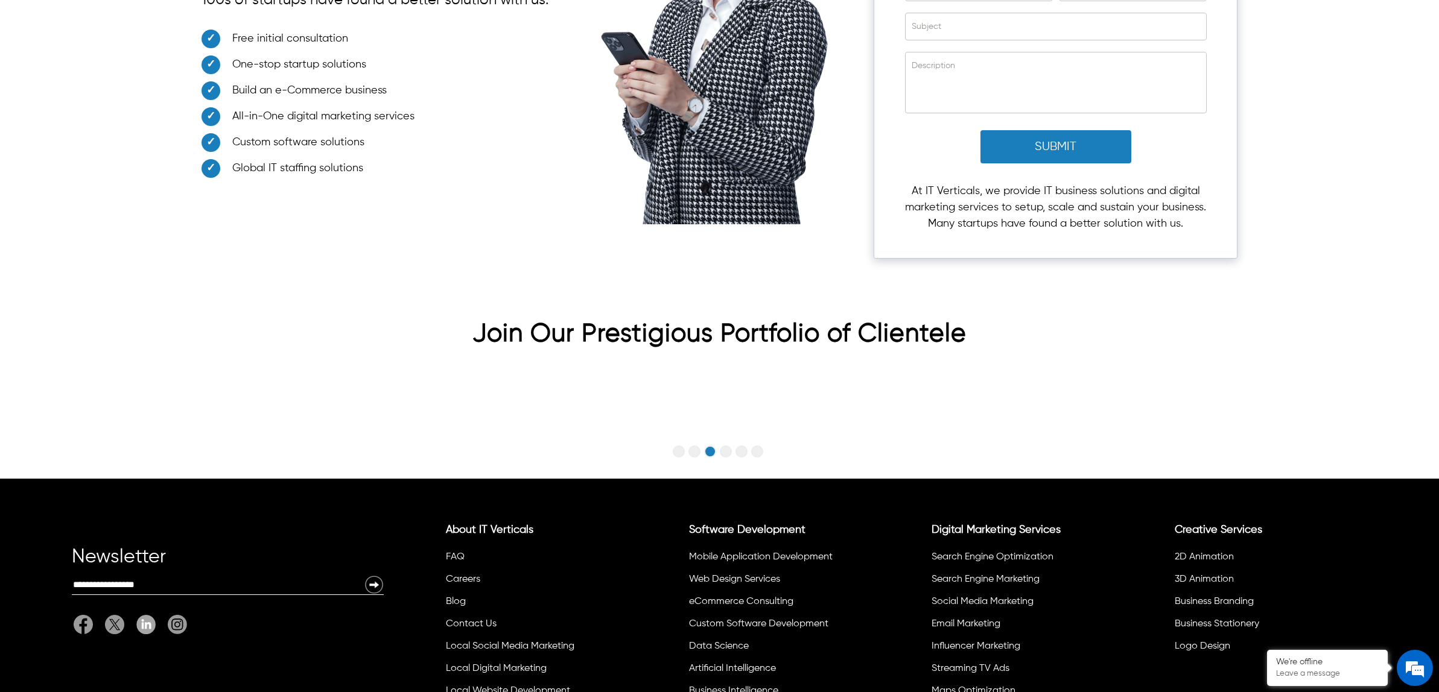
click at [724, 446] on button "Go to slide 4" at bounding box center [726, 452] width 12 height 12
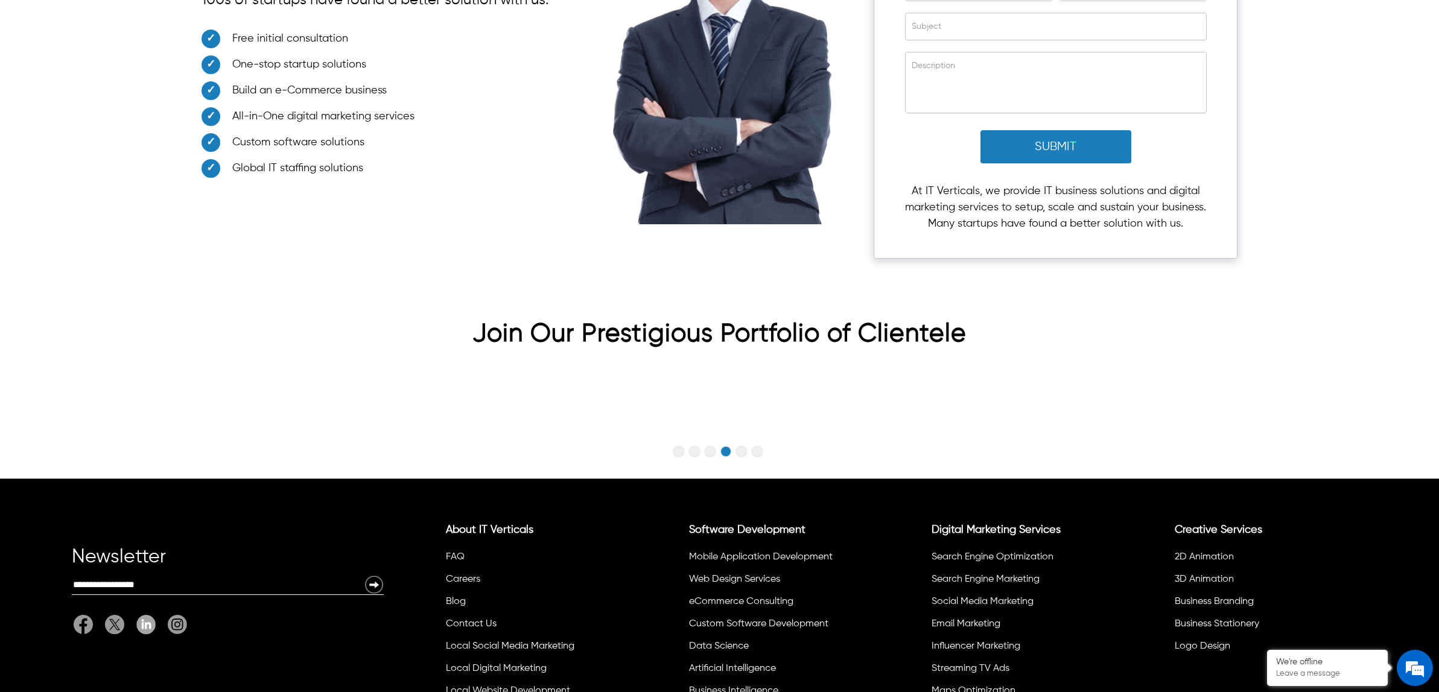
click at [745, 446] on button "Go to slide 5" at bounding box center [741, 452] width 12 height 12
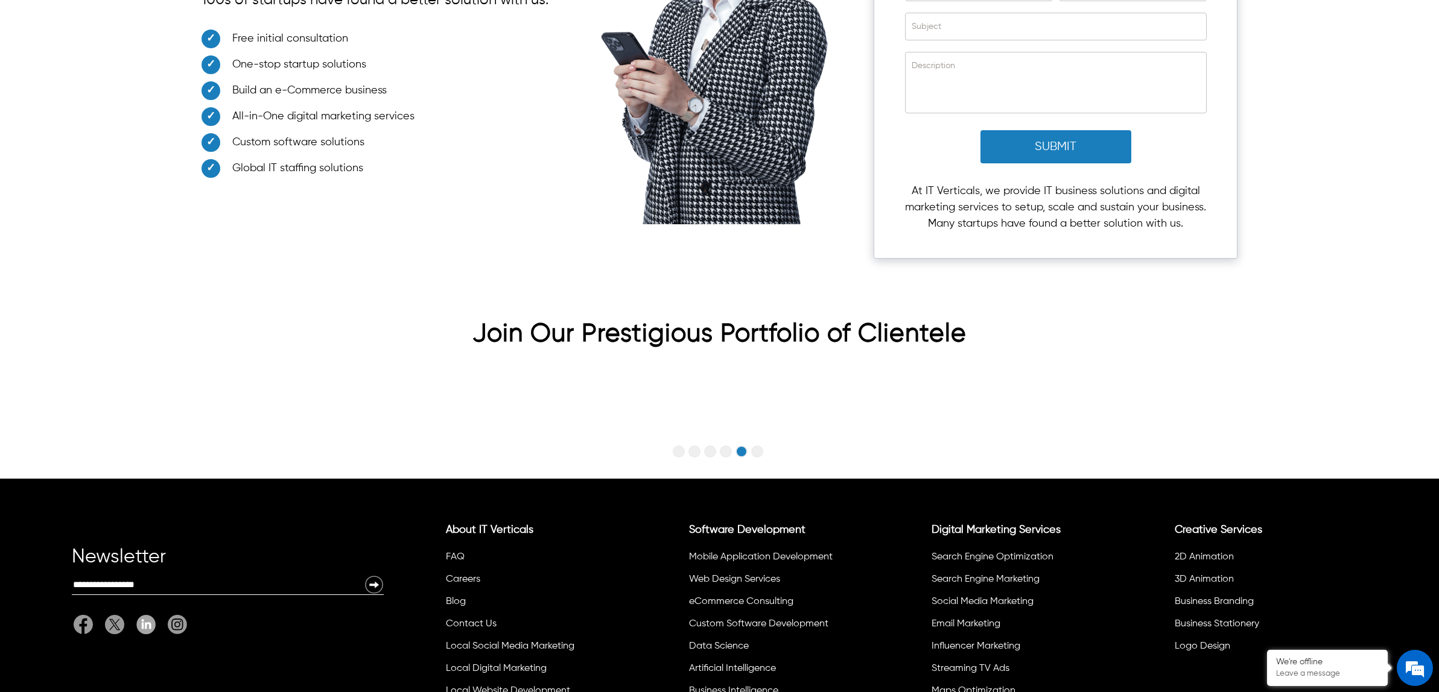
click at [758, 446] on button "Go to slide 6" at bounding box center [757, 452] width 12 height 12
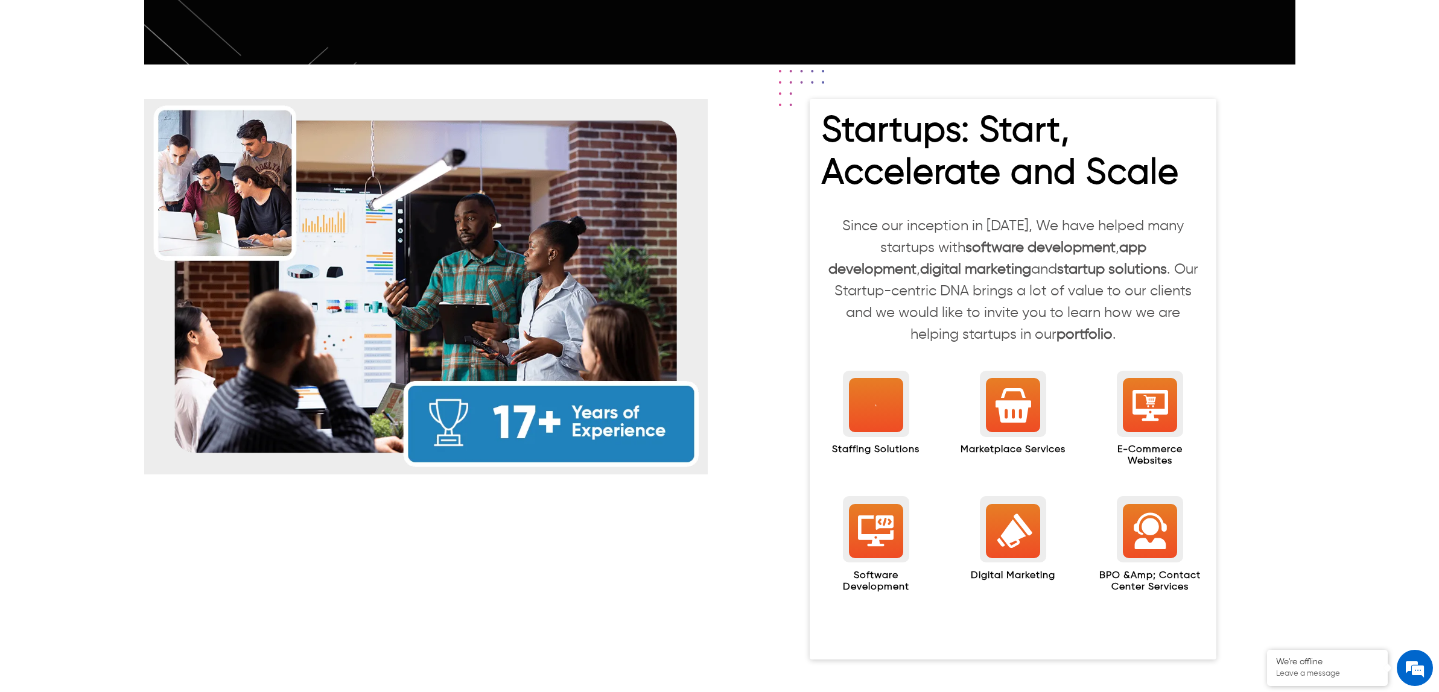
scroll to position [980, 0]
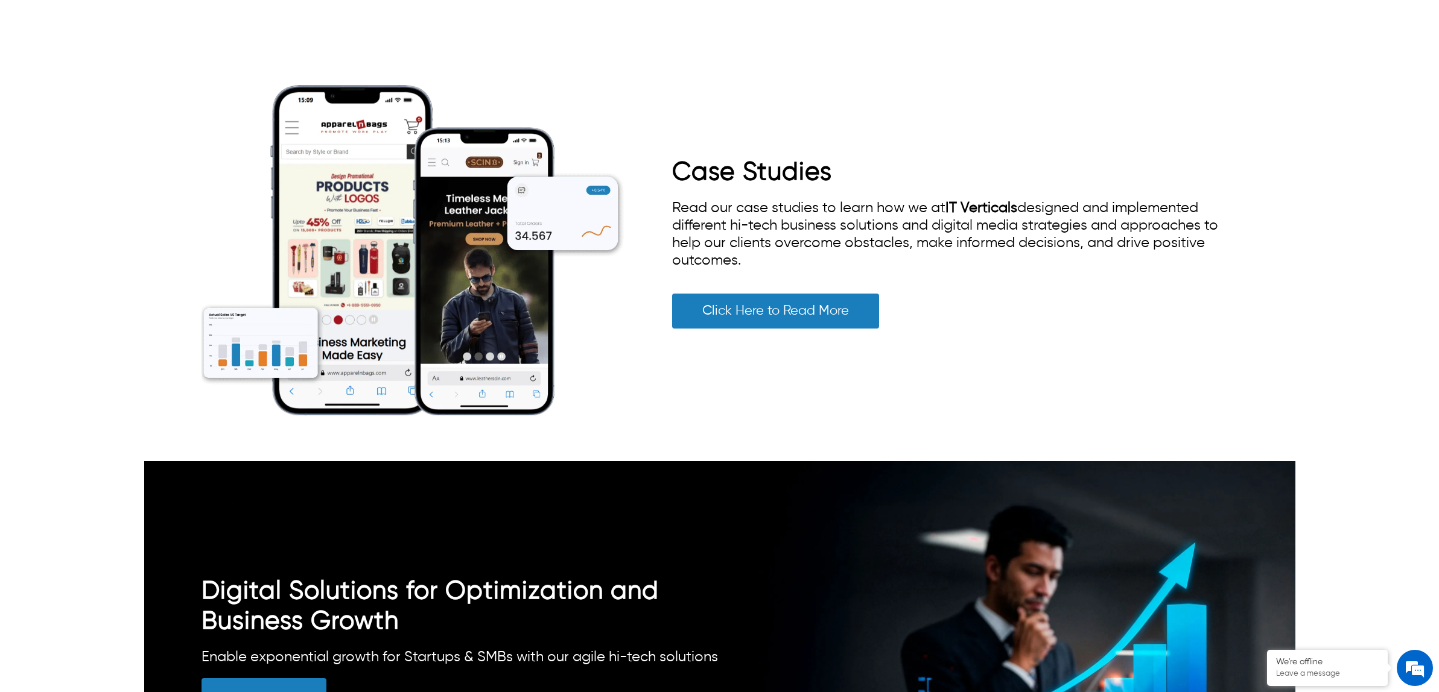
scroll to position [2567, 0]
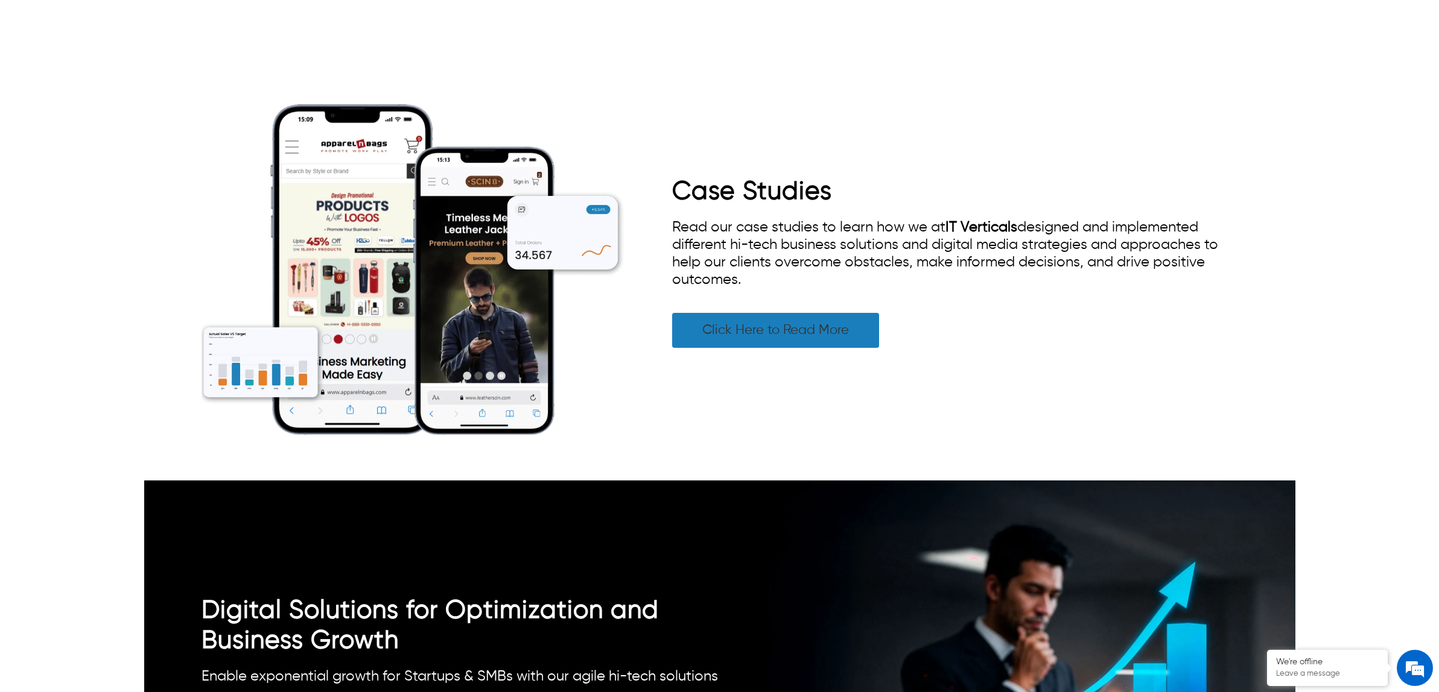
click at [815, 313] on link "Click Here to Read More" at bounding box center [775, 330] width 207 height 35
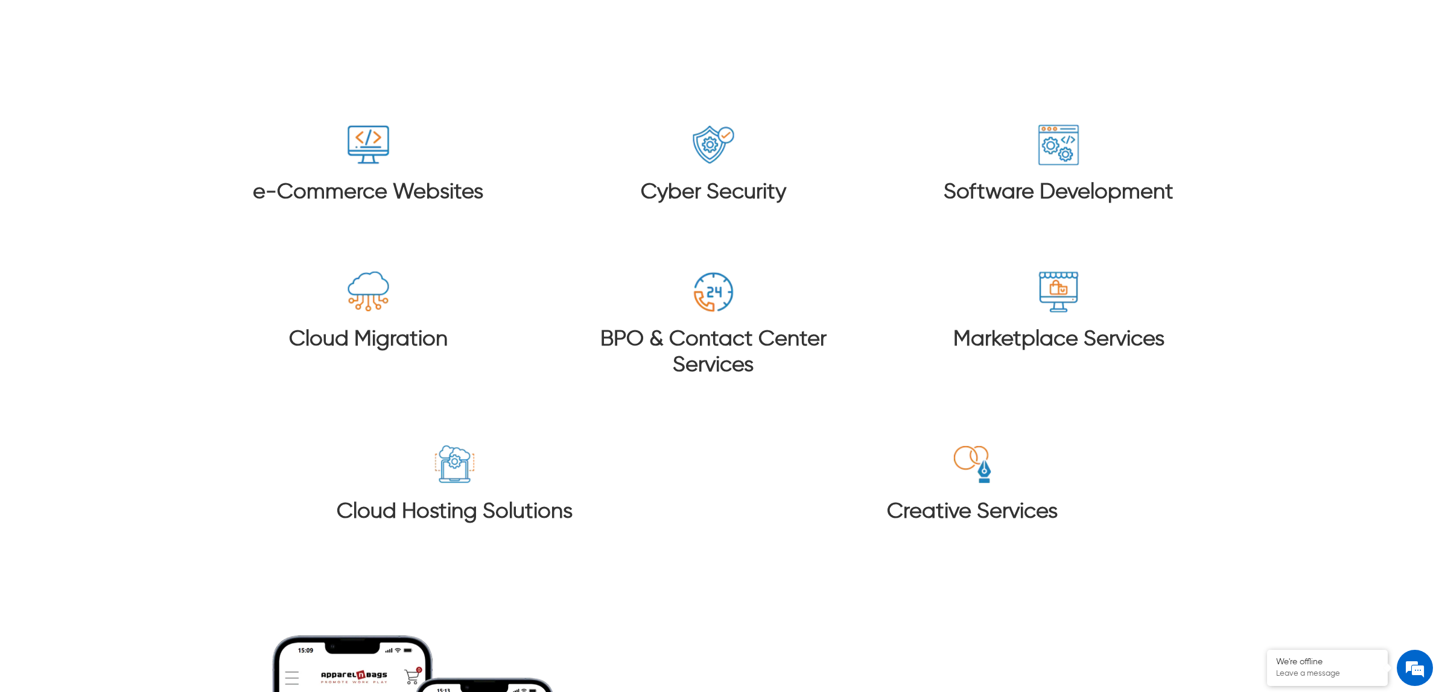
scroll to position [2111, 0]
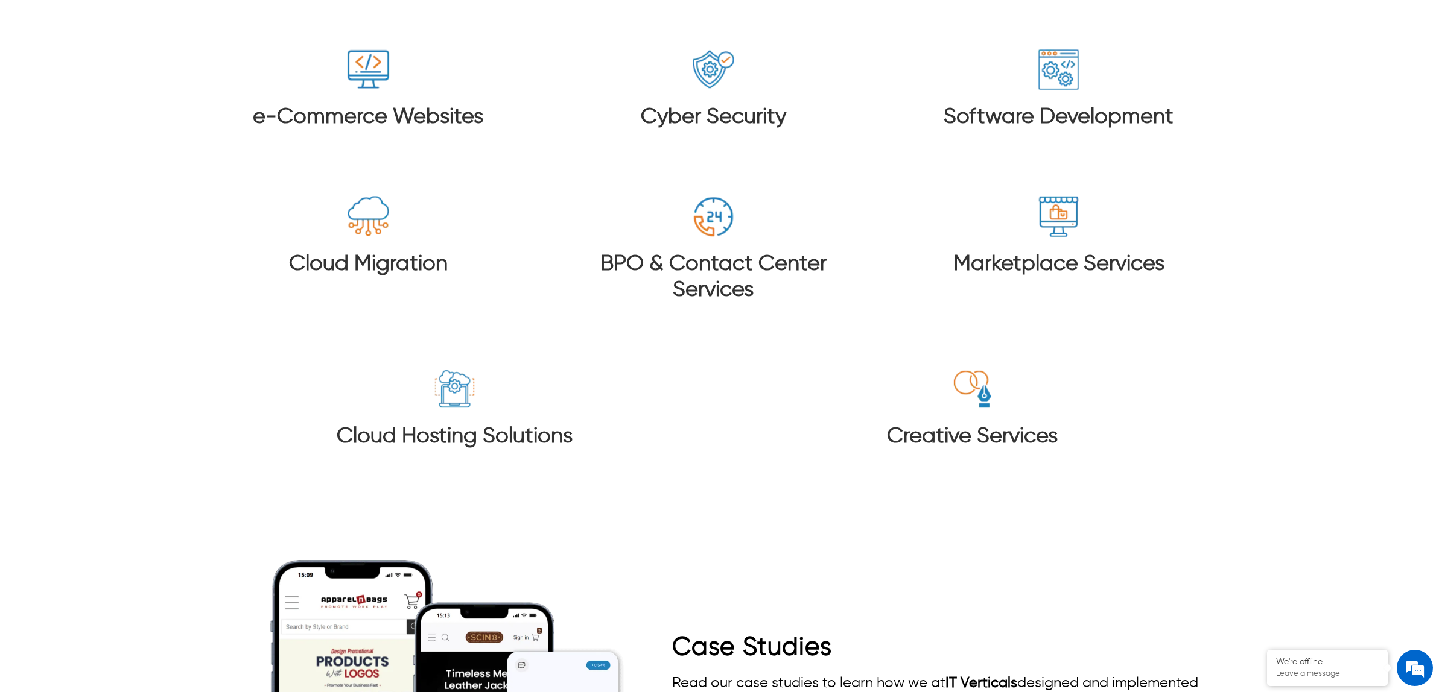
click at [440, 375] on img at bounding box center [454, 389] width 45 height 45
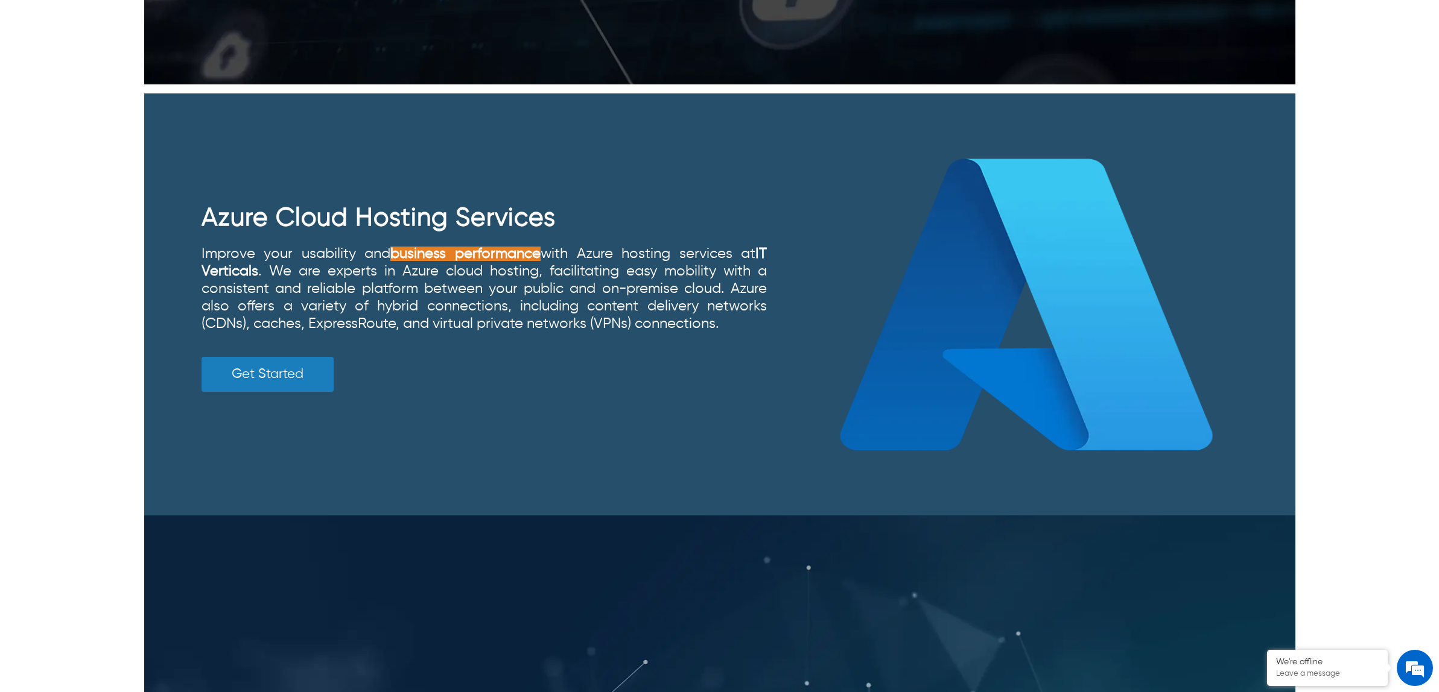
scroll to position [2714, 0]
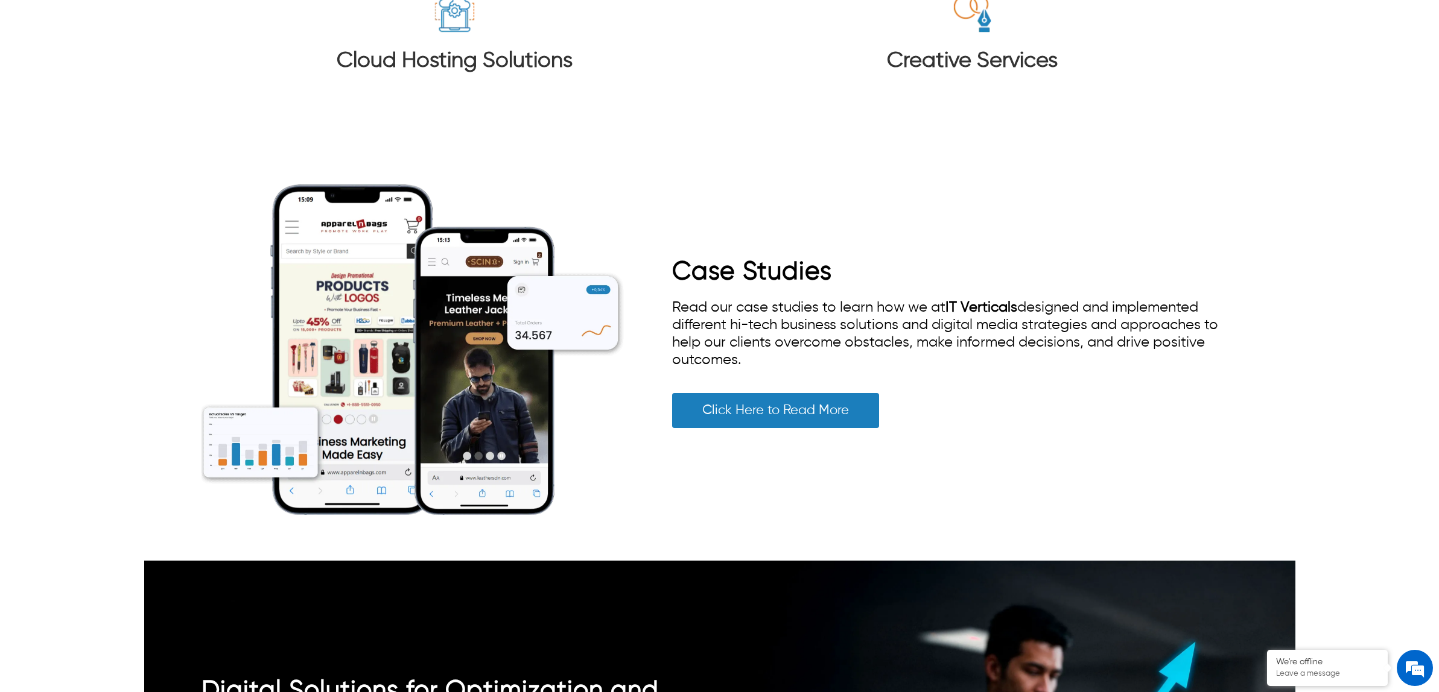
scroll to position [2488, 0]
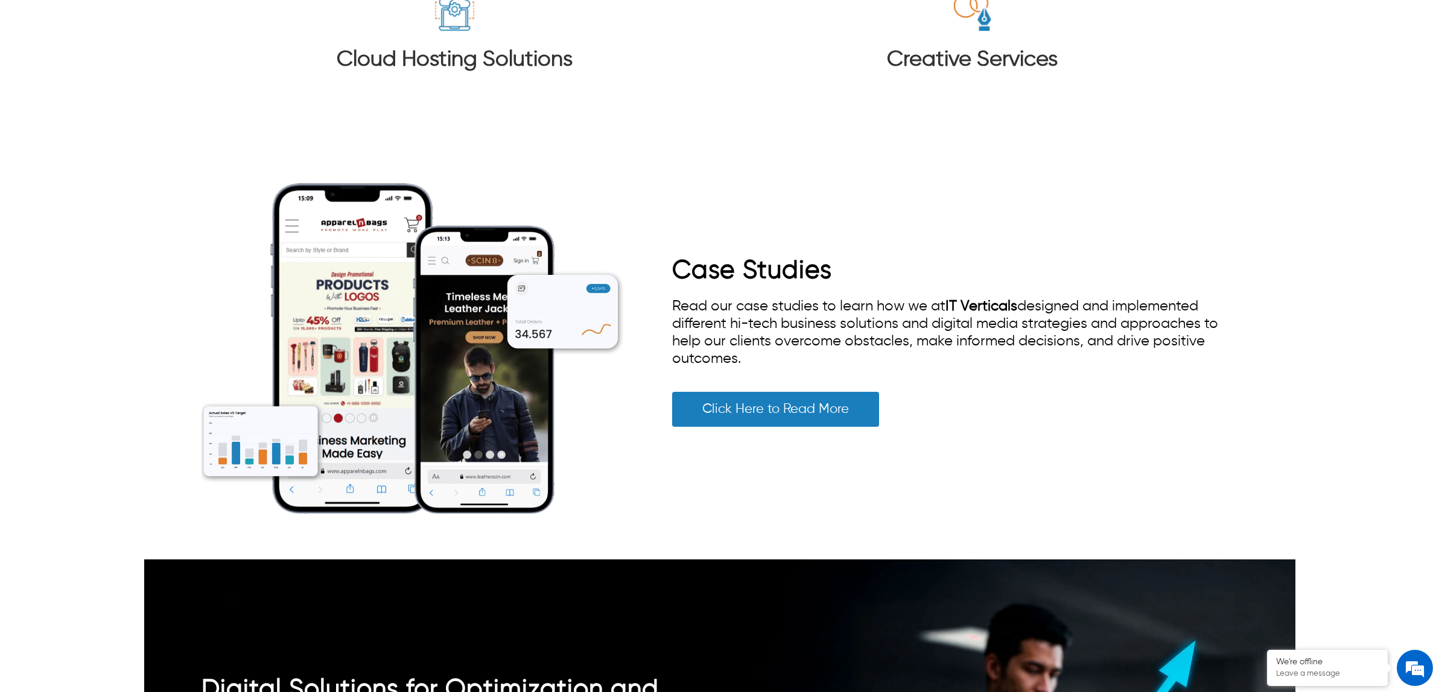
drag, startPoint x: 688, startPoint y: 285, endPoint x: 749, endPoint y: 334, distance: 77.6
click at [746, 332] on div "Read our case studies to learn how we at IT Verticals designed and implemented …" at bounding box center [954, 333] width 565 height 70
click at [829, 303] on span "Read our case studies to learn how we at IT Verticals designed and implemented …" at bounding box center [945, 332] width 546 height 67
click at [366, 312] on img at bounding box center [412, 349] width 422 height 422
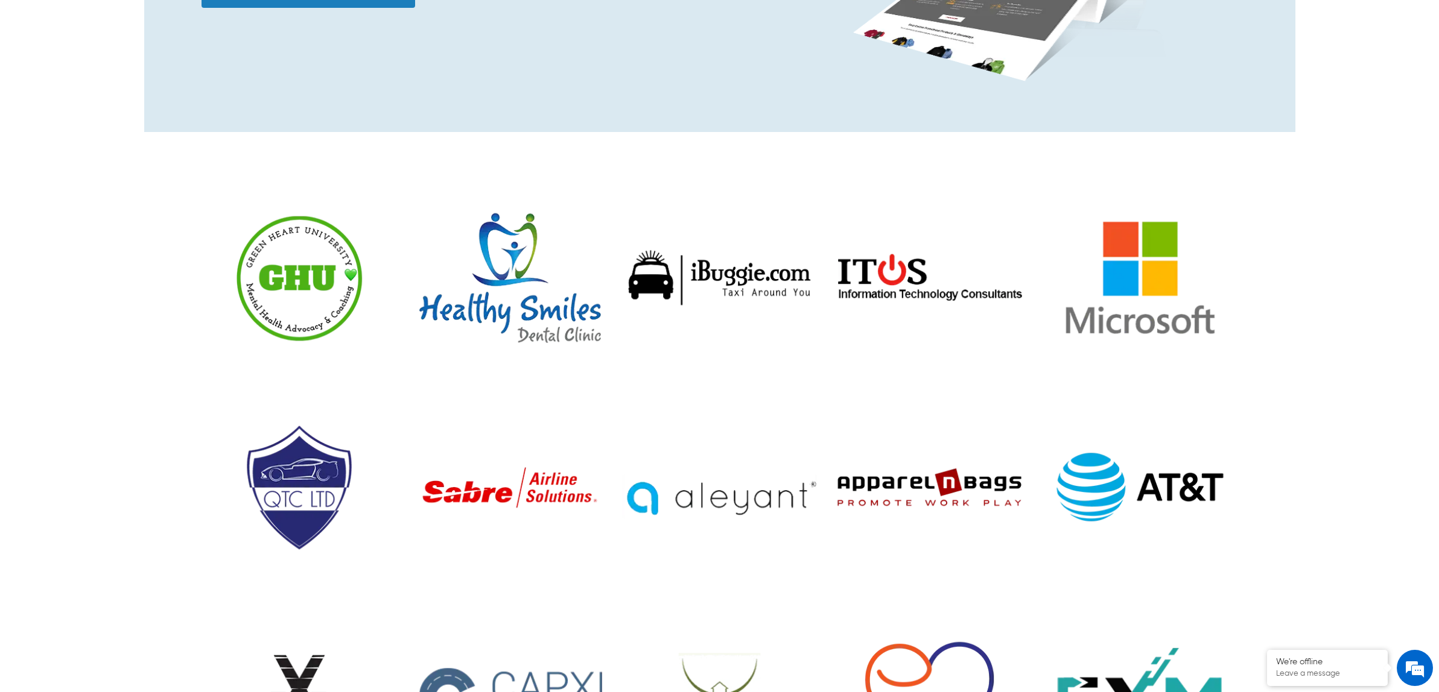
scroll to position [679, 0]
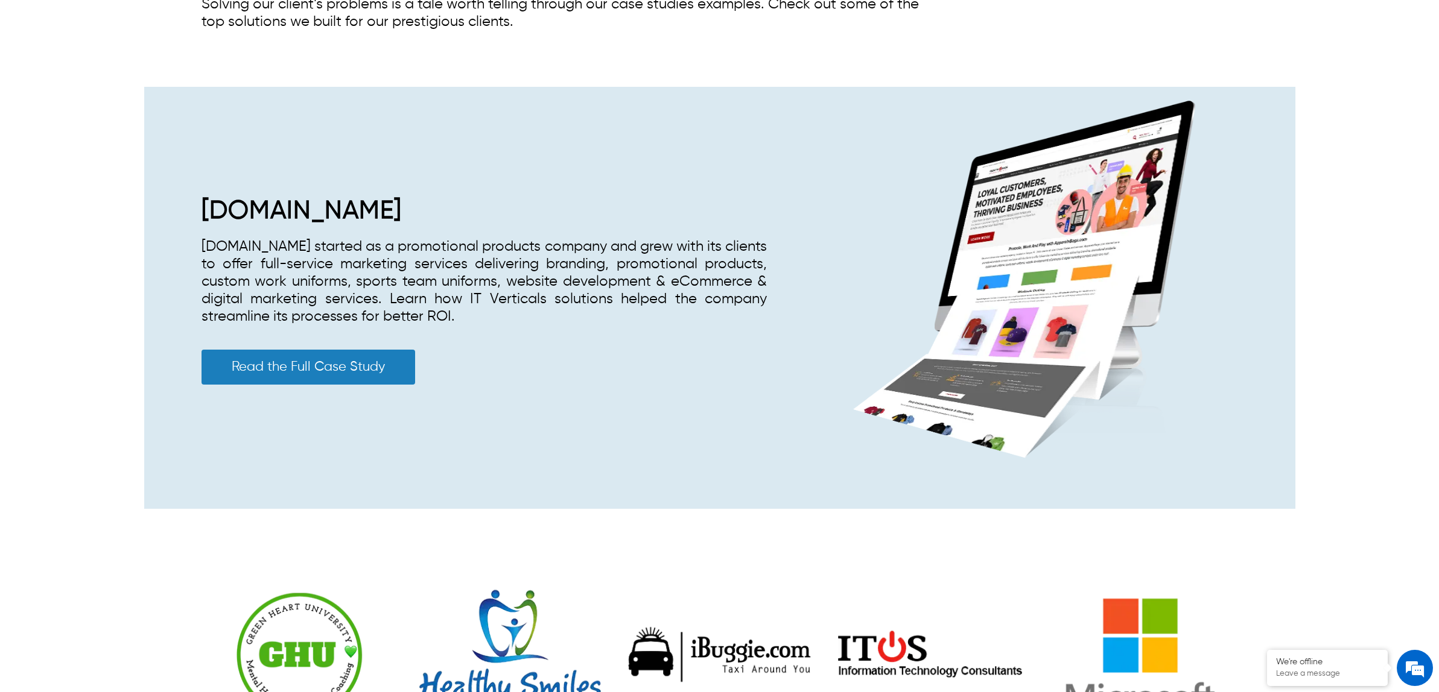
drag, startPoint x: 430, startPoint y: 198, endPoint x: 139, endPoint y: 202, distance: 290.7
click at [525, 309] on div "[DOMAIN_NAME] started as a promotional products company and grew with its clien…" at bounding box center [483, 281] width 565 height 87
drag, startPoint x: 521, startPoint y: 311, endPoint x: 169, endPoint y: 214, distance: 364.2
click at [169, 214] on div "ApparelnBags.com ApparelnBags.com started as a promotional products company and…" at bounding box center [719, 298] width 1151 height 422
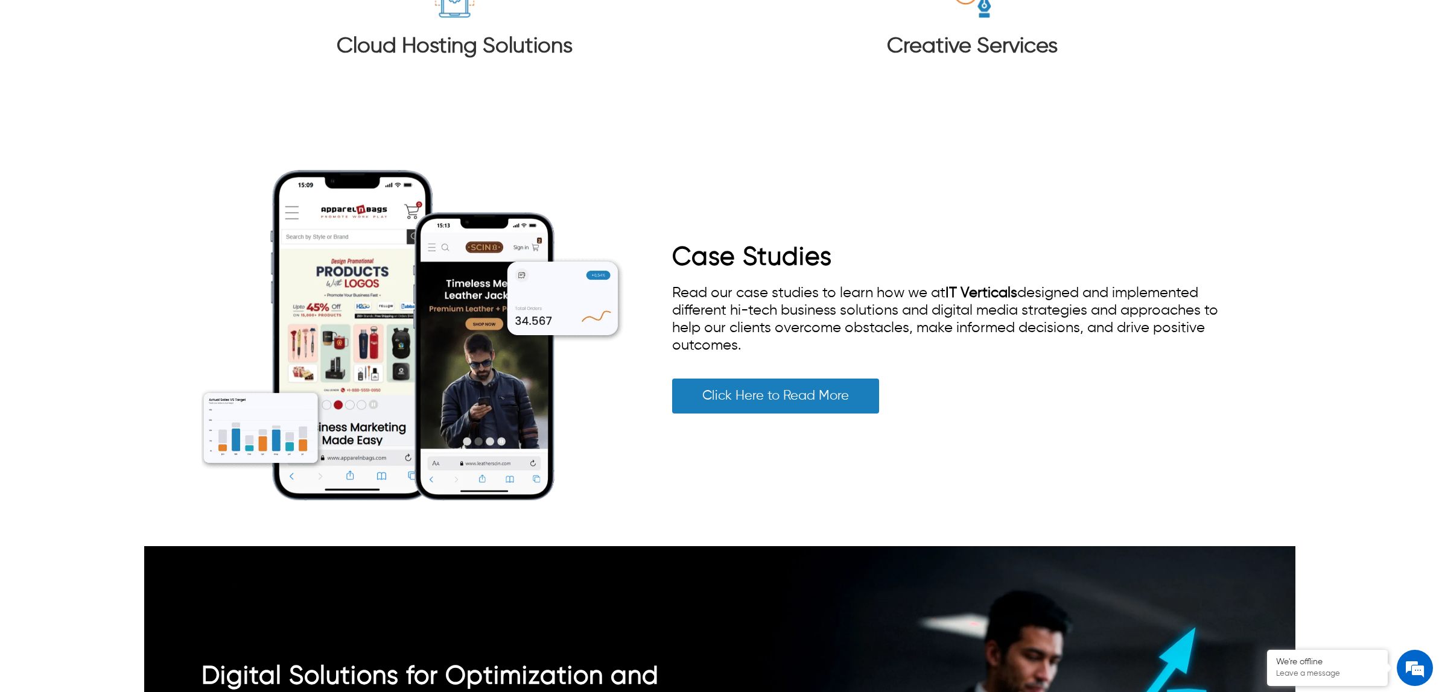
scroll to position [2488, 0]
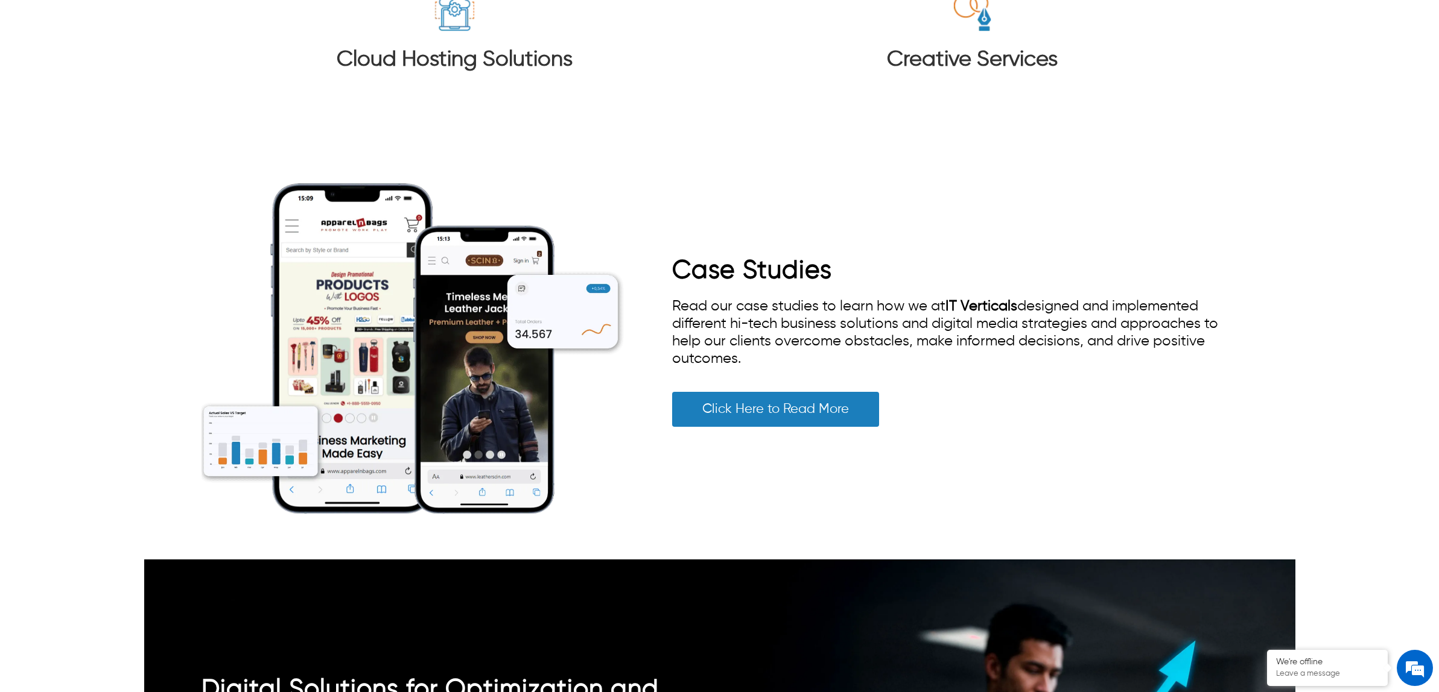
drag, startPoint x: 759, startPoint y: 336, endPoint x: 666, endPoint y: 277, distance: 109.3
click at [666, 277] on div "Case Studies Read our case studies to learn how we at IT Verticals designed and…" at bounding box center [719, 349] width 1036 height 422
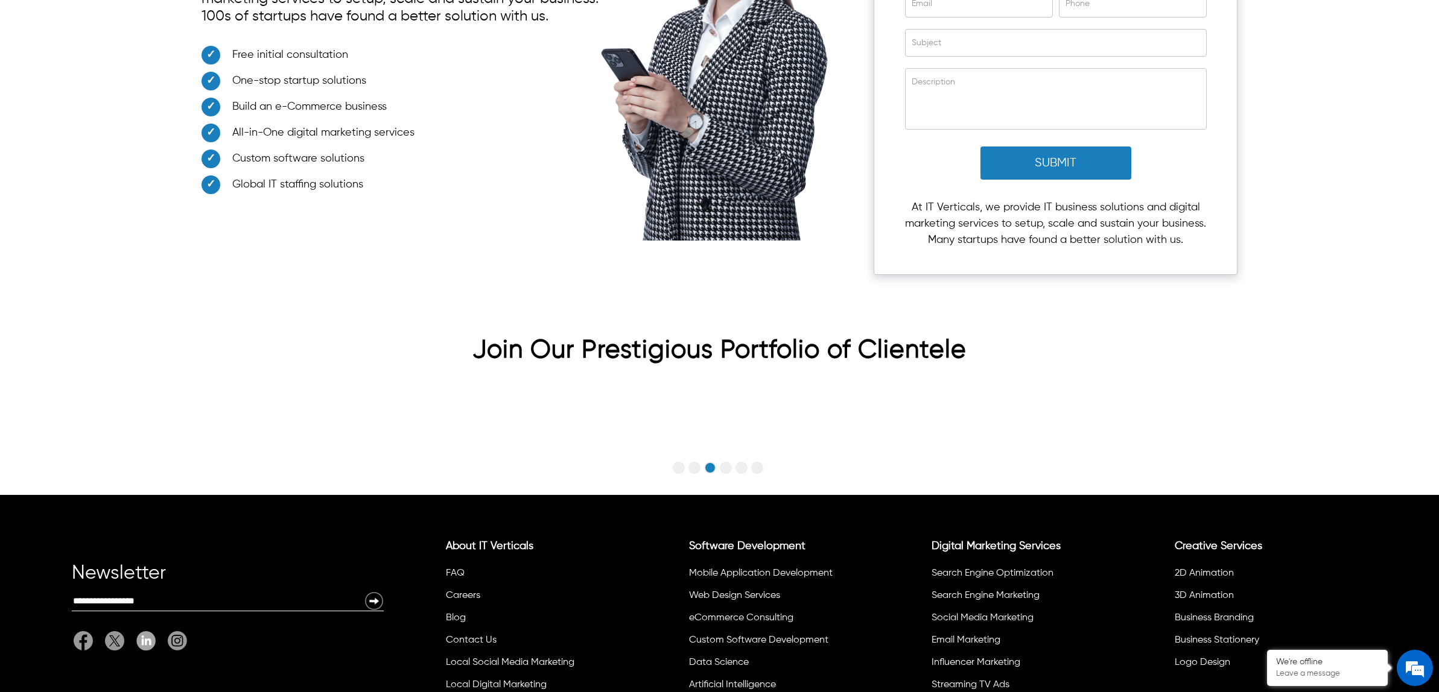
scroll to position [3694, 0]
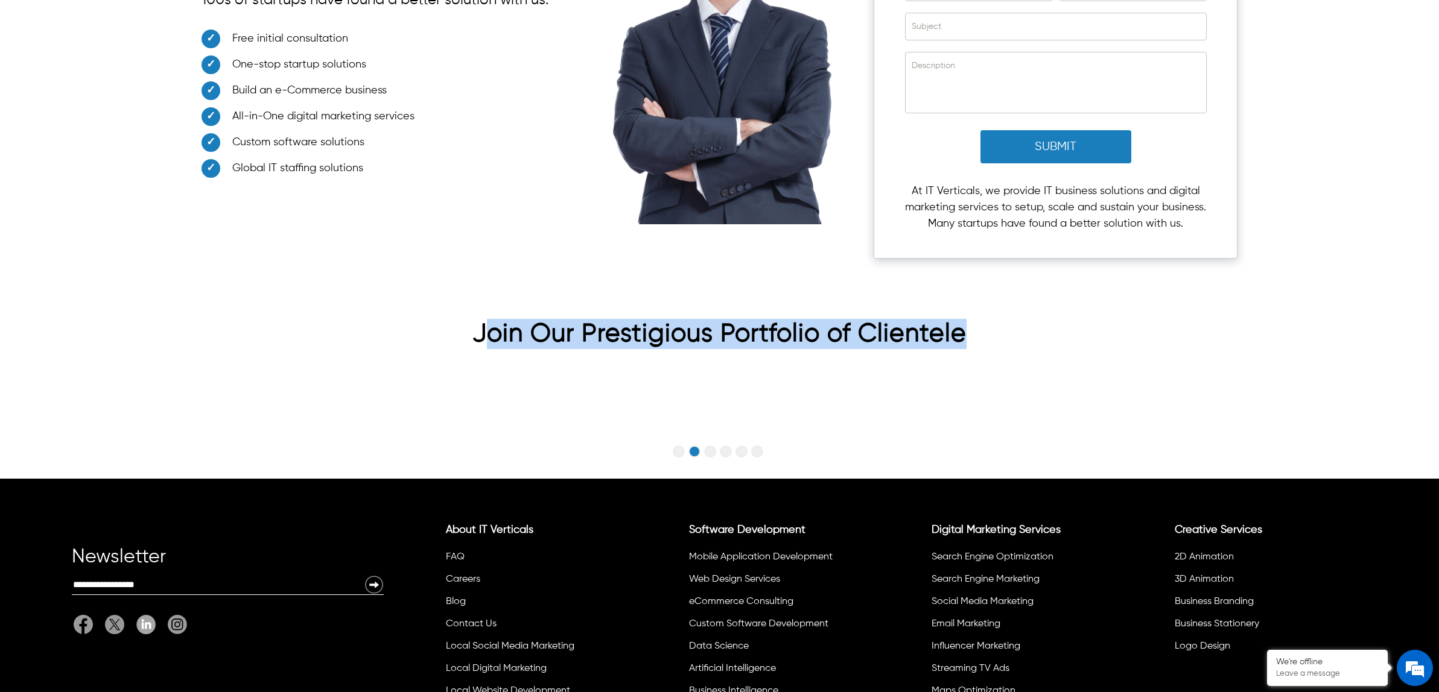
drag, startPoint x: 972, startPoint y: 320, endPoint x: 484, endPoint y: 314, distance: 487.4
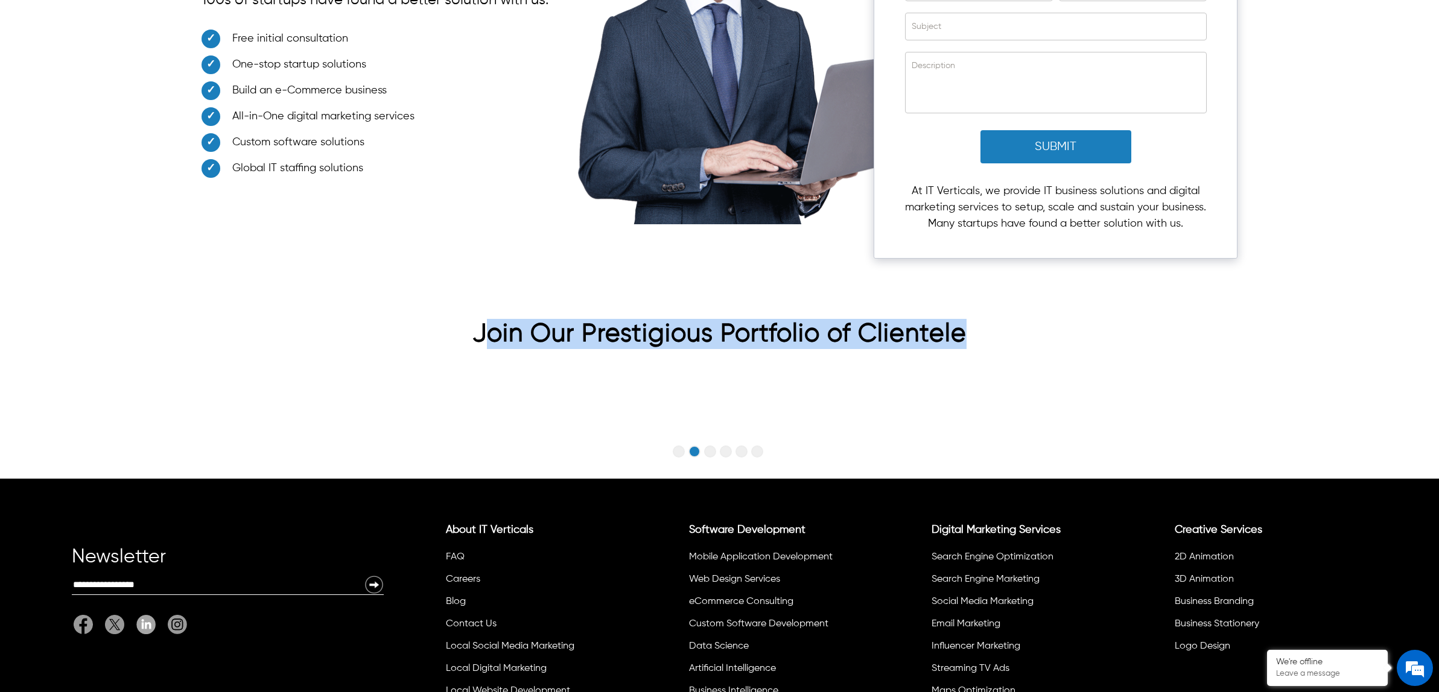
click at [484, 319] on h2 "Join Our Prestigious Portfolio of Clientele" at bounding box center [719, 337] width 1036 height 36
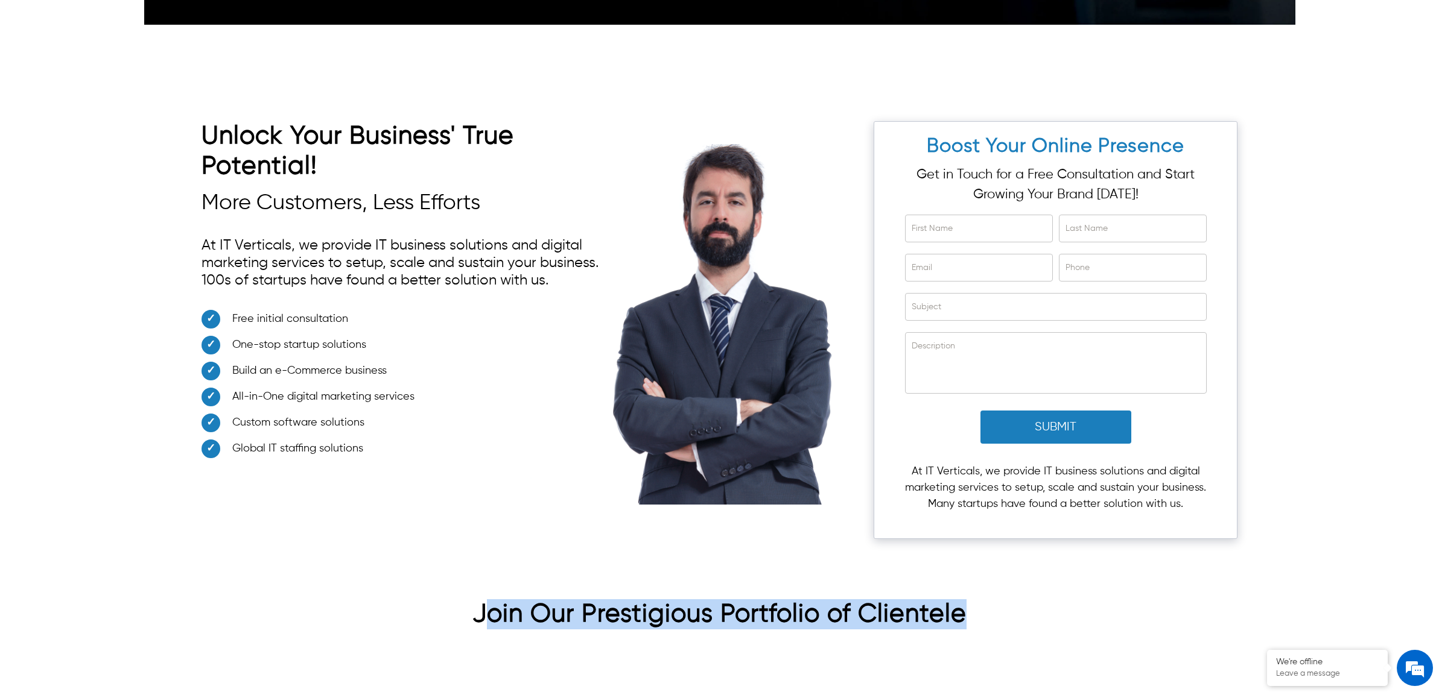
scroll to position [3773, 0]
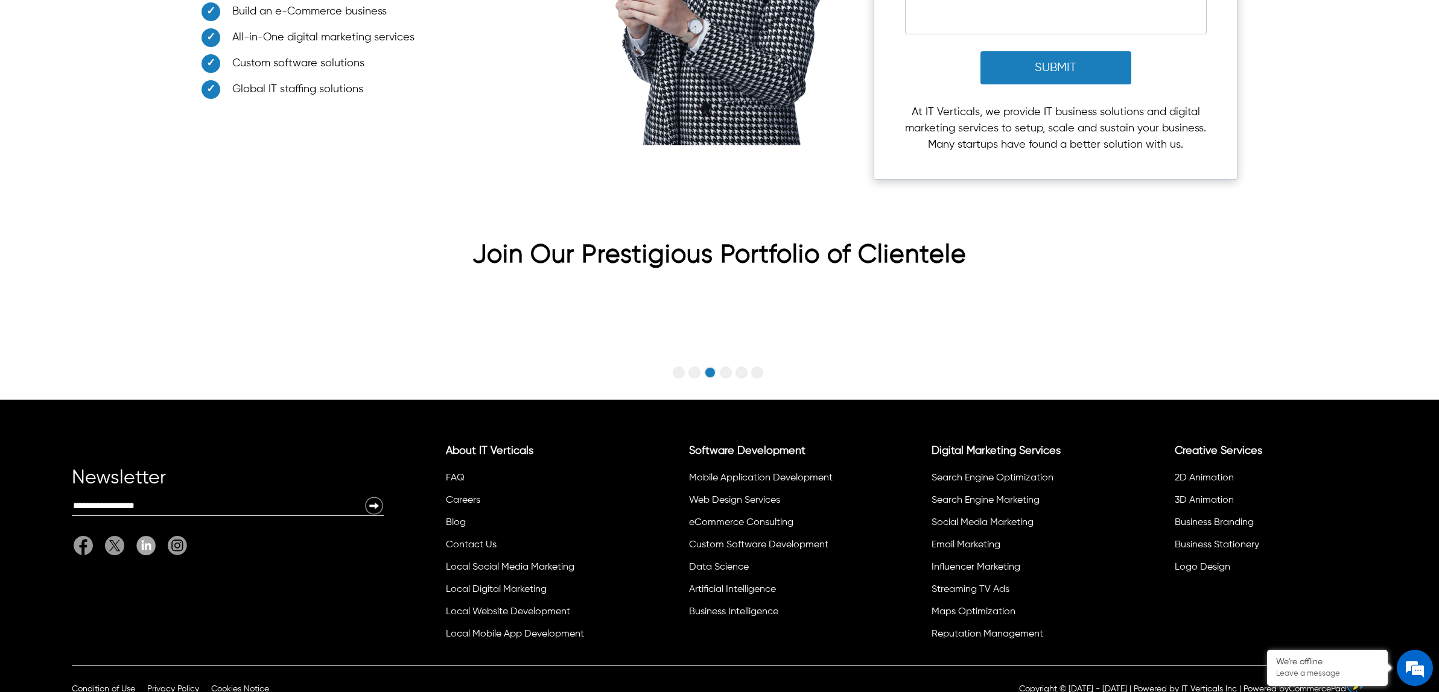
click at [727, 312] on div at bounding box center [719, 329] width 1036 height 106
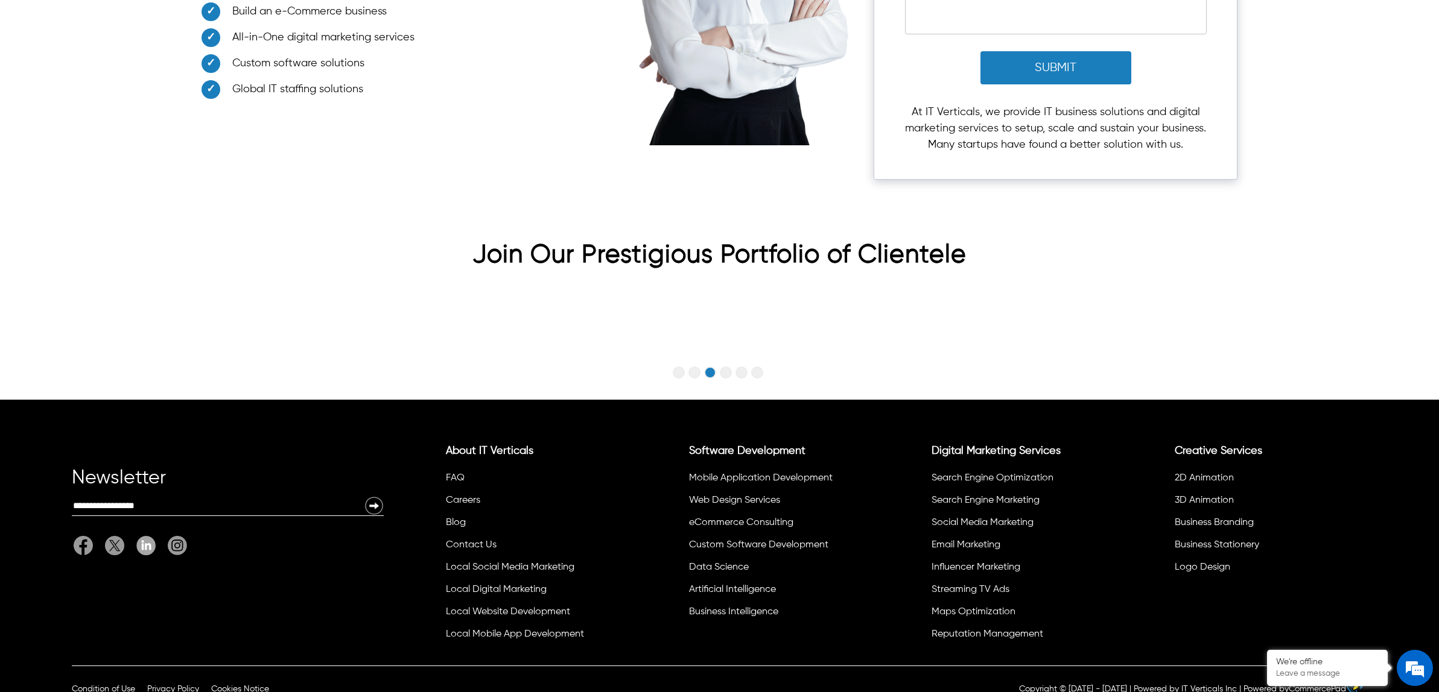
click at [712, 367] on button "Go to slide 3" at bounding box center [710, 373] width 12 height 12
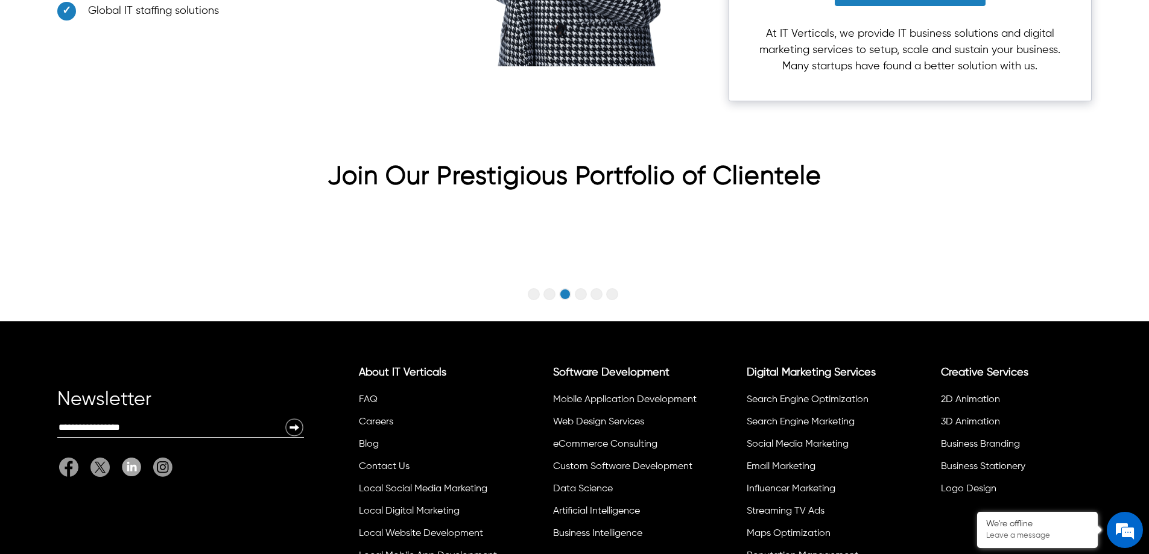
scroll to position [3907, 0]
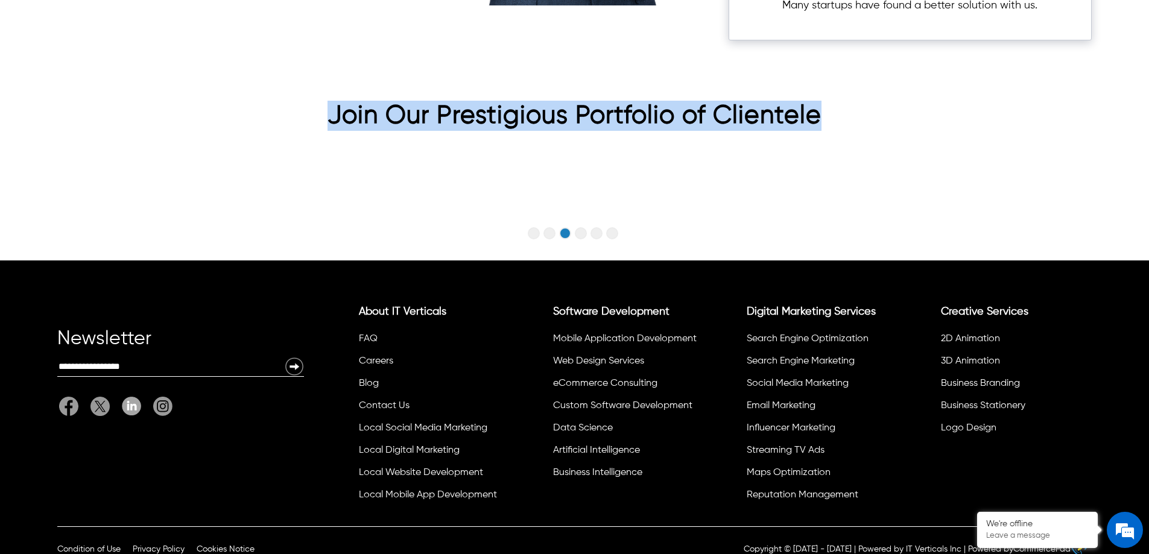
drag, startPoint x: 822, startPoint y: 100, endPoint x: 630, endPoint y: 166, distance: 203.5
click at [318, 101] on h2 "Join Our Prestigious Portfolio of Clientele" at bounding box center [574, 119] width 1034 height 36
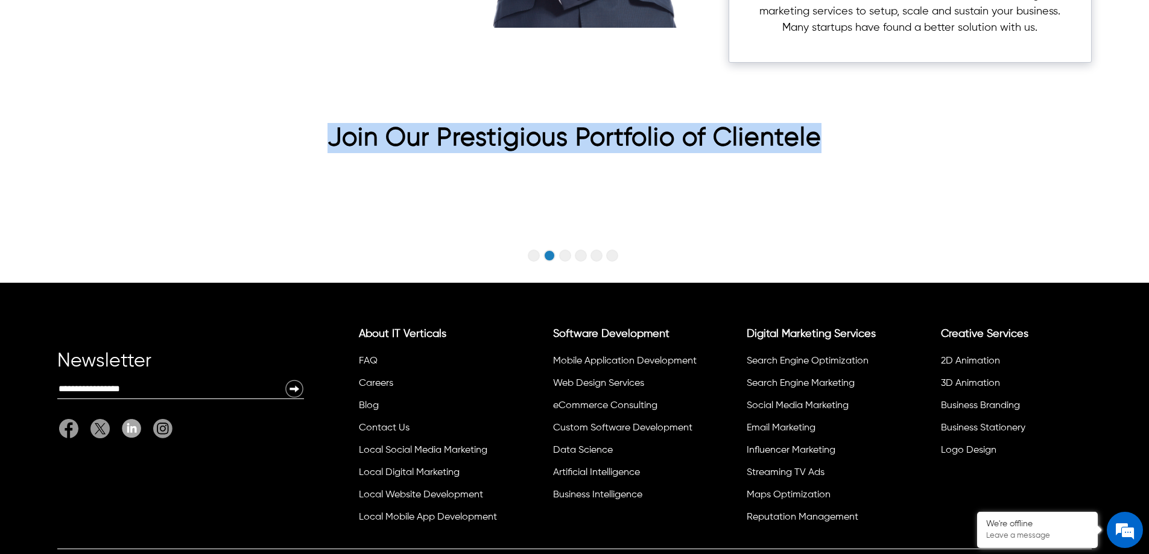
scroll to position [3846, 0]
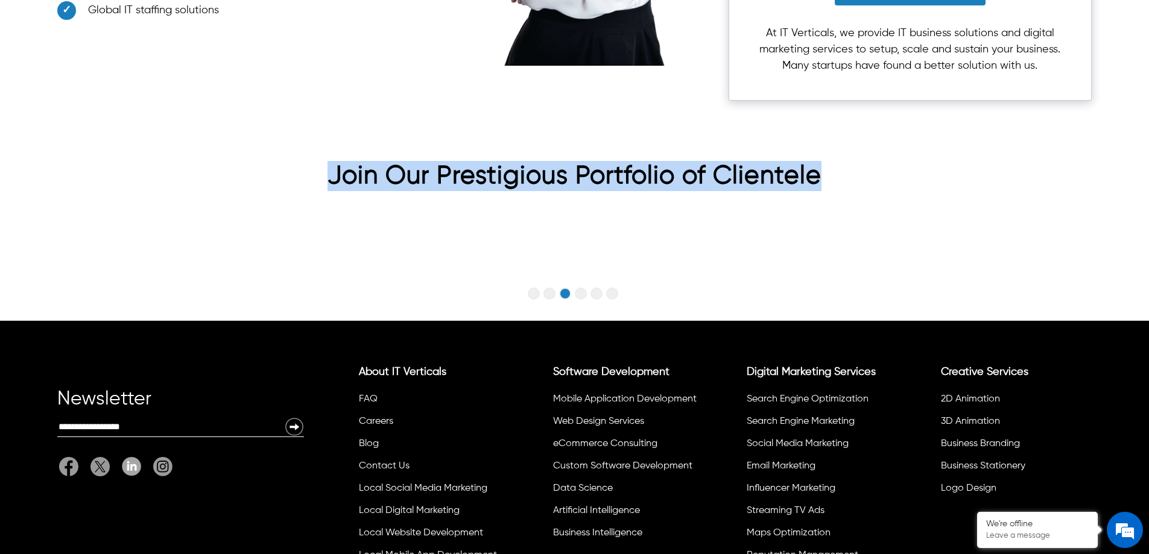
click at [564, 288] on button "Go to slide 3" at bounding box center [565, 294] width 12 height 12
click at [580, 288] on button "Go to slide 4" at bounding box center [581, 294] width 12 height 12
click at [593, 288] on button "Go to slide 5" at bounding box center [596, 294] width 12 height 12
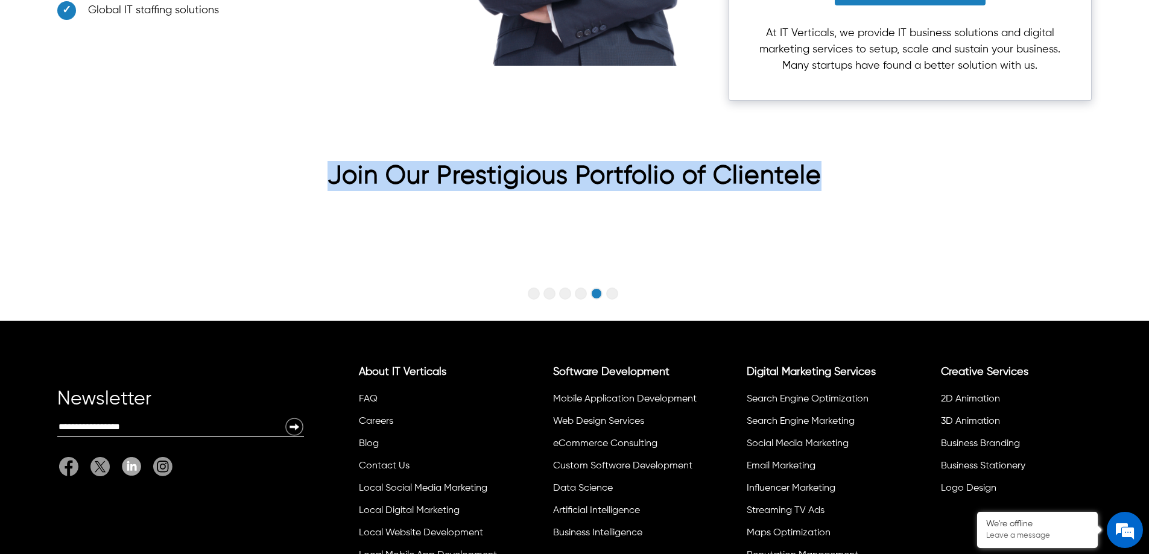
click at [614, 288] on button "Go to slide 6" at bounding box center [612, 294] width 12 height 12
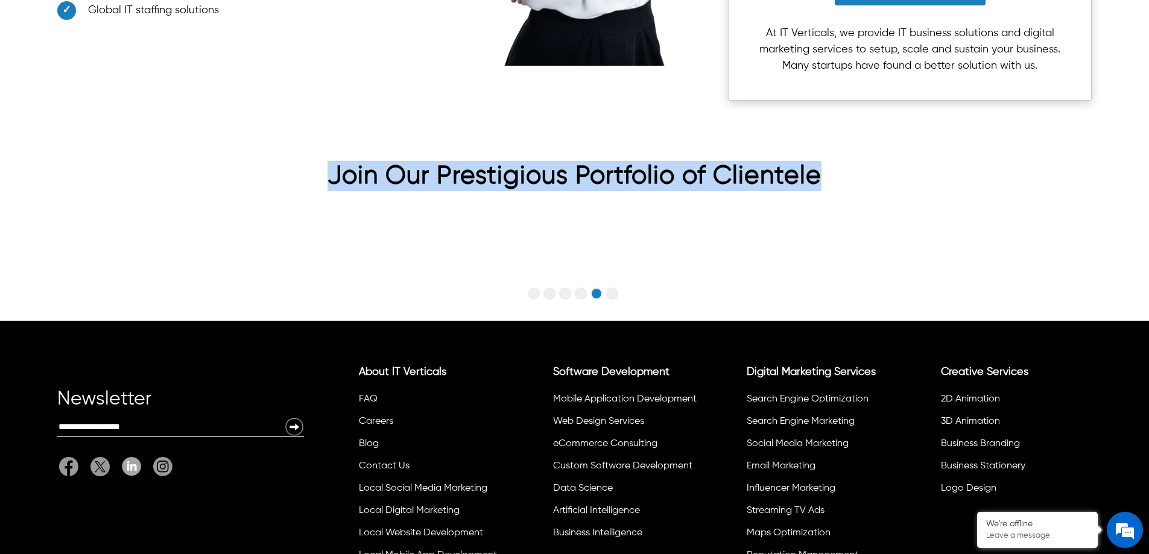
click at [546, 288] on button "Go to slide 2" at bounding box center [549, 294] width 12 height 12
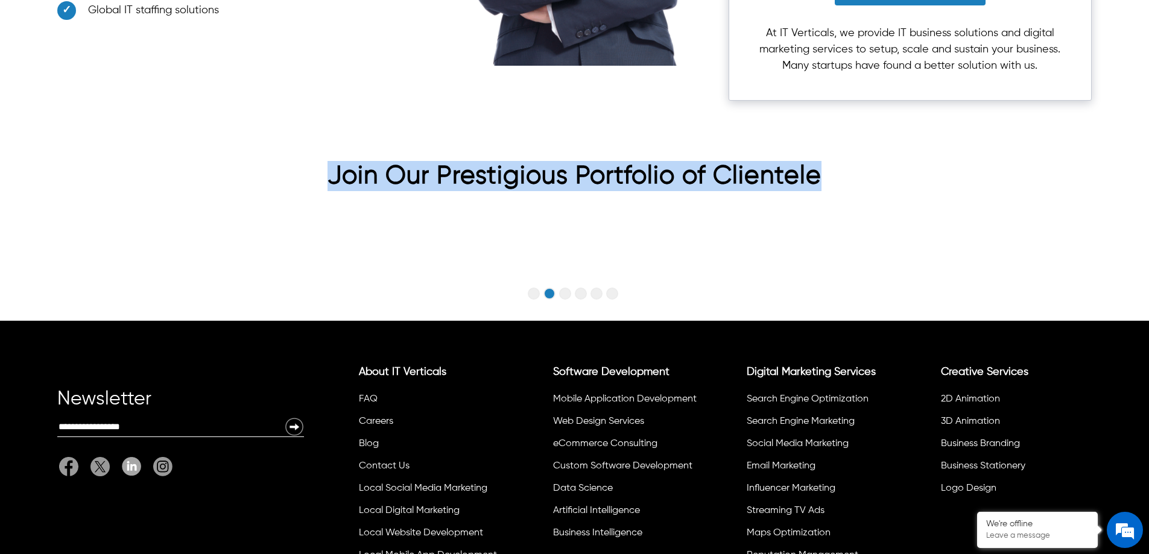
click at [534, 288] on button "Go to slide 1" at bounding box center [534, 294] width 12 height 12
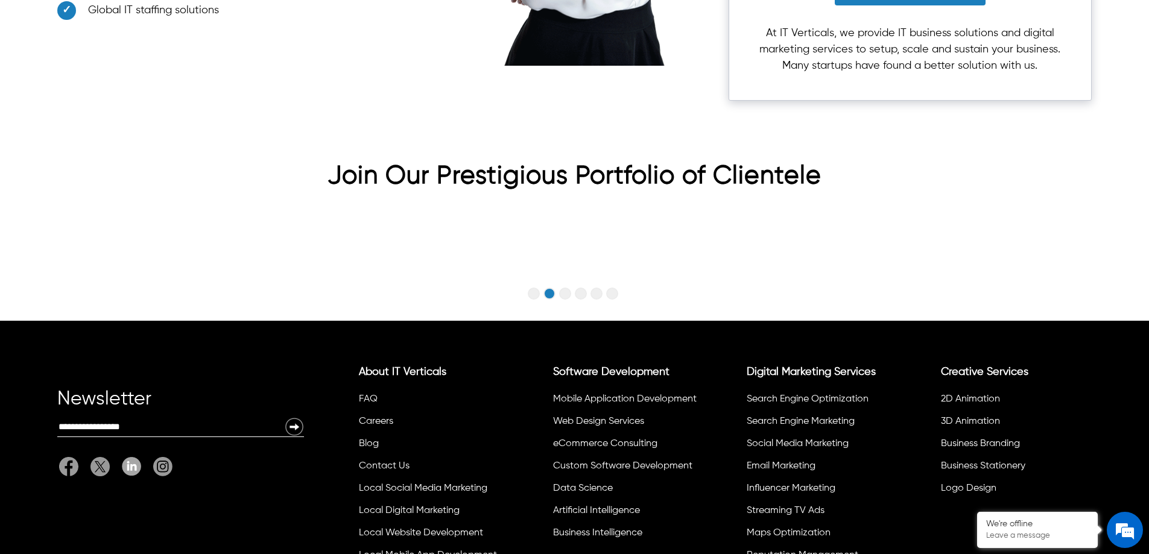
click at [696, 204] on div at bounding box center [574, 250] width 1034 height 106
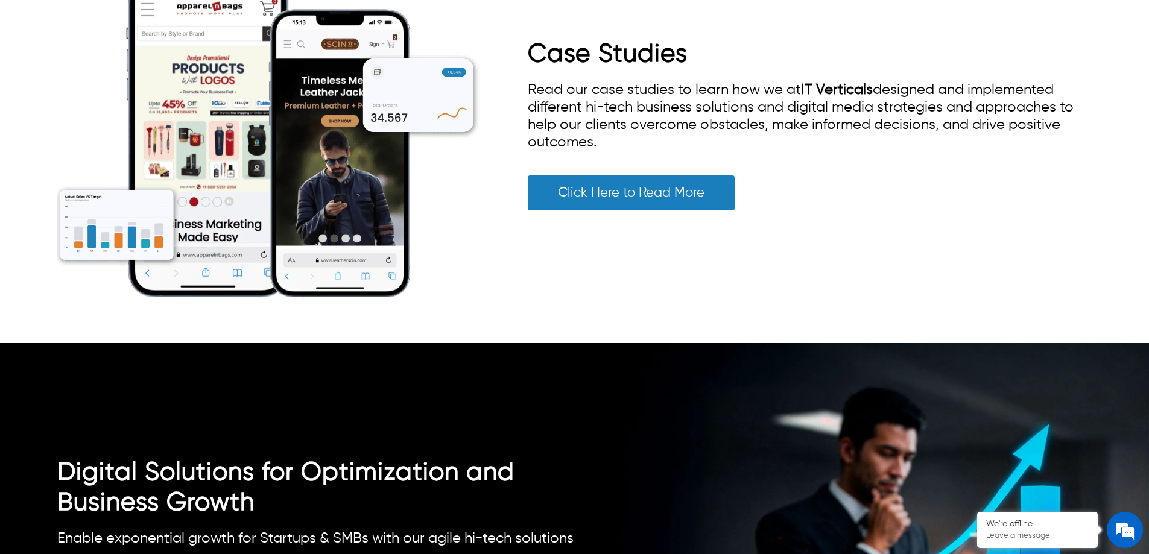
scroll to position [2942, 0]
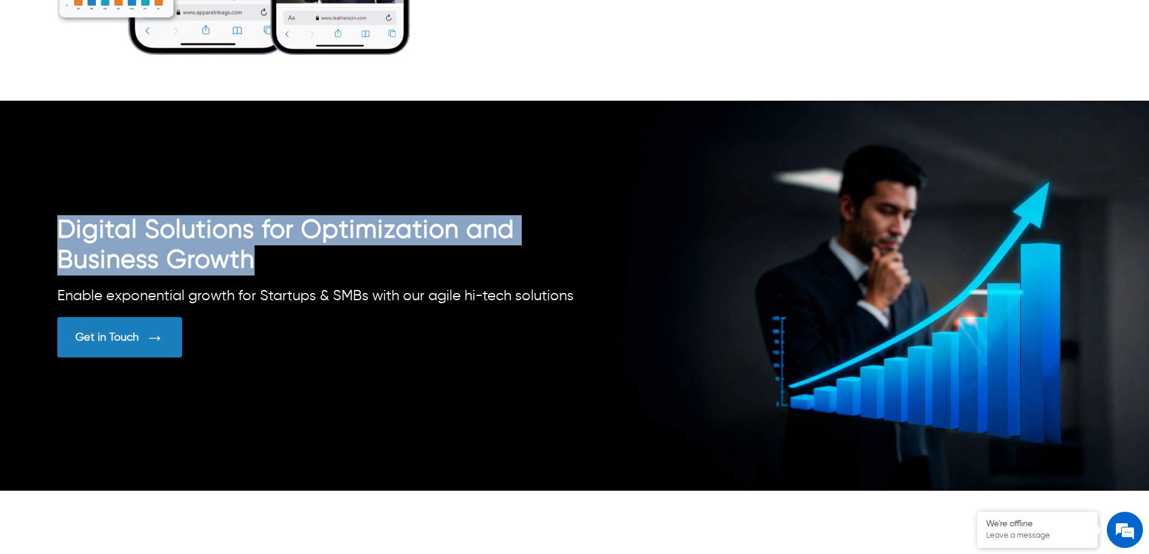
drag, startPoint x: 256, startPoint y: 244, endPoint x: 64, endPoint y: 214, distance: 194.3
click at [64, 215] on h2 "Digital Solutions for Optimization and Business Growth" at bounding box center [315, 245] width 517 height 60
click at [221, 239] on h2 "Digital Solutions for Optimization and Business Growth" at bounding box center [315, 245] width 517 height 60
click at [264, 247] on h2 "Digital Solutions for Optimization and Business Growth" at bounding box center [315, 245] width 517 height 60
click at [340, 215] on h2 "Digital Solutions for Optimization and Business Growth" at bounding box center [315, 245] width 517 height 60
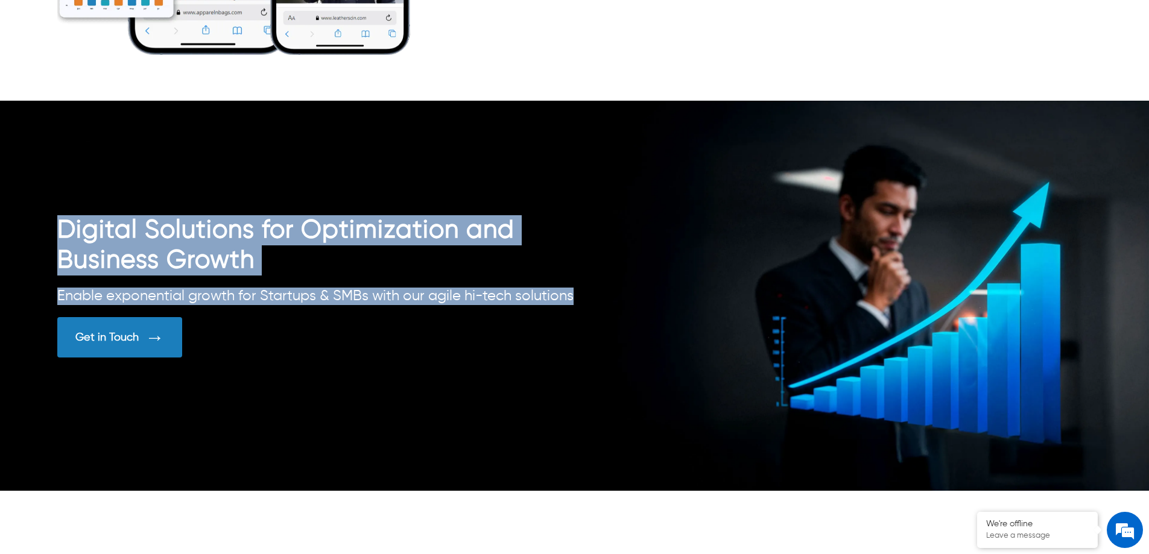
drag, startPoint x: 580, startPoint y: 284, endPoint x: 63, endPoint y: 217, distance: 520.7
click at [63, 217] on div "Digital Solutions for Optimization and Business Growth Enable exponential growt…" at bounding box center [574, 295] width 1034 height 160
copy div "Digital Solutions for Optimization and Business Growth Enable exponential growt…"
click at [366, 324] on link "Get in Touch" at bounding box center [315, 337] width 517 height 40
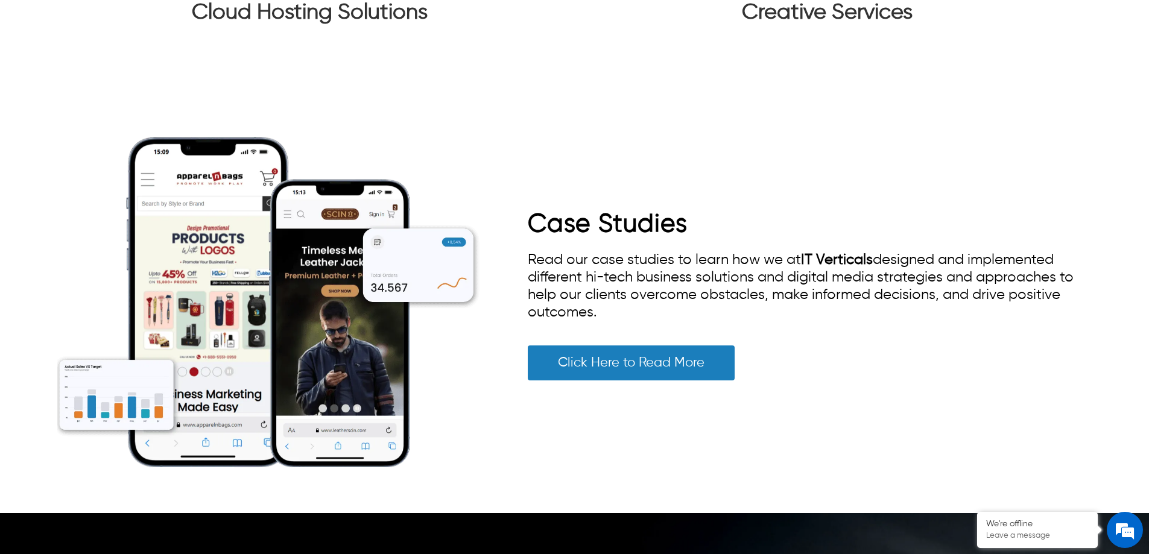
scroll to position [2640, 0]
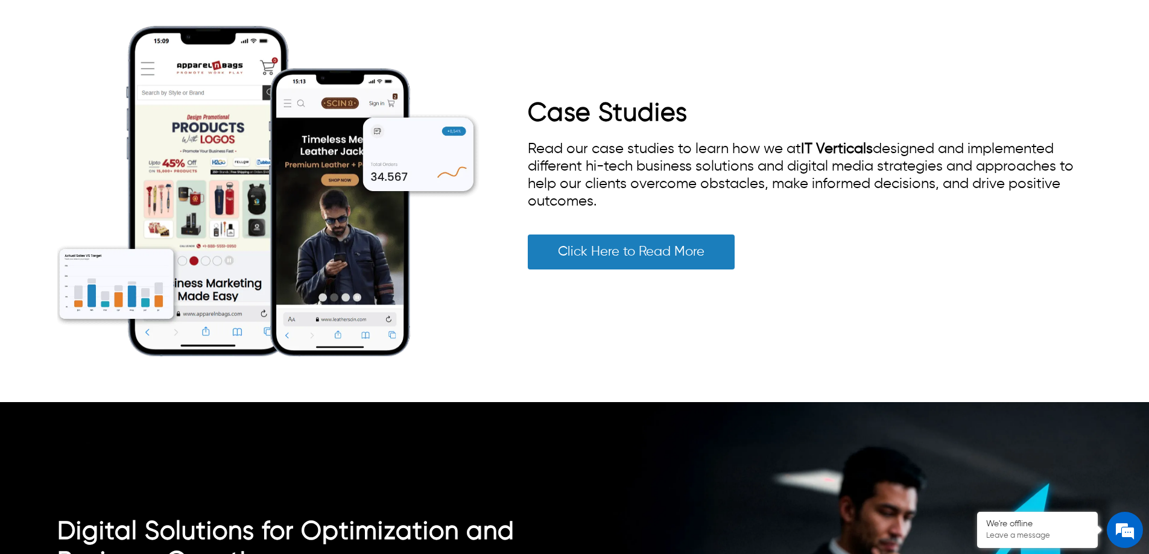
click at [700, 180] on div "Read our case studies to learn how we at IT Verticals designed and implemented …" at bounding box center [810, 176] width 564 height 70
drag, startPoint x: 662, startPoint y: 180, endPoint x: 513, endPoint y: 113, distance: 162.5
click at [513, 113] on div "Case Studies Read our case studies to learn how we at IT Verticals designed and…" at bounding box center [574, 191] width 1034 height 422
click at [555, 142] on span "Read our case studies to learn how we at IT Verticals designed and implemented …" at bounding box center [801, 175] width 546 height 67
drag, startPoint x: 597, startPoint y: 176, endPoint x: 528, endPoint y: 119, distance: 89.2
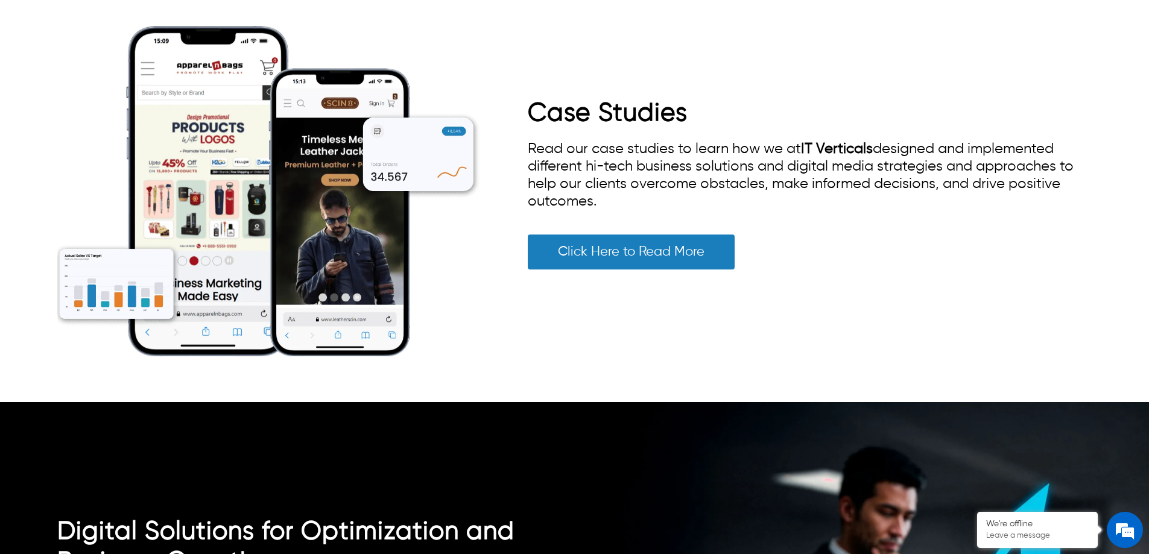
click at [528, 141] on div "Read our case studies to learn how we at IT Verticals designed and implemented …" at bounding box center [810, 176] width 564 height 70
click at [578, 185] on span "Read our case studies to learn how we at IT Verticals designed and implemented …" at bounding box center [801, 175] width 546 height 67
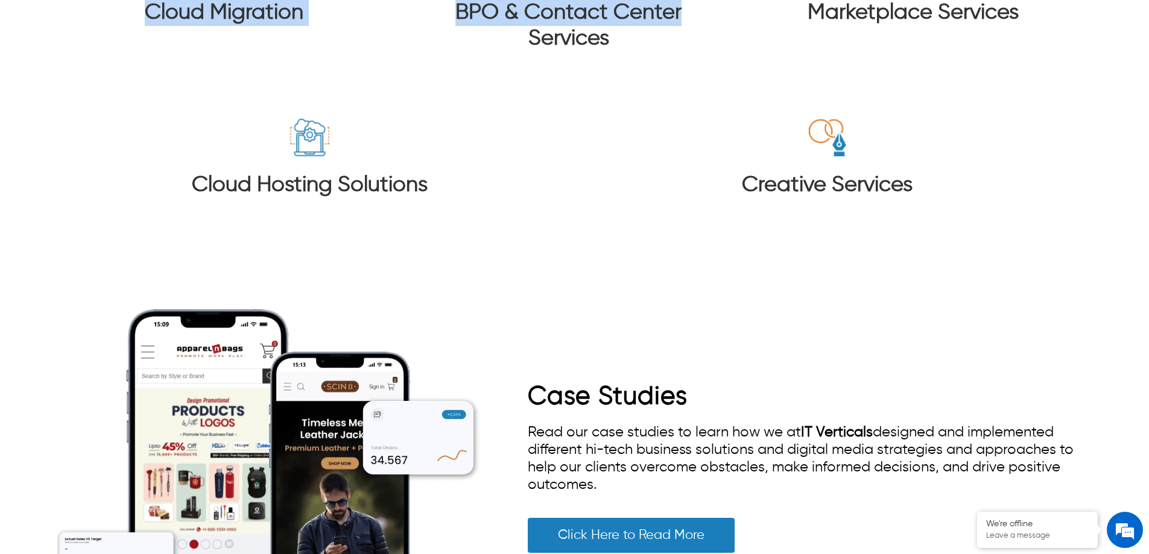
scroll to position [2285, 0]
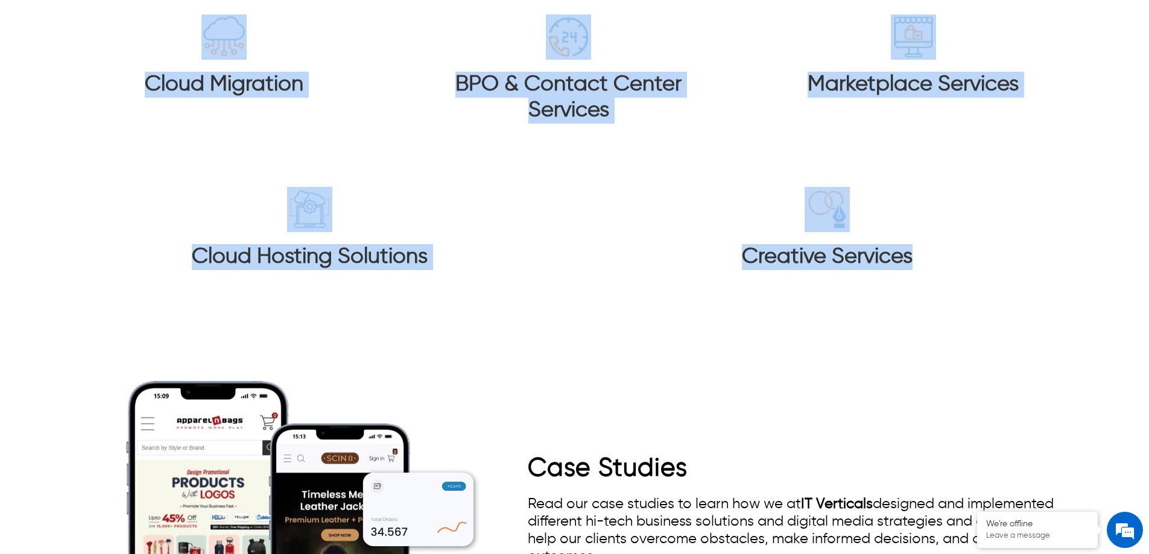
drag, startPoint x: 489, startPoint y: 248, endPoint x: 919, endPoint y: 241, distance: 430.1
copy div "Our Services e-Commerce Websites Cyber Security Software Development Cloud Migr…"
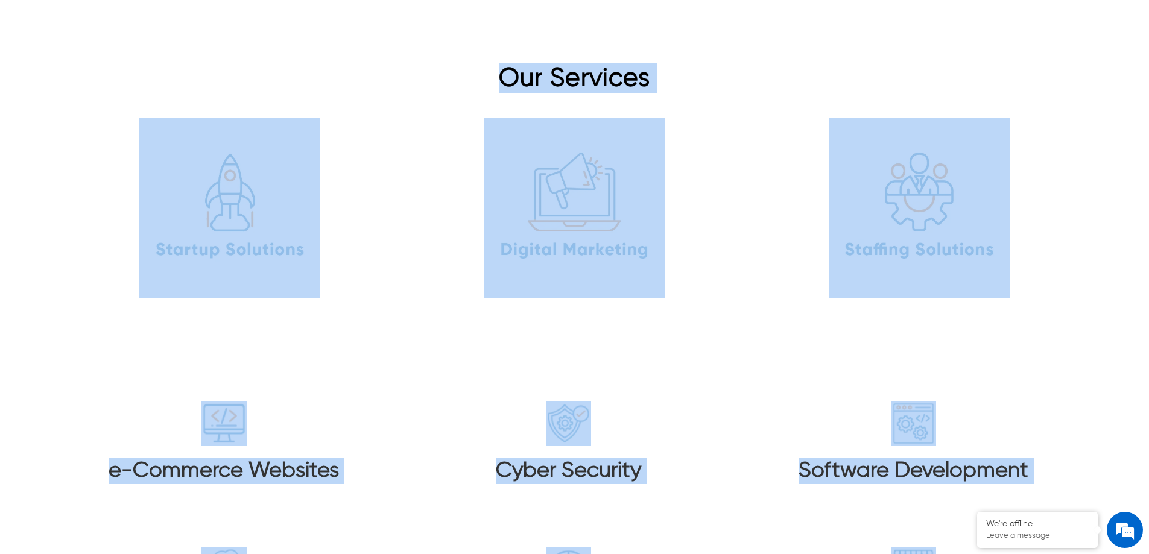
scroll to position [1742, 0]
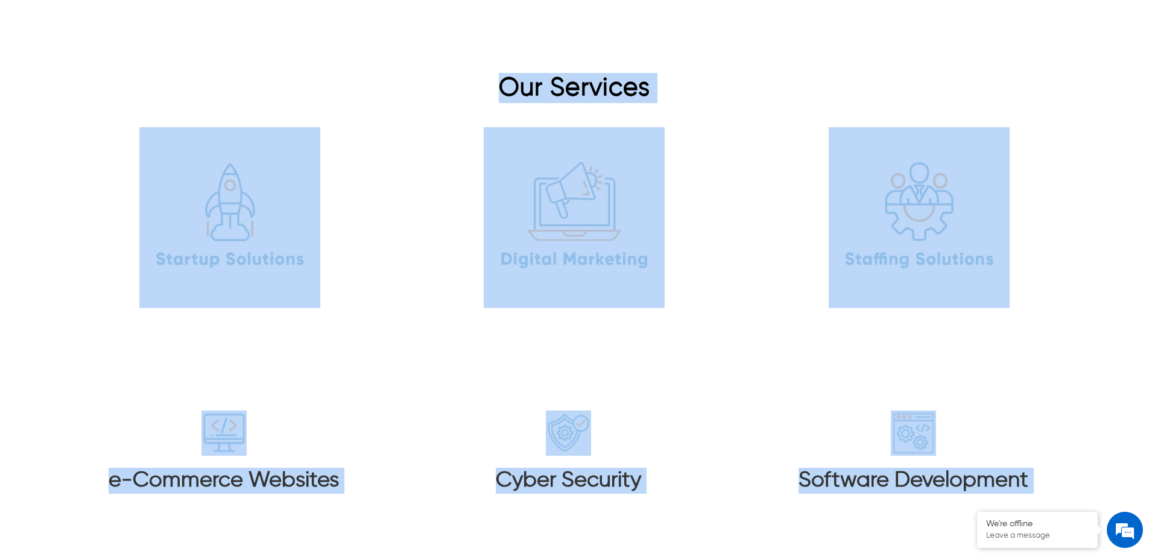
click at [0, 299] on div "Our Services" at bounding box center [574, 197] width 1149 height 320
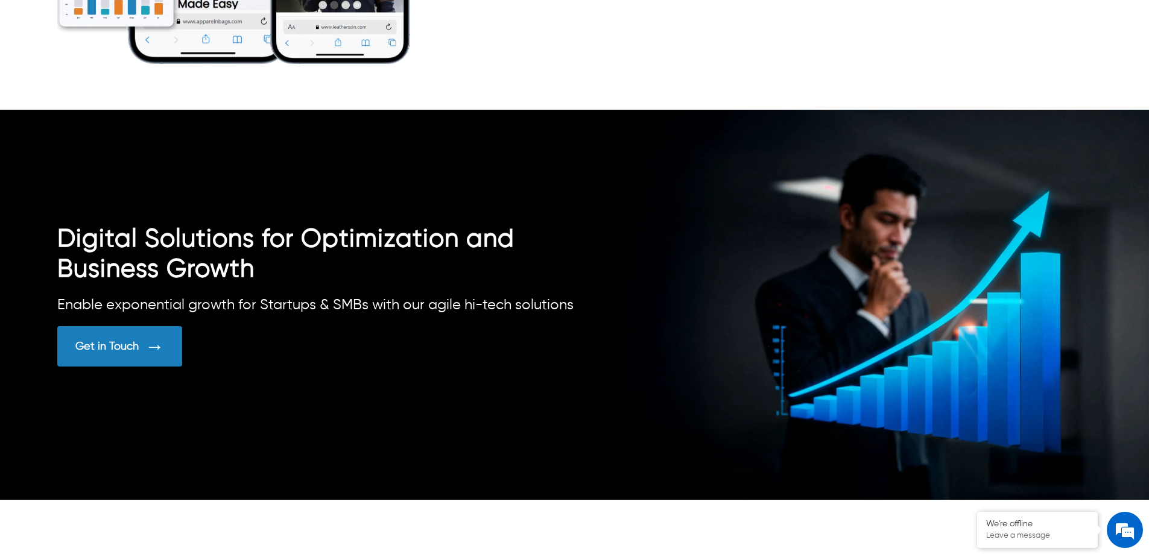
scroll to position [2955, 0]
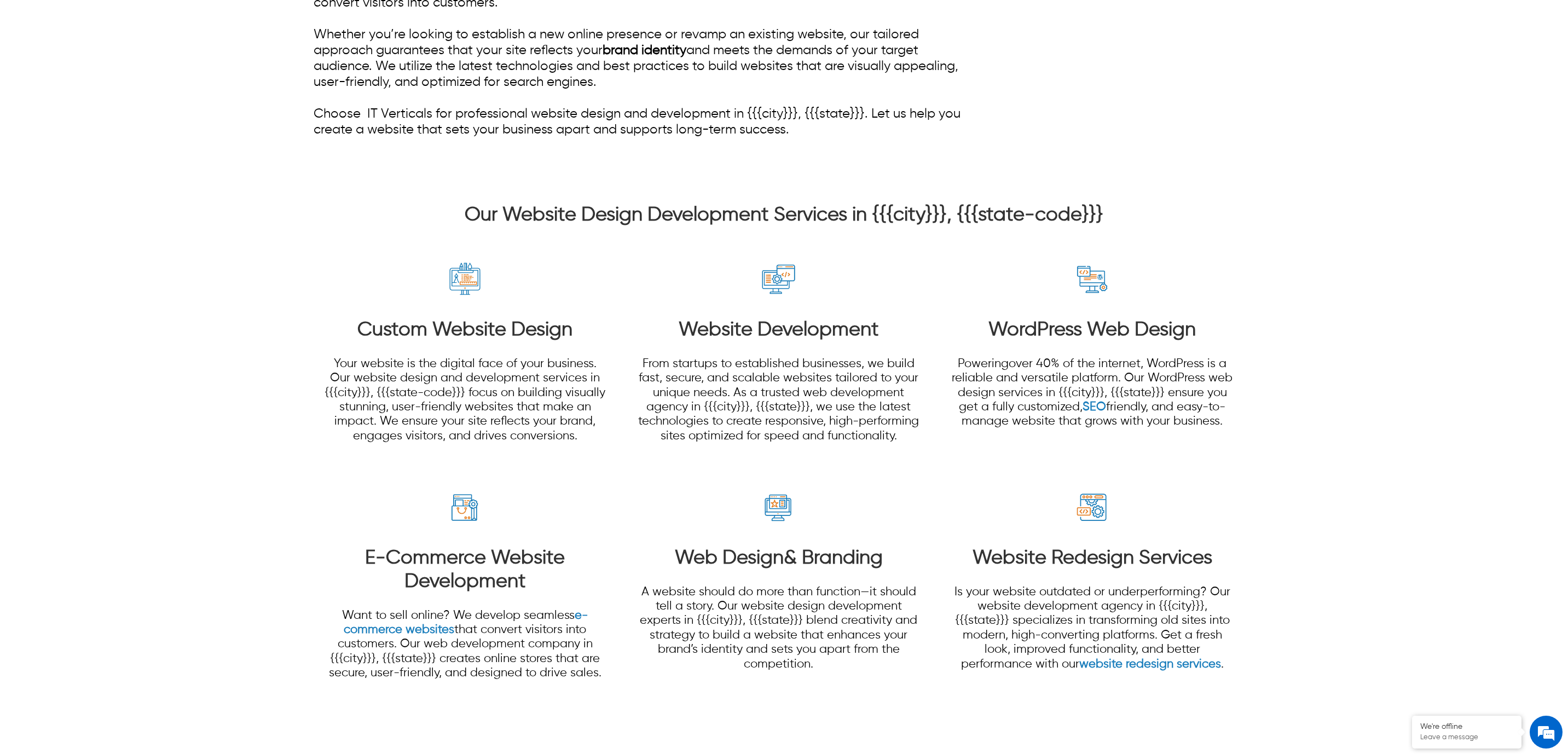
scroll to position [739, 0]
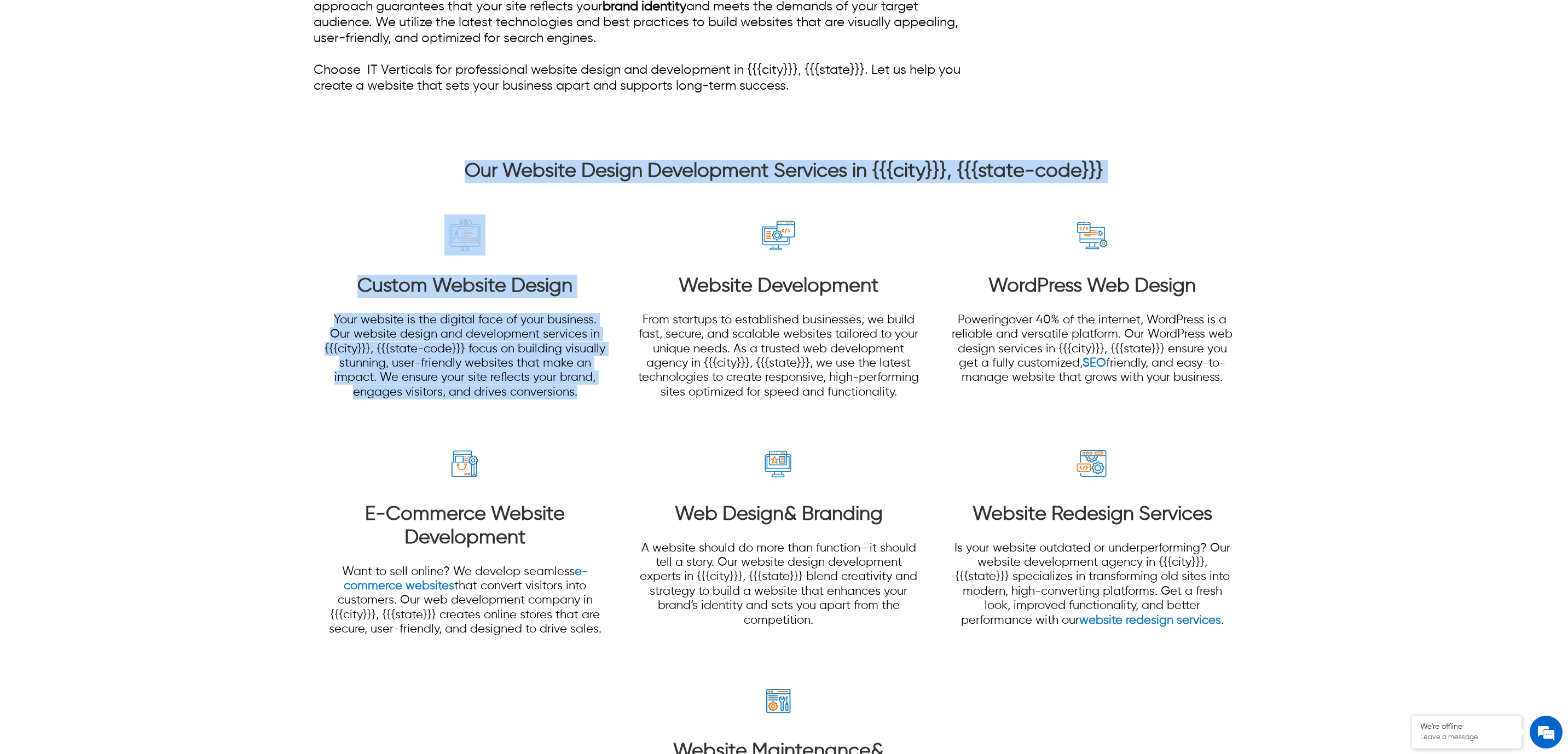
drag, startPoint x: 593, startPoint y: 389, endPoint x: 294, endPoint y: 315, distance: 308.0
click at [294, 315] on div "Our Website Design Development Services in {{{city}}}, {{{state-code}}} Custom …" at bounding box center [784, 523] width 1045 height 773
click at [599, 360] on p "Your website is the digital face of your business. Our website design and devel…" at bounding box center [465, 356] width 282 height 86
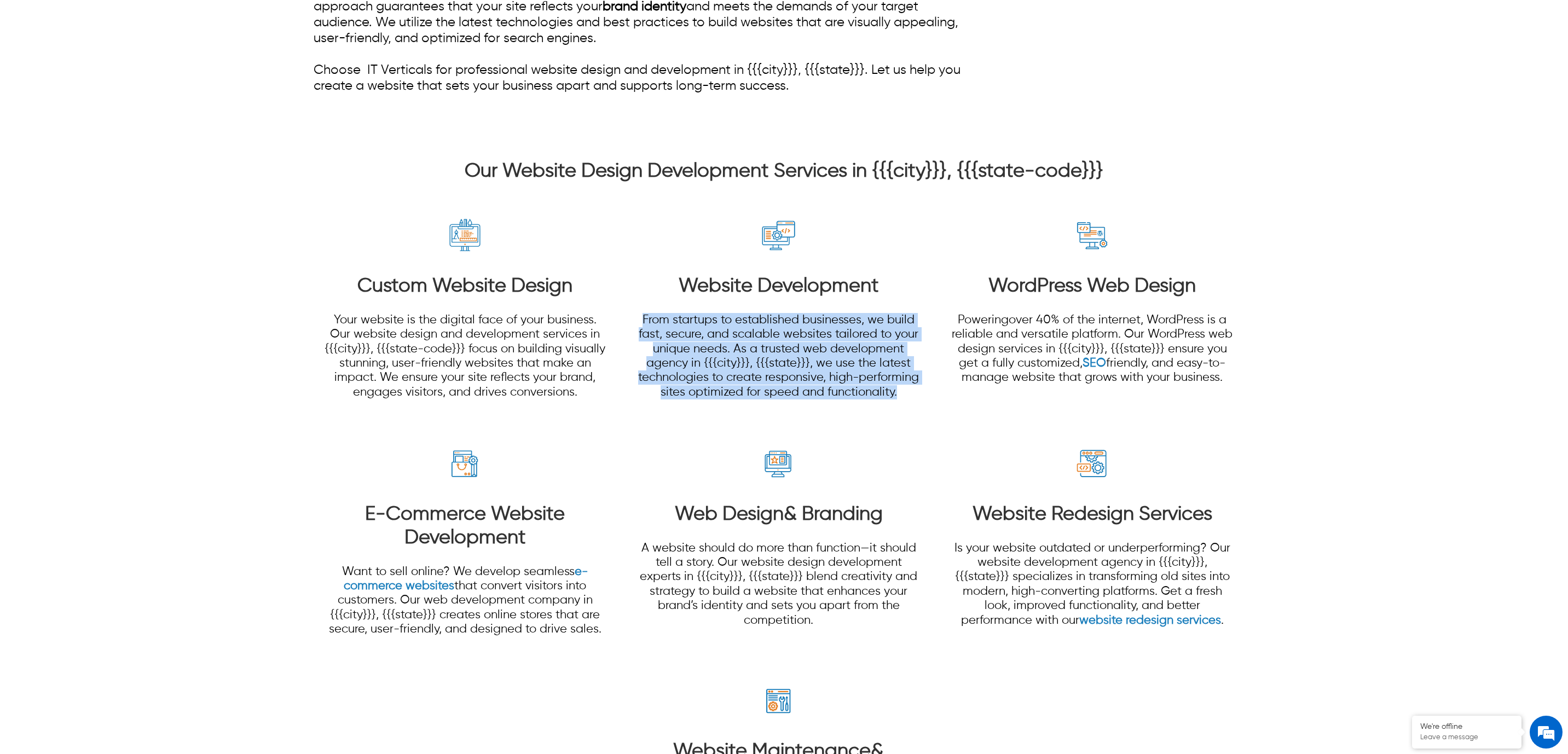
drag, startPoint x: 906, startPoint y: 389, endPoint x: 642, endPoint y: 314, distance: 274.4
click at [642, 314] on p "From startups to established businesses, we build fast, secure, and scalable we…" at bounding box center [779, 356] width 282 height 86
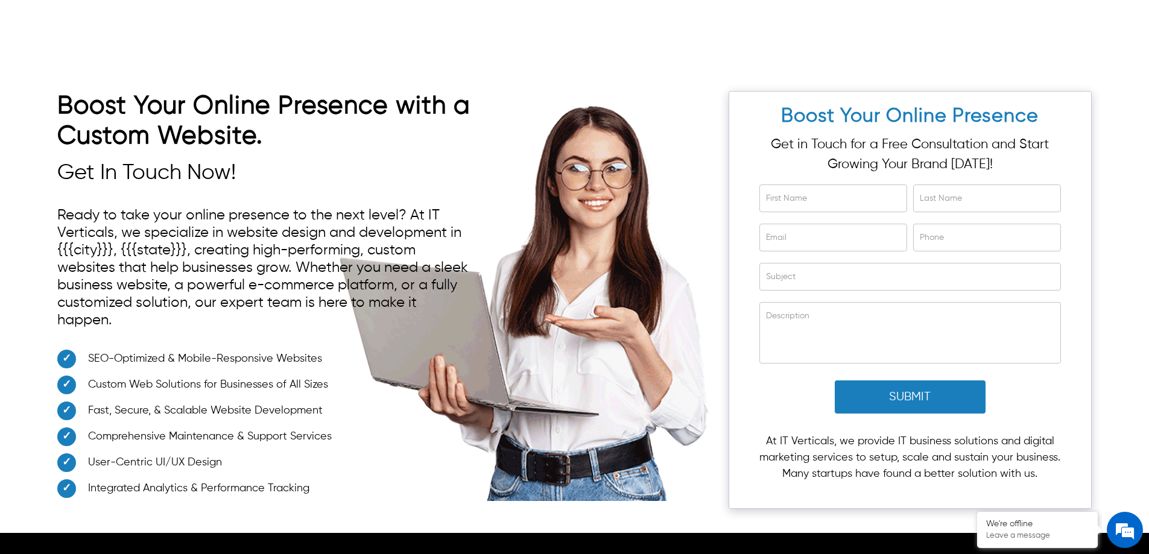
scroll to position [4480, 0]
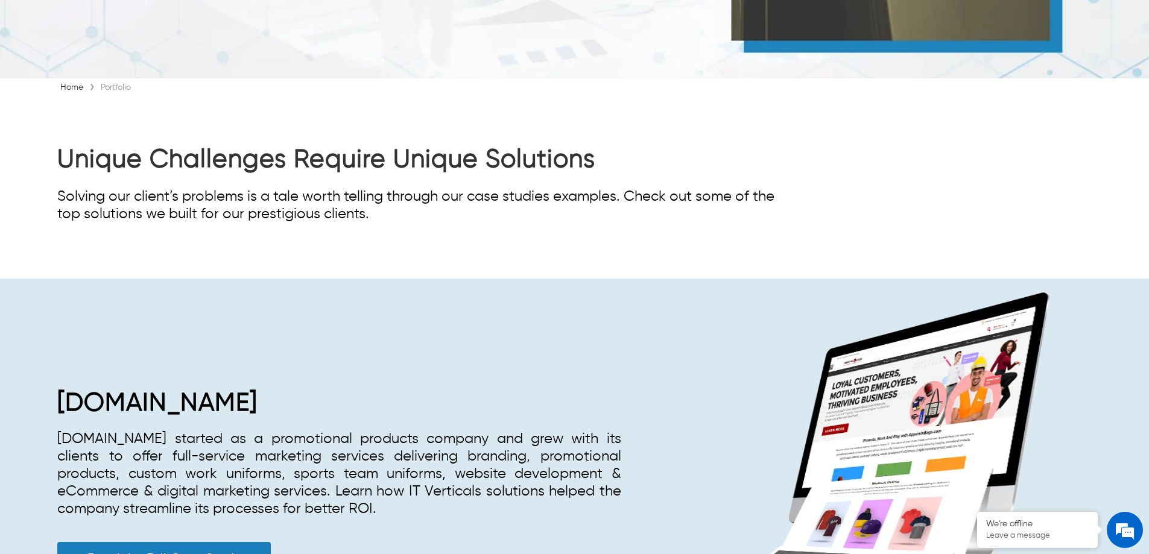
scroll to position [180, 0]
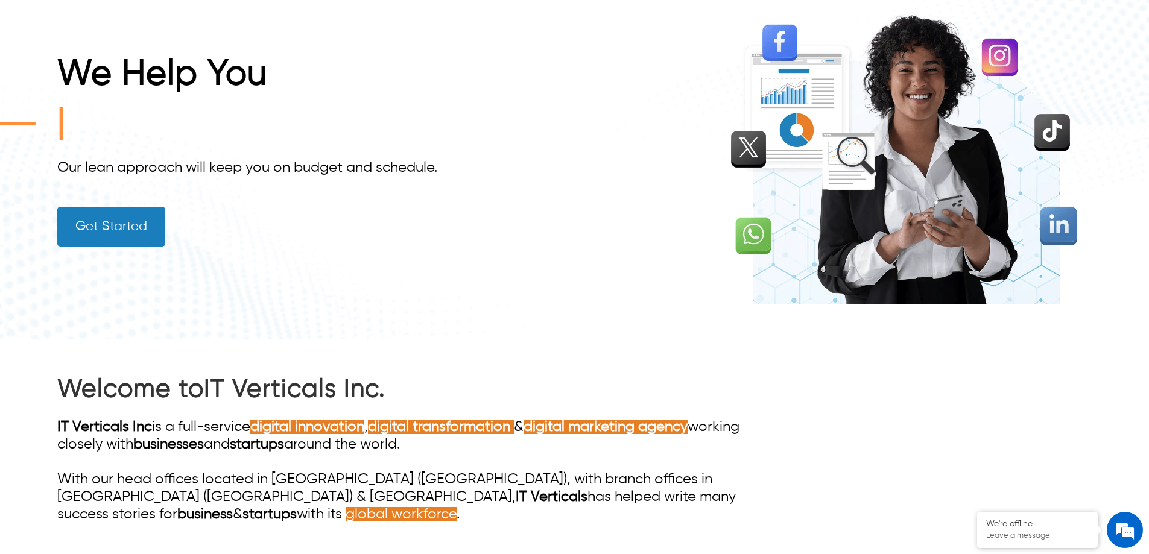
scroll to position [107, 0]
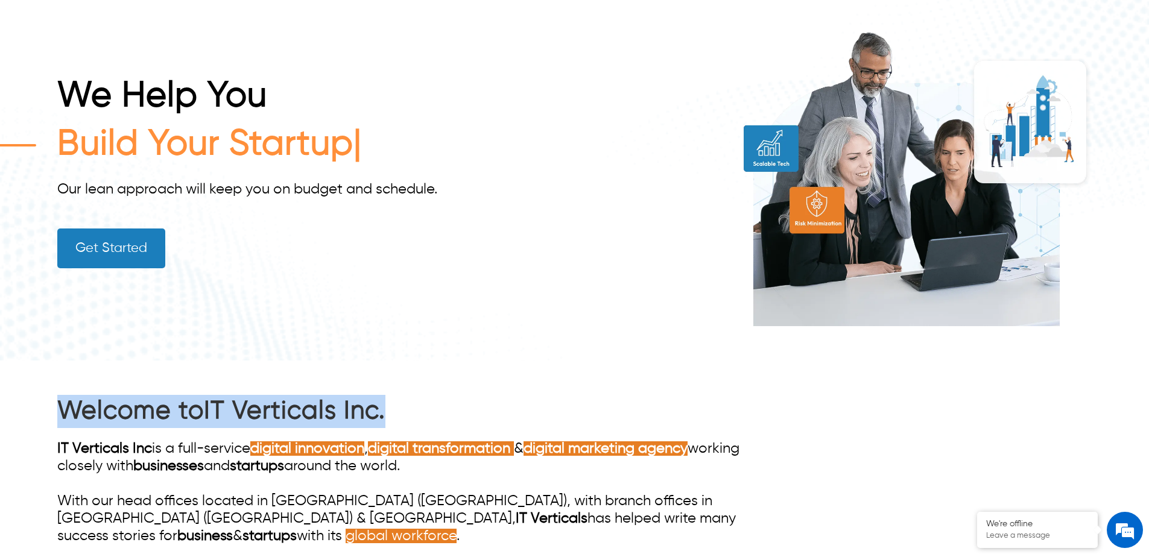
drag, startPoint x: 392, startPoint y: 414, endPoint x: 42, endPoint y: 394, distance: 350.4
click at [42, 394] on div "Welcome to IT Verticals Inc. IT Verticals Inc is a full-service digital innovat…" at bounding box center [574, 476] width 1149 height 231
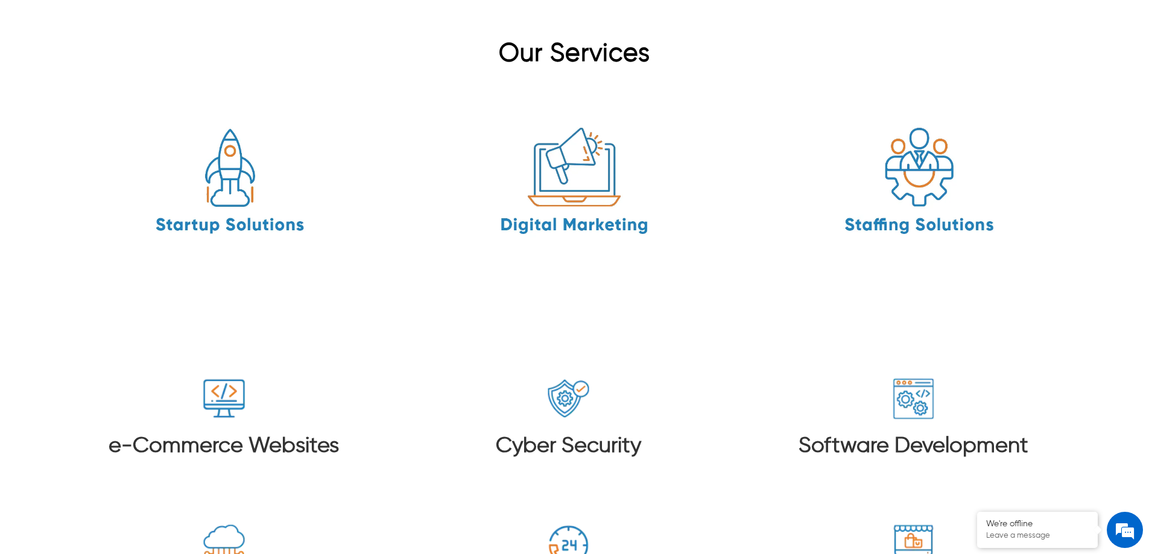
scroll to position [1796, 0]
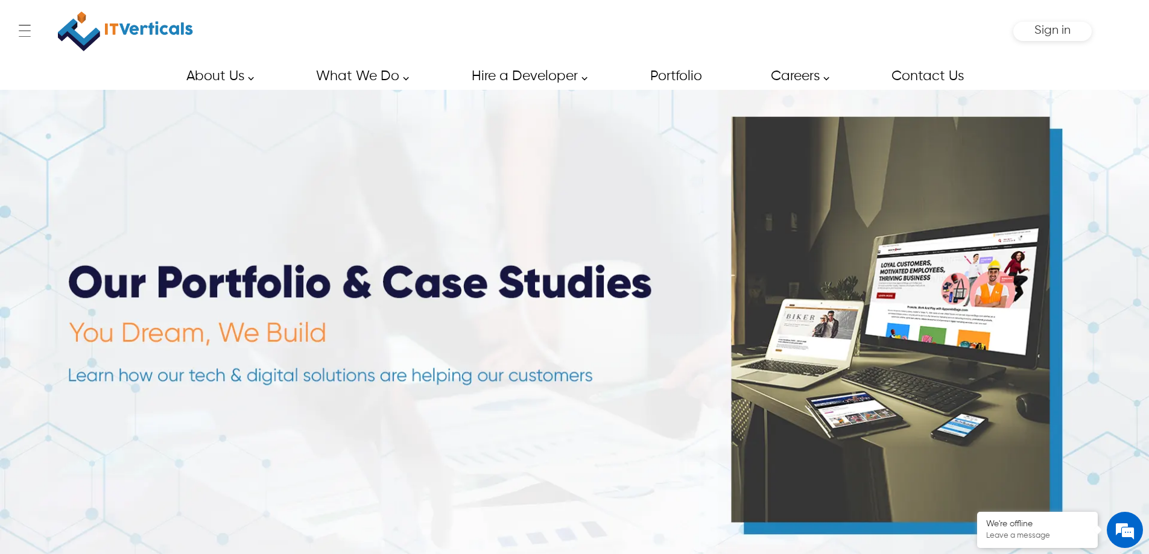
click at [157, 16] on img at bounding box center [125, 31] width 135 height 51
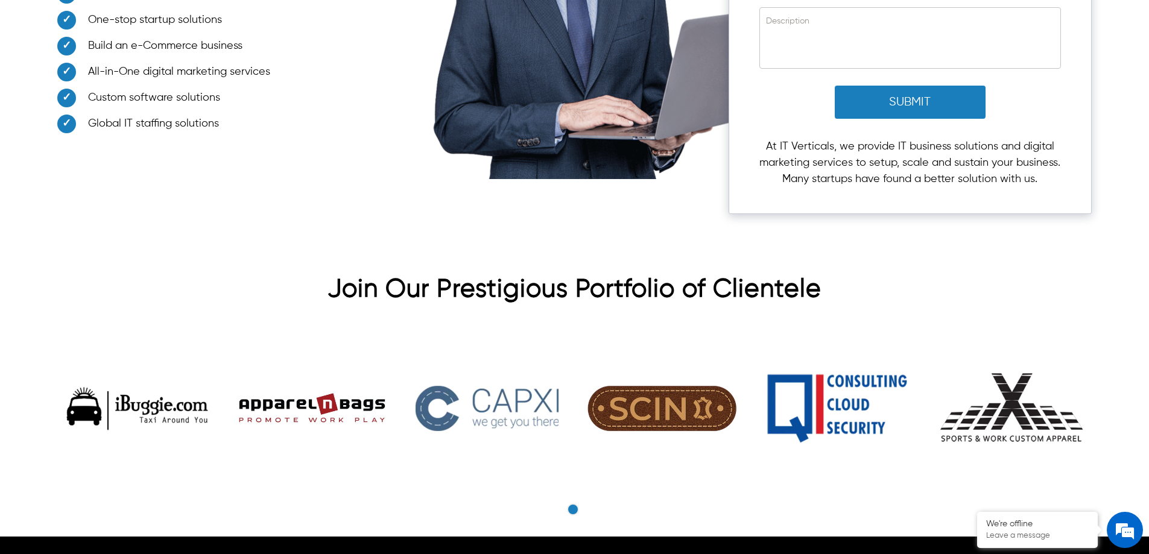
scroll to position [3739, 0]
